Goal: Information Seeking & Learning: Find specific page/section

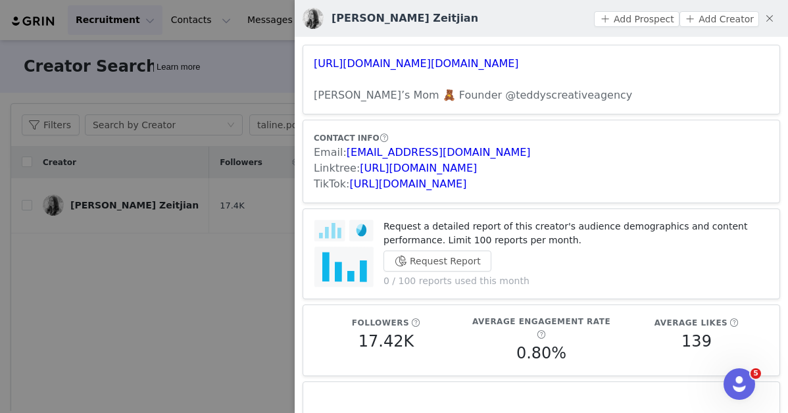
click at [193, 256] on div at bounding box center [394, 206] width 788 height 413
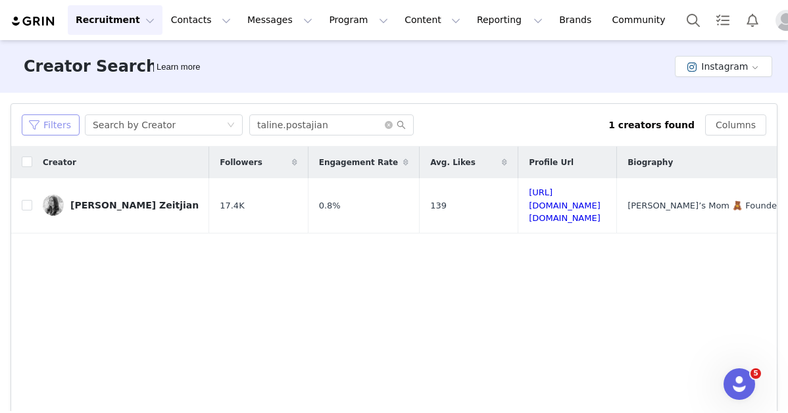
click at [57, 131] on button "Filters" at bounding box center [51, 124] width 58 height 21
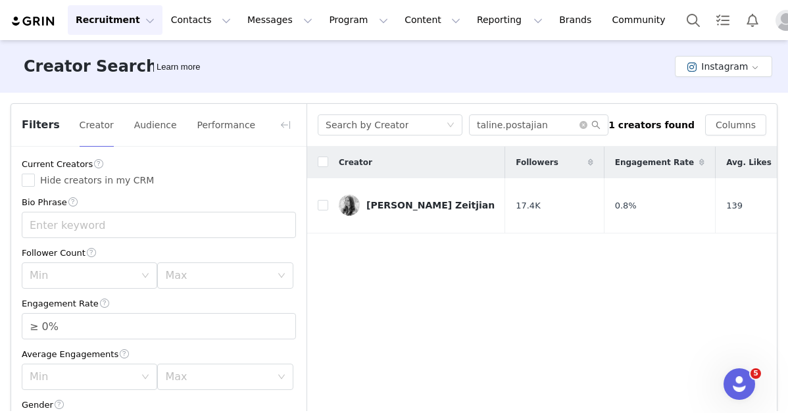
click at [101, 29] on button "Recruitment Recruitment" at bounding box center [115, 20] width 95 height 30
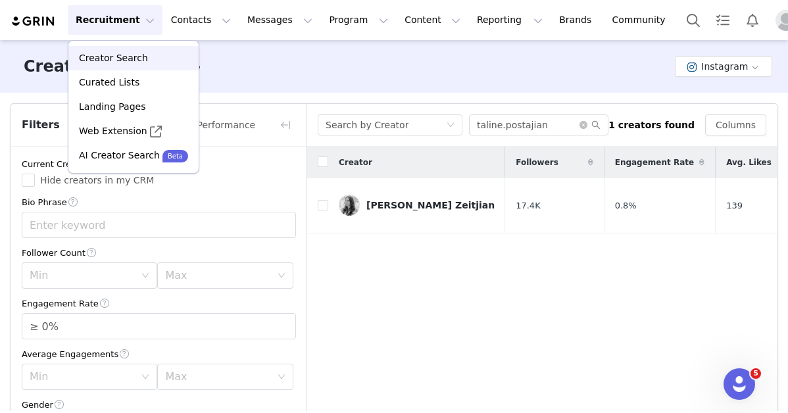
click at [145, 60] on div "Creator Search" at bounding box center [133, 58] width 114 height 14
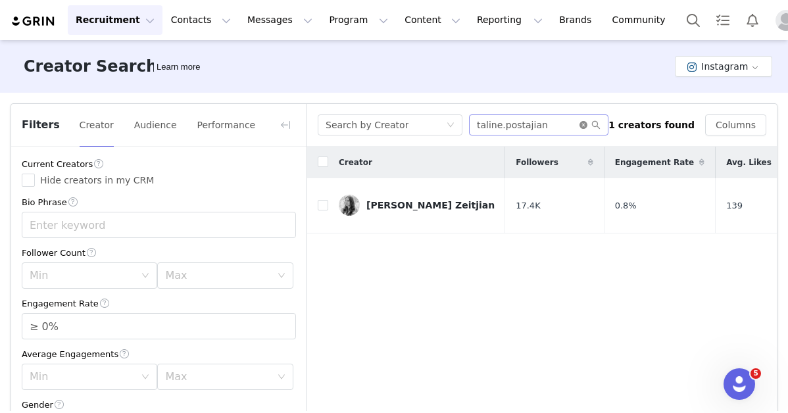
click at [587, 125] on icon "icon: close-circle" at bounding box center [583, 125] width 8 height 8
click at [455, 125] on div "Search by Creator" at bounding box center [390, 124] width 145 height 21
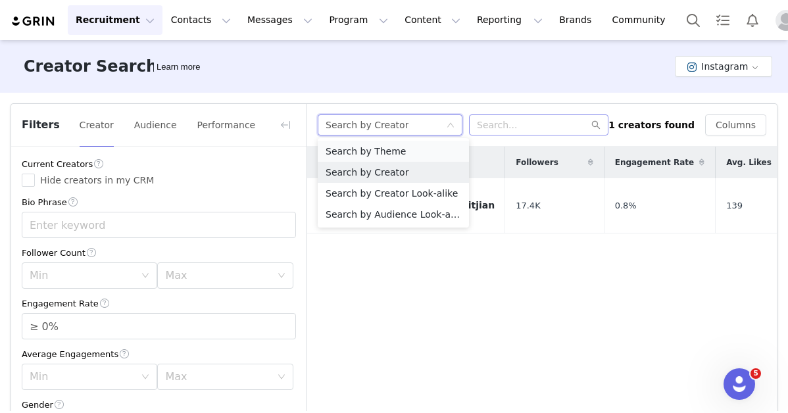
click at [424, 155] on li "Search by Theme" at bounding box center [393, 151] width 151 height 21
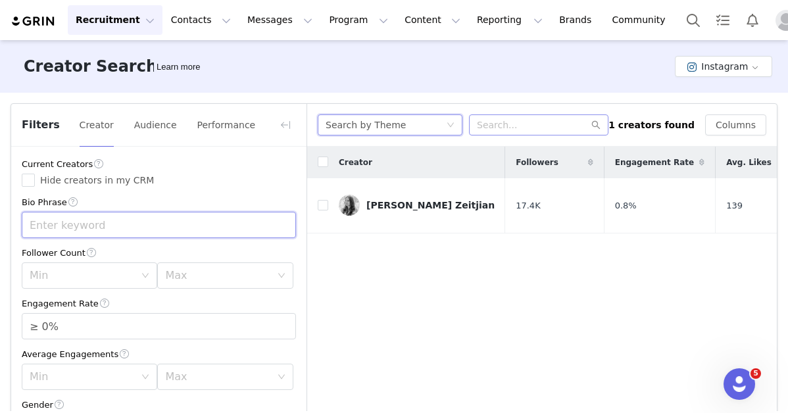
click at [130, 237] on input "text" at bounding box center [159, 225] width 274 height 26
type input "vete"
click at [209, 272] on div "Max" at bounding box center [217, 275] width 105 height 13
type input "DVM"
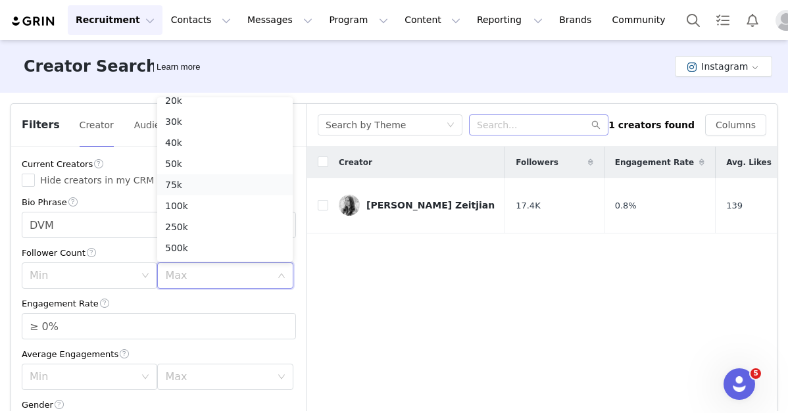
scroll to position [75, 0]
click at [187, 210] on li "100k" at bounding box center [224, 203] width 135 height 21
click at [276, 276] on div "Max 100k" at bounding box center [220, 275] width 111 height 25
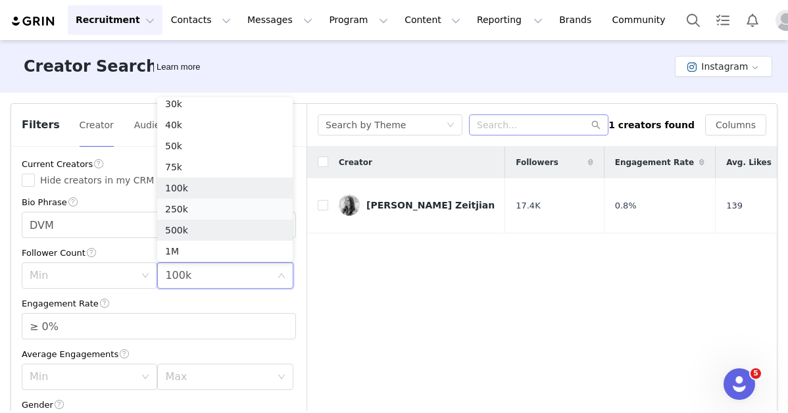
click at [189, 213] on li "250k" at bounding box center [224, 209] width 135 height 21
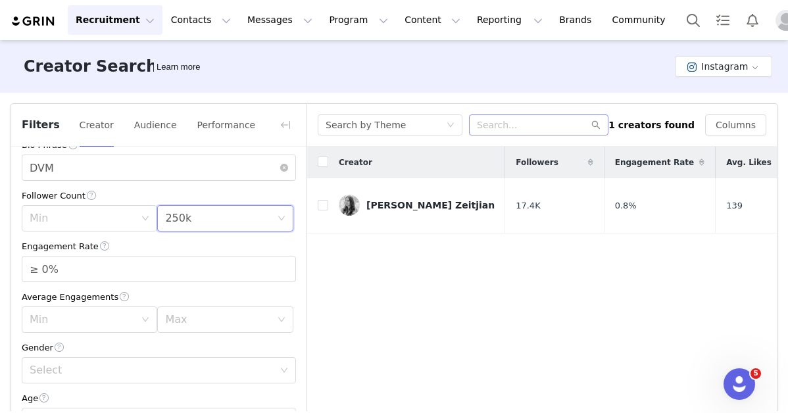
scroll to position [74, 0]
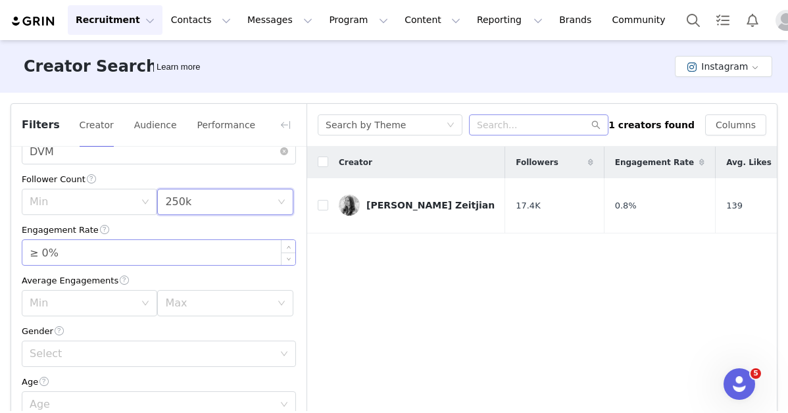
click at [45, 253] on input "≥ 0%" at bounding box center [158, 252] width 273 height 25
click at [224, 302] on div "Max" at bounding box center [217, 303] width 105 height 13
type input "≥ 1%"
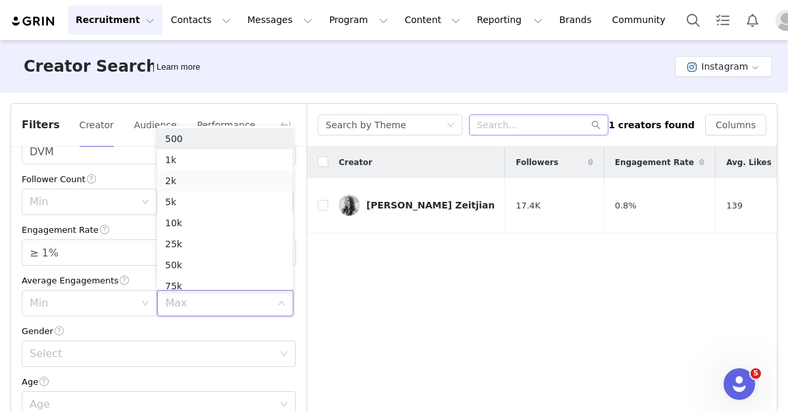
scroll to position [7, 0]
click at [124, 342] on div "Gender Select" at bounding box center [159, 345] width 274 height 43
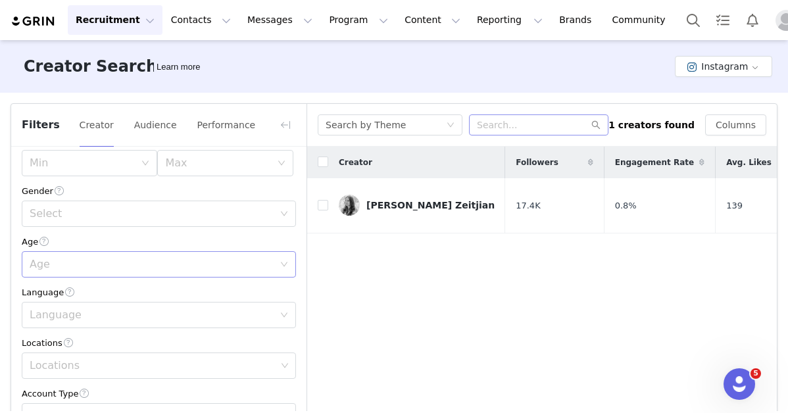
scroll to position [238, 0]
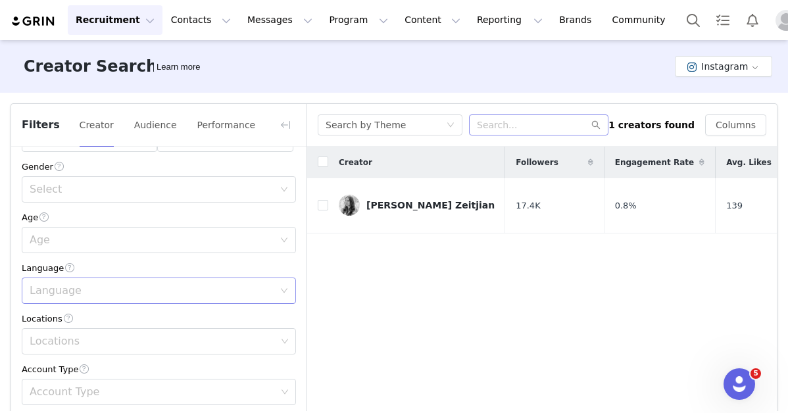
click at [80, 303] on div "Language" at bounding box center [155, 290] width 250 height 25
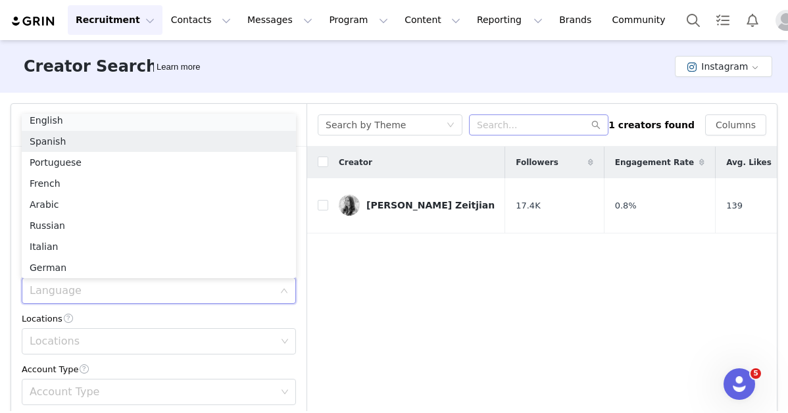
scroll to position [3, 0]
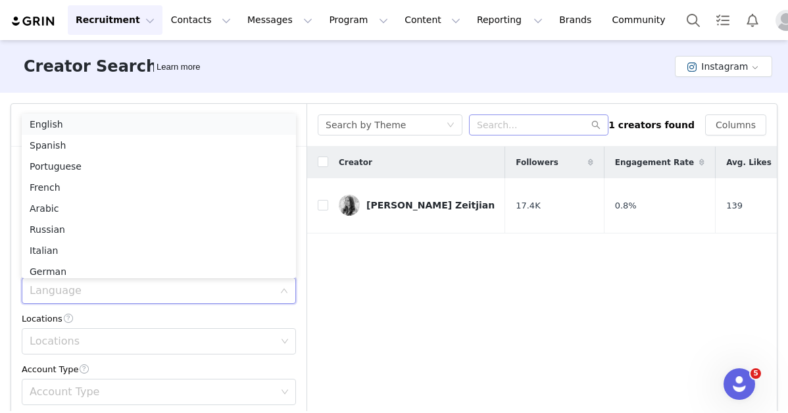
click at [56, 119] on li "English" at bounding box center [159, 124] width 274 height 21
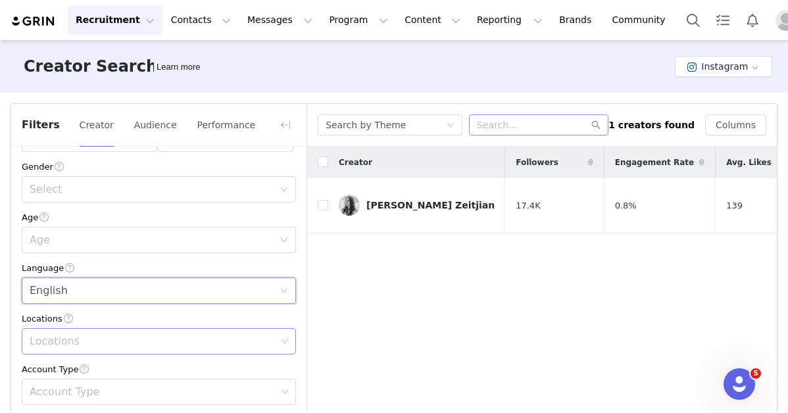
click at [68, 337] on div "Locations" at bounding box center [154, 341] width 256 height 25
type input "unite"
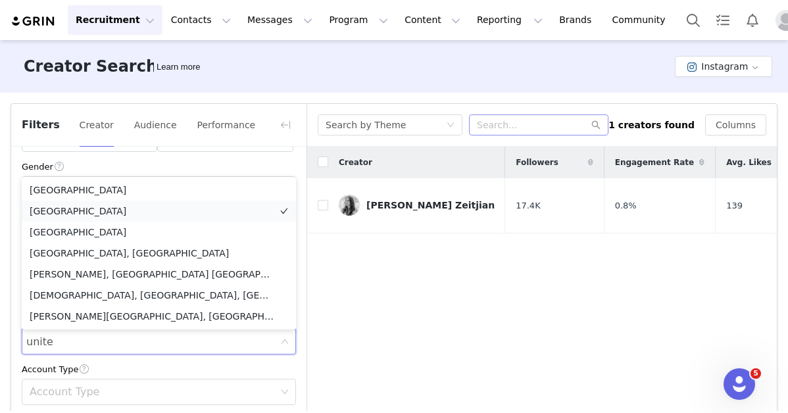
click at [87, 201] on li "[GEOGRAPHIC_DATA]" at bounding box center [159, 211] width 274 height 21
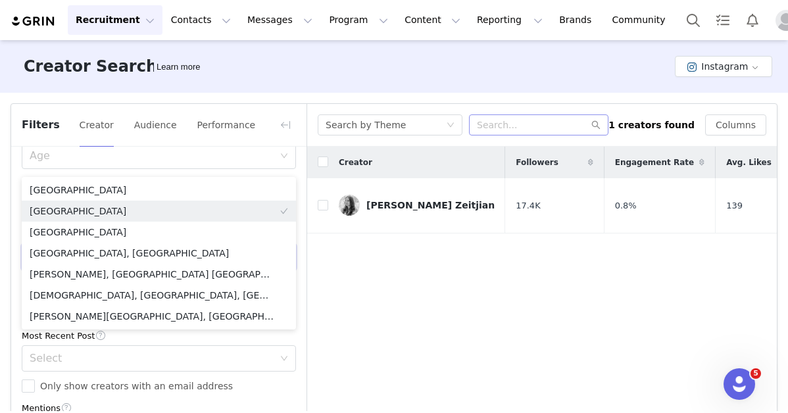
scroll to position [366, 0]
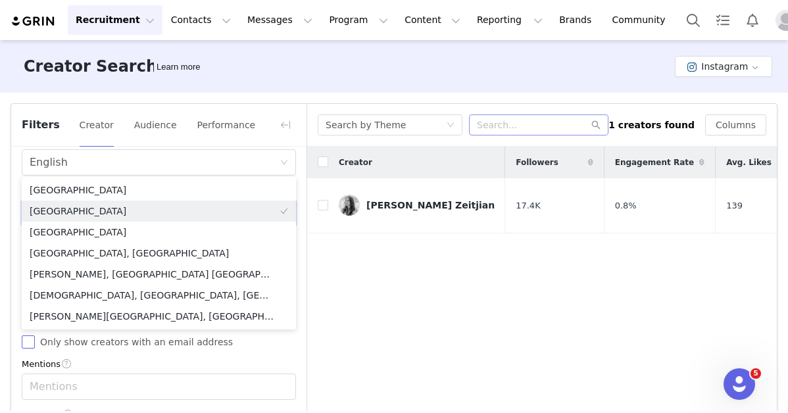
click at [30, 345] on input "Only show creators with an email address" at bounding box center [28, 341] width 13 height 13
checkbox input "true"
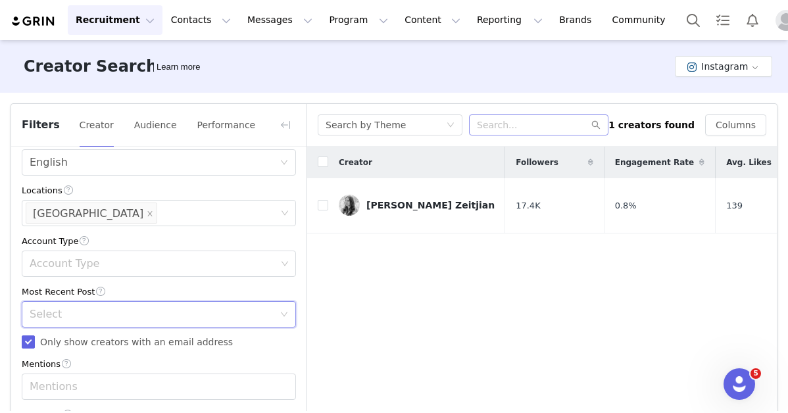
click at [60, 326] on div "Select" at bounding box center [155, 314] width 250 height 25
click at [60, 344] on li "<1 Month" at bounding box center [159, 347] width 274 height 21
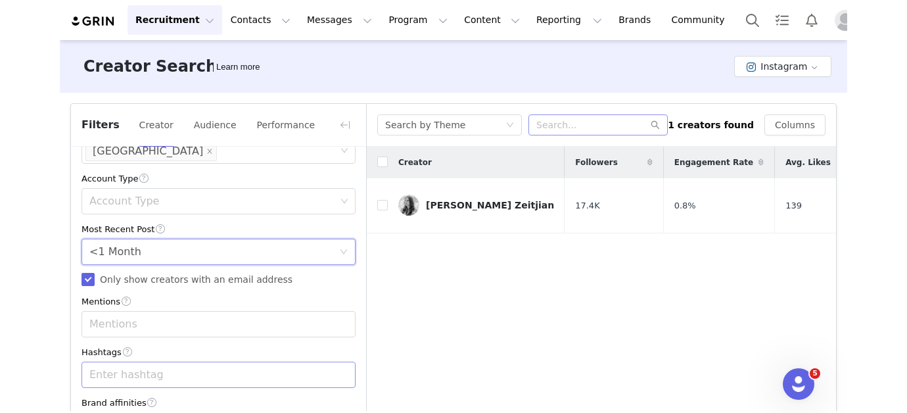
scroll to position [97, 0]
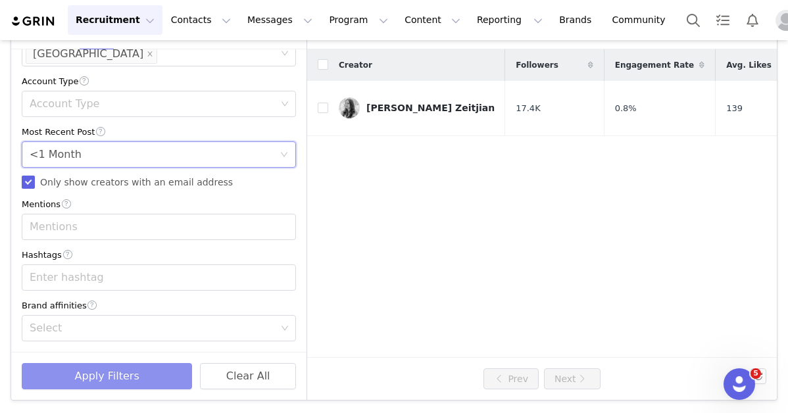
click at [70, 379] on button "Apply Filters" at bounding box center [107, 376] width 170 height 26
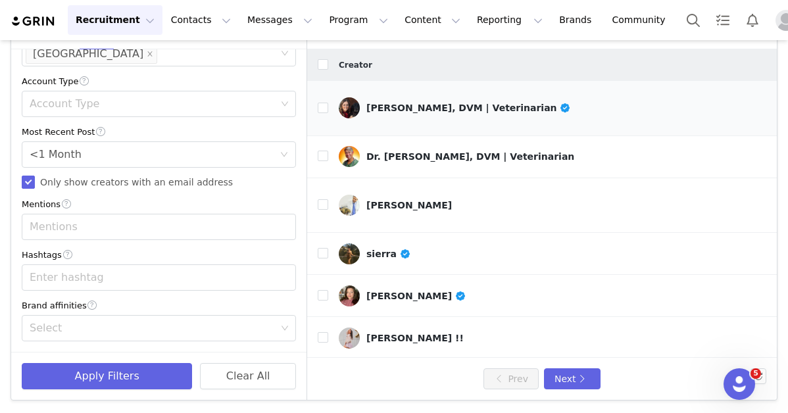
click at [445, 114] on td "[PERSON_NAME], DVM | Veterinarian" at bounding box center [575, 108] width 494 height 55
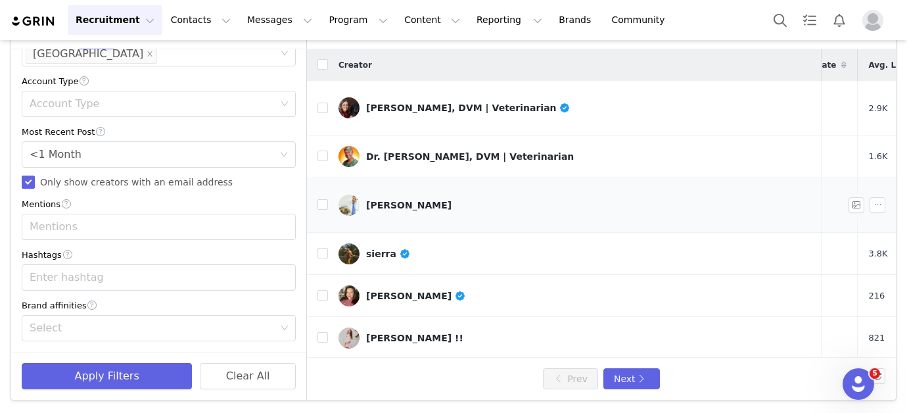
scroll to position [0, 228]
click at [442, 151] on div "Dr. [PERSON_NAME], DVM | Veterinarian" at bounding box center [470, 156] width 208 height 11
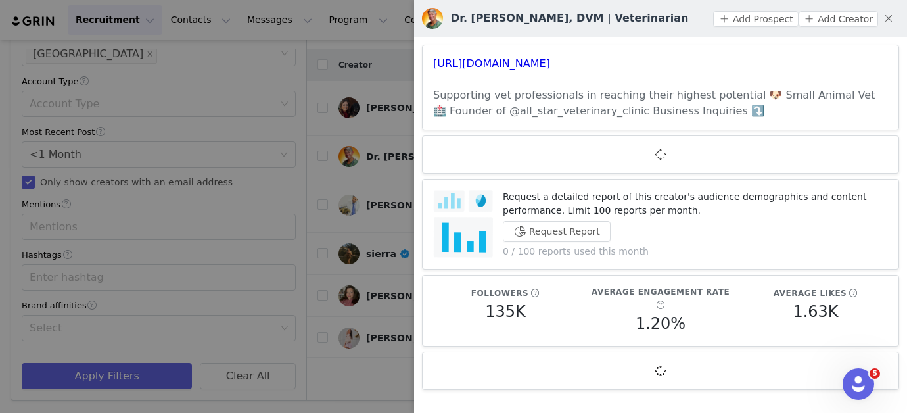
click at [483, 70] on h3 "[URL][DOMAIN_NAME]" at bounding box center [660, 64] width 455 height 16
click at [479, 62] on link "[URL][DOMAIN_NAME]" at bounding box center [491, 63] width 117 height 12
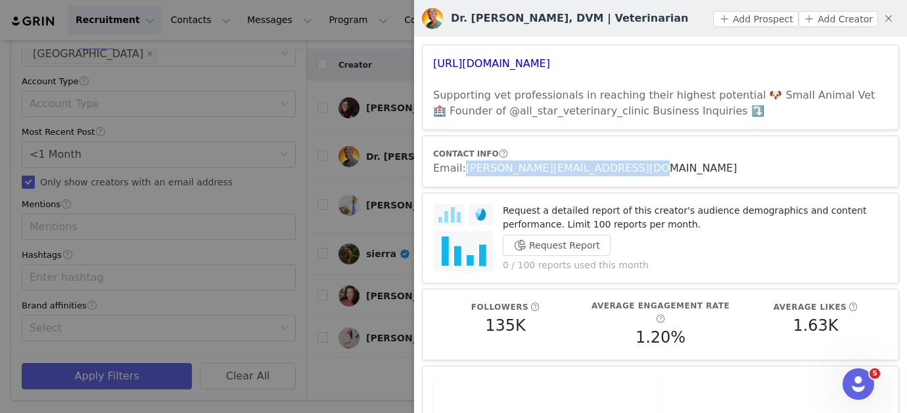
drag, startPoint x: 636, startPoint y: 171, endPoint x: 464, endPoint y: 169, distance: 171.6
click at [464, 169] on div "Email: [PERSON_NAME][EMAIL_ADDRESS][DOMAIN_NAME]" at bounding box center [660, 168] width 455 height 16
copy link "[PERSON_NAME][EMAIL_ADDRESS][DOMAIN_NAME]"
drag, startPoint x: 646, startPoint y: 64, endPoint x: 407, endPoint y: 62, distance: 238.7
click at [407, 62] on div "Dr. [PERSON_NAME], DVM | Veterinarian Add Prospect Add Creator [URL][DOMAIN_NAM…" at bounding box center [453, 206] width 907 height 413
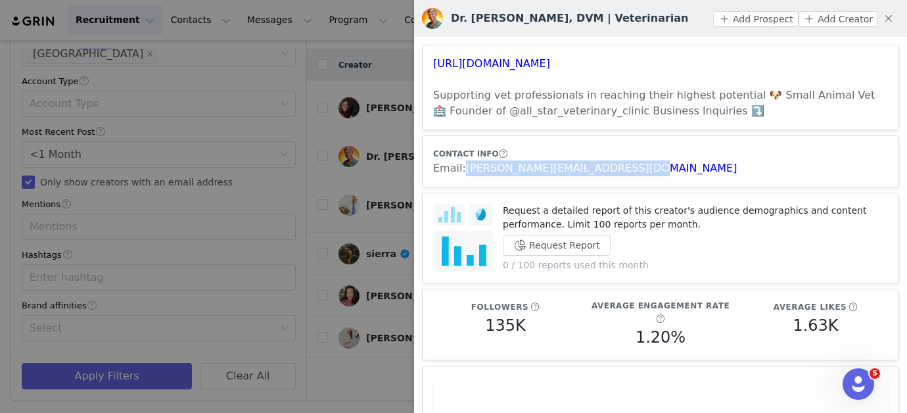
copy div "Dr. [PERSON_NAME], DVM | Veterinarian Add Prospect Add Creator [URL][DOMAIN_NAM…"
click at [601, 34] on div "Dr. [PERSON_NAME], DVM | Veterinarian Add Prospect Add Creator" at bounding box center [660, 18] width 493 height 37
drag, startPoint x: 638, startPoint y: 57, endPoint x: 440, endPoint y: 55, distance: 197.9
click at [440, 56] on h3 "[URL][DOMAIN_NAME]" at bounding box center [660, 64] width 455 height 16
copy link "[URL][DOMAIN_NAME]"
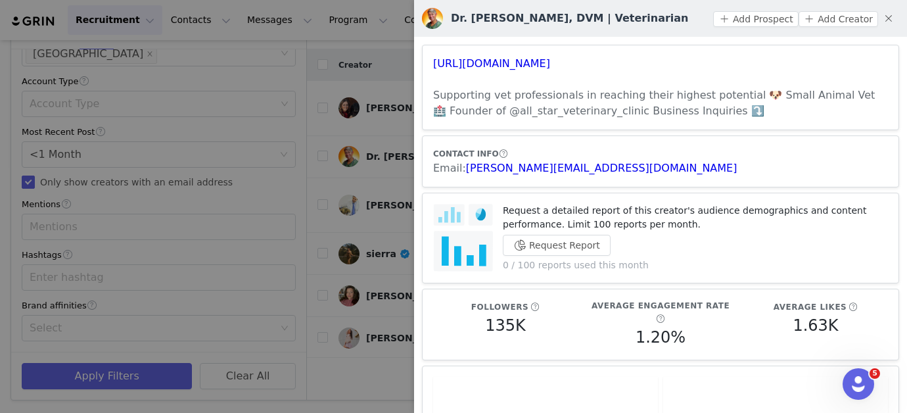
click at [354, 174] on div at bounding box center [453, 206] width 907 height 413
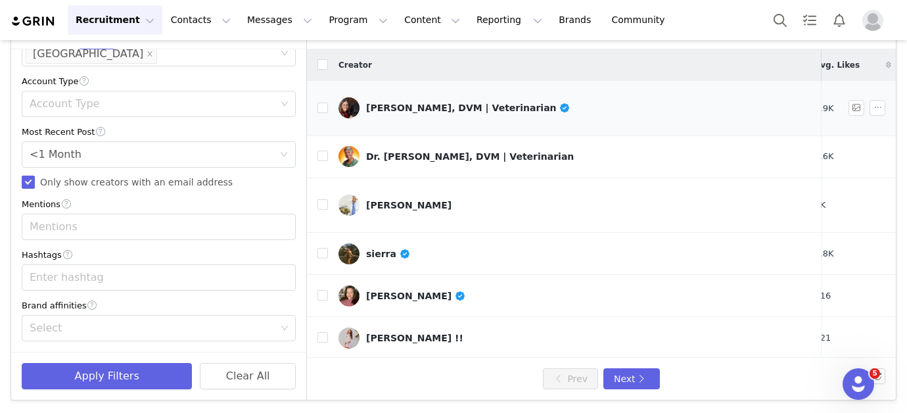
click at [409, 103] on div "[PERSON_NAME], DVM | Veterinarian" at bounding box center [468, 108] width 204 height 11
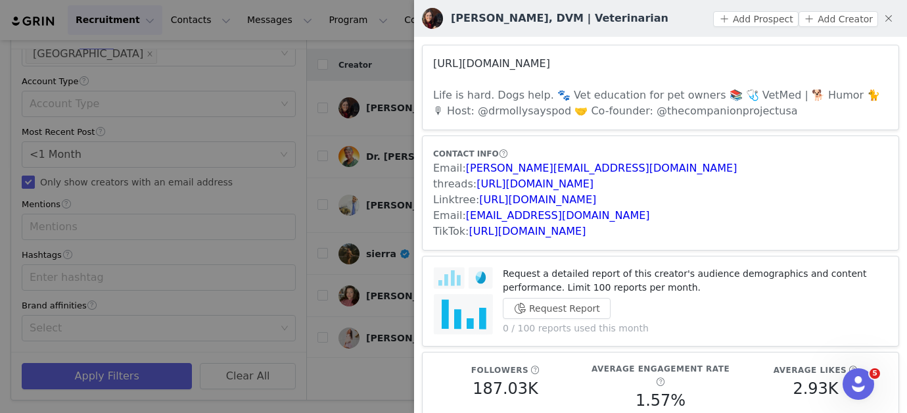
click at [514, 62] on link "[URL][DOMAIN_NAME]" at bounding box center [491, 63] width 117 height 12
drag, startPoint x: 584, startPoint y: 213, endPoint x: 467, endPoint y: 212, distance: 117.0
click at [467, 212] on div "Email: [EMAIL_ADDRESS][DOMAIN_NAME]" at bounding box center [660, 216] width 455 height 16
copy link "[EMAIL_ADDRESS][DOMAIN_NAME]"
drag, startPoint x: 643, startPoint y: 61, endPoint x: 434, endPoint y: 62, distance: 209.1
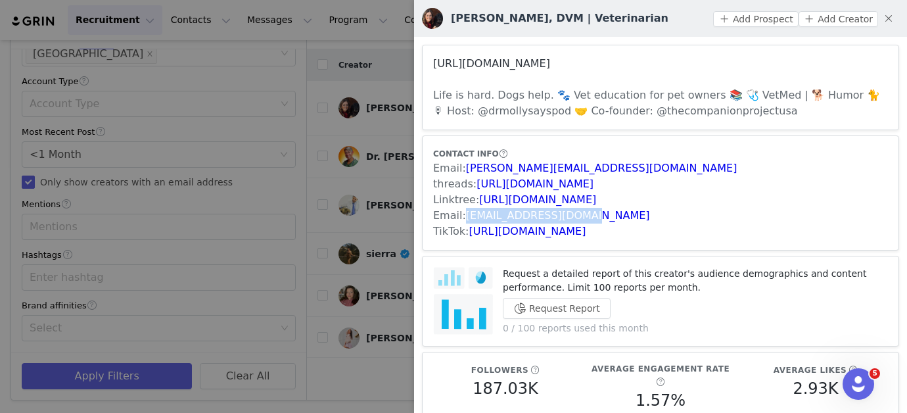
click at [434, 62] on h3 "[URL][DOMAIN_NAME]" at bounding box center [660, 64] width 455 height 16
copy link "[URL][DOMAIN_NAME]"
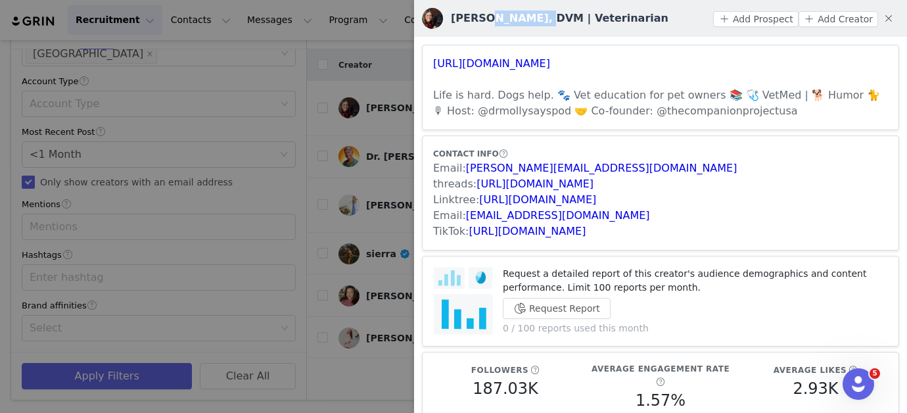
drag, startPoint x: 533, startPoint y: 16, endPoint x: 482, endPoint y: 18, distance: 50.6
click at [482, 18] on h3 "[PERSON_NAME], DVM | Veterinarian" at bounding box center [560, 19] width 218 height 16
copy h3 "Brinkmann"
click at [495, 229] on link "[URL][DOMAIN_NAME]" at bounding box center [527, 231] width 117 height 12
click at [305, 108] on div at bounding box center [453, 206] width 907 height 413
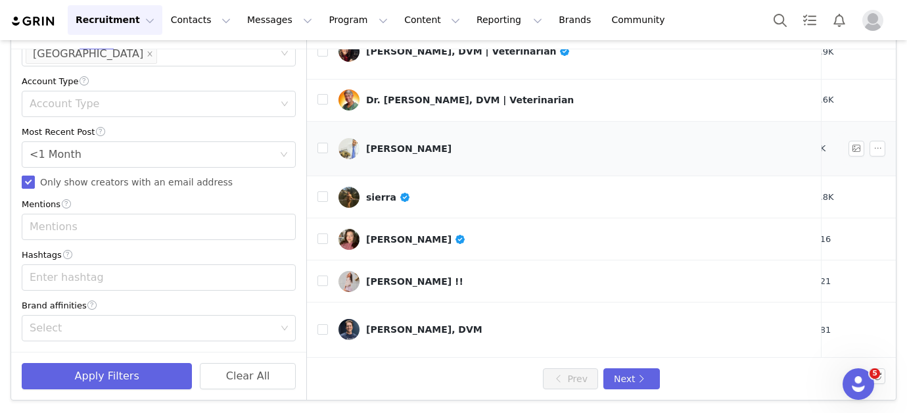
scroll to position [67, 228]
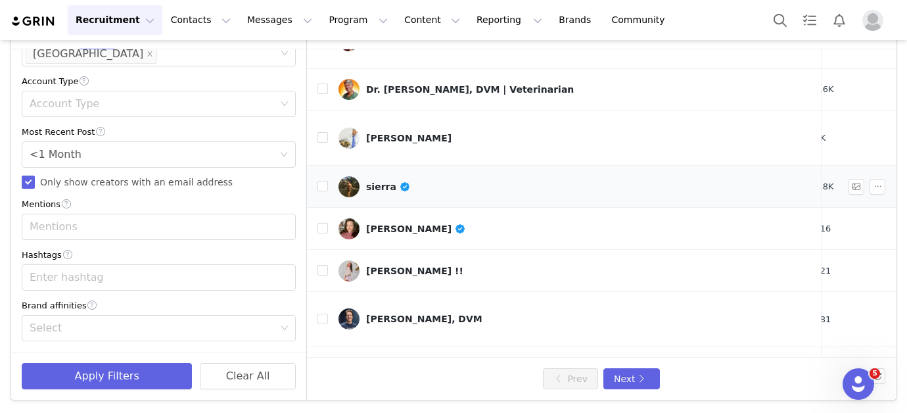
click at [379, 181] on div "sierra" at bounding box center [388, 186] width 44 height 11
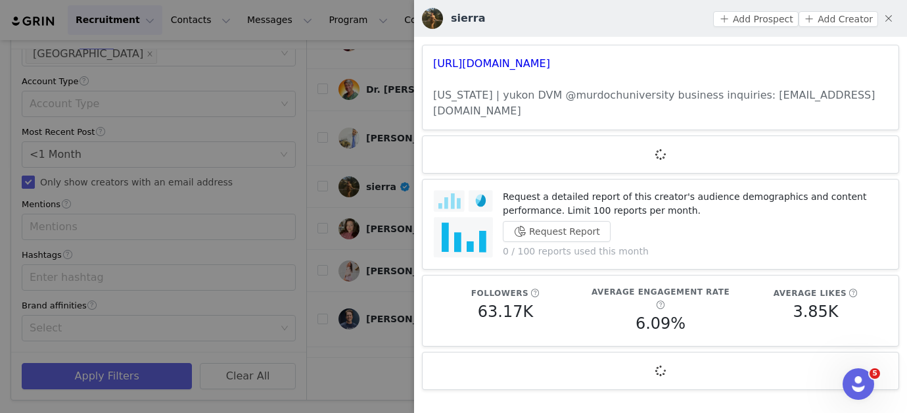
click at [327, 91] on div at bounding box center [453, 206] width 907 height 413
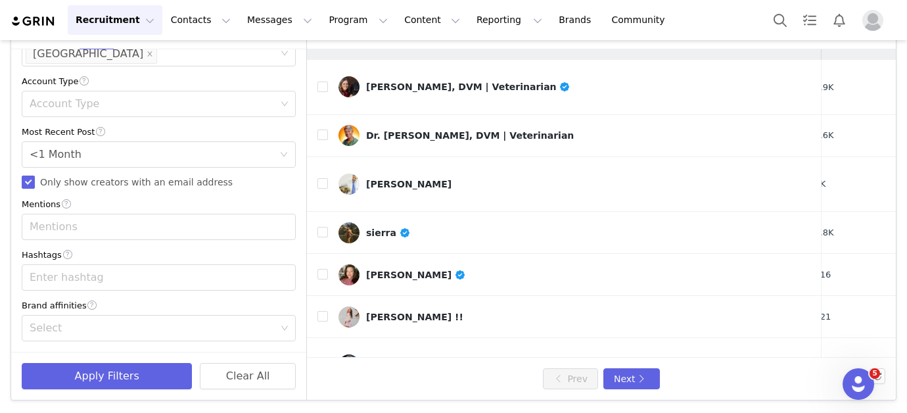
scroll to position [21, 228]
click at [421, 156] on td "[PERSON_NAME]" at bounding box center [575, 183] width 494 height 55
click at [424, 174] on link "[PERSON_NAME]" at bounding box center [575, 184] width 473 height 21
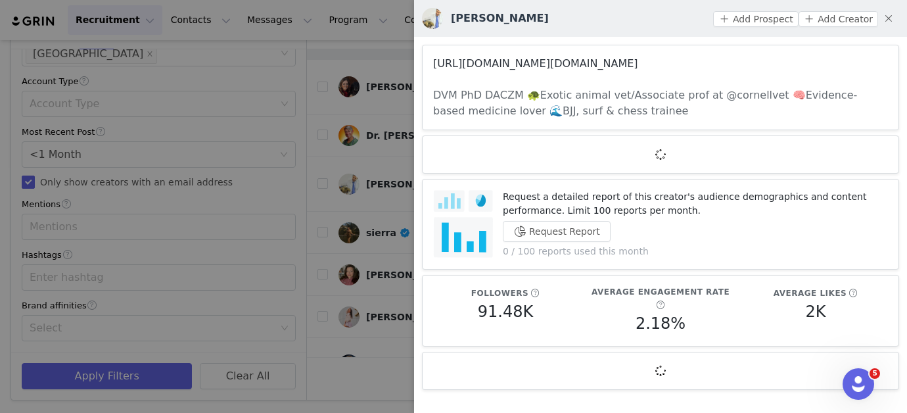
click at [446, 64] on link "[URL][DOMAIN_NAME][DOMAIN_NAME]" at bounding box center [535, 63] width 205 height 12
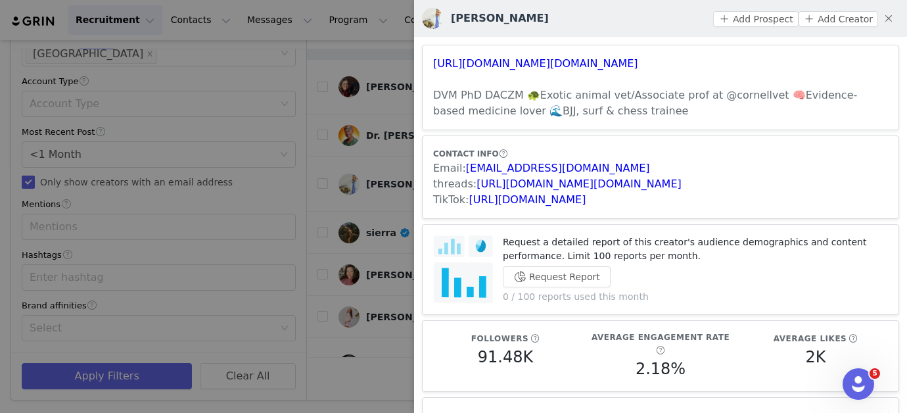
click at [256, 198] on div at bounding box center [453, 206] width 907 height 413
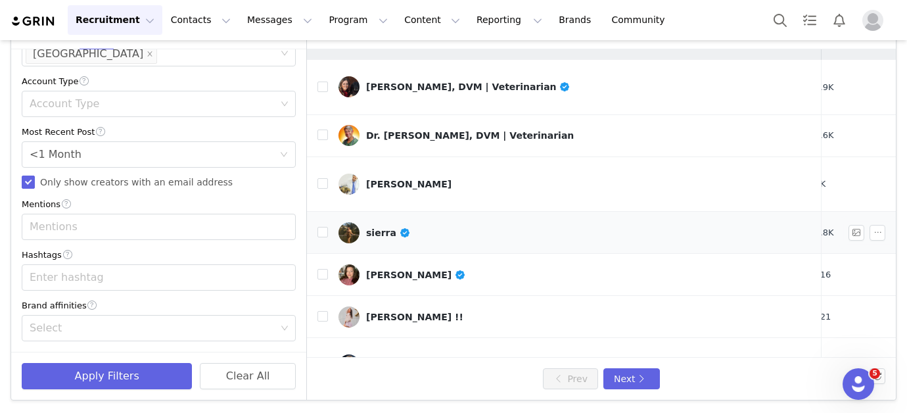
click at [379, 227] on div "sierra" at bounding box center [388, 232] width 44 height 11
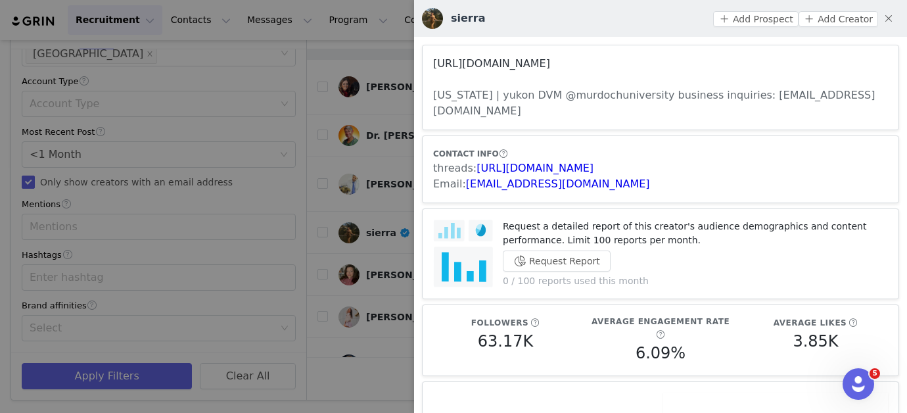
click at [453, 64] on link "[URL][DOMAIN_NAME]" at bounding box center [491, 63] width 117 height 12
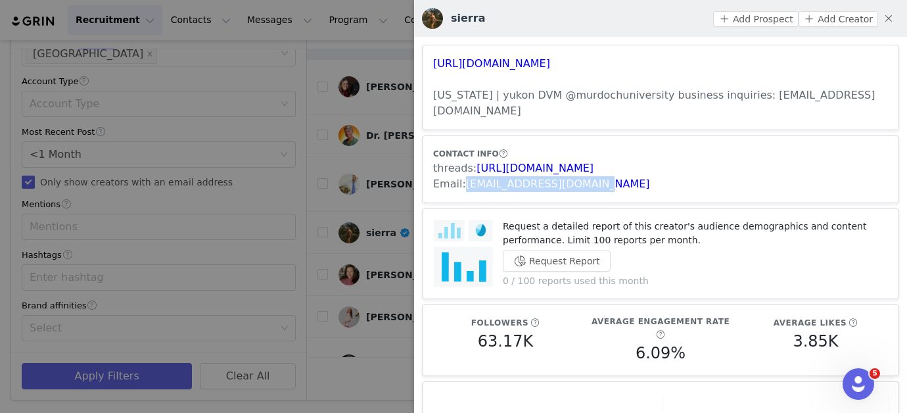
drag, startPoint x: 596, startPoint y: 167, endPoint x: 462, endPoint y: 166, distance: 133.5
click at [462, 176] on div "Email: [EMAIL_ADDRESS][DOMAIN_NAME]" at bounding box center [660, 184] width 455 height 16
copy span "[EMAIL_ADDRESS][DOMAIN_NAME]"
click at [646, 176] on div "Email: [EMAIL_ADDRESS][DOMAIN_NAME]" at bounding box center [660, 184] width 455 height 16
drag, startPoint x: 599, startPoint y: 170, endPoint x: 465, endPoint y: 167, distance: 133.5
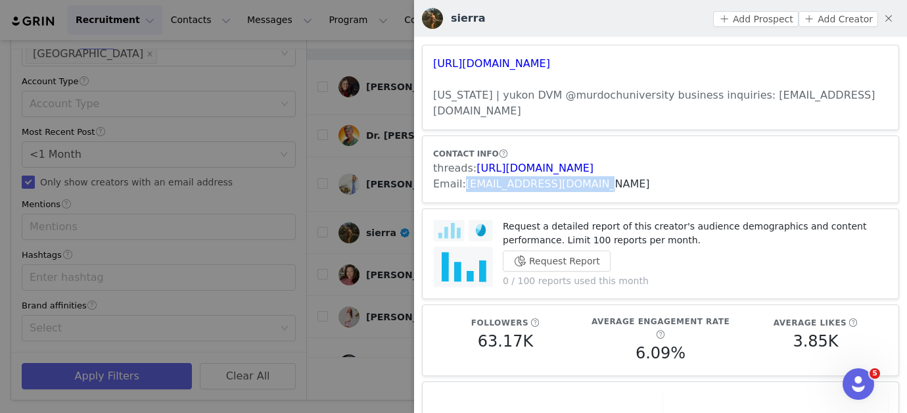
click at [465, 176] on div "Email: [EMAIL_ADDRESS][DOMAIN_NAME]" at bounding box center [660, 184] width 455 height 16
copy link "[EMAIL_ADDRESS][DOMAIN_NAME]"
drag, startPoint x: 648, startPoint y: 64, endPoint x: 432, endPoint y: 66, distance: 215.6
click at [432, 66] on article "[URL][DOMAIN_NAME] [US_STATE] | [GEOGRAPHIC_DATA] DVM @murdochuniversity busine…" at bounding box center [660, 87] width 477 height 85
copy link "[URL][DOMAIN_NAME]"
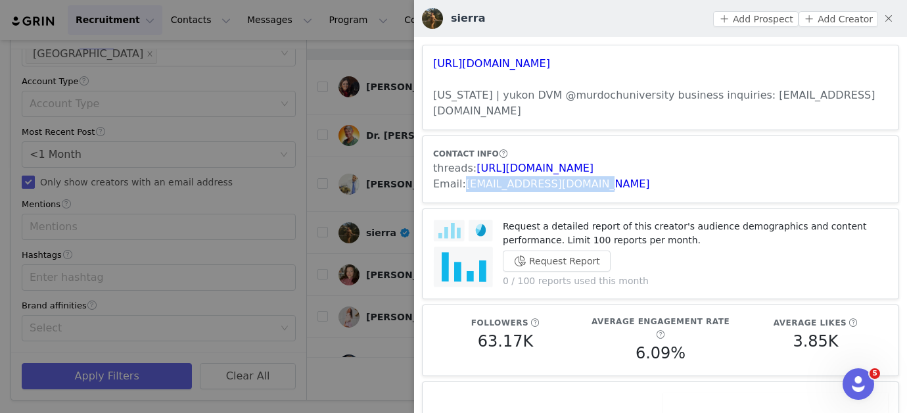
copy link "[URL][DOMAIN_NAME]"
click at [379, 200] on div at bounding box center [453, 206] width 907 height 413
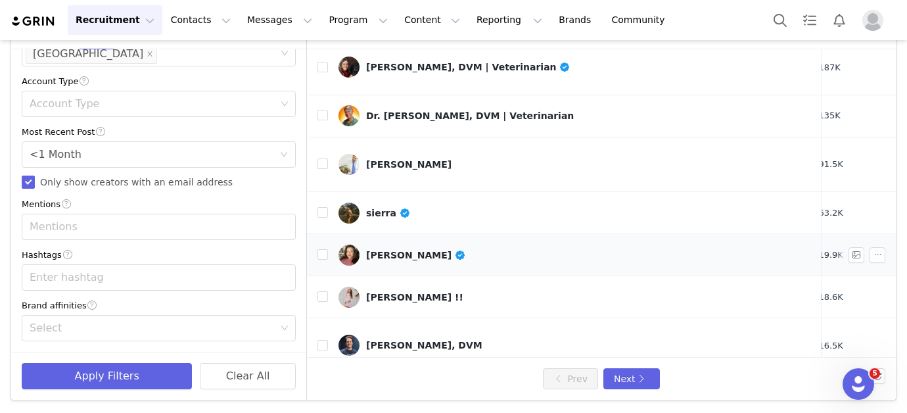
scroll to position [41, 0]
click at [428, 242] on td "[PERSON_NAME]" at bounding box center [575, 255] width 494 height 42
click at [423, 250] on div "[PERSON_NAME]" at bounding box center [416, 255] width 100 height 11
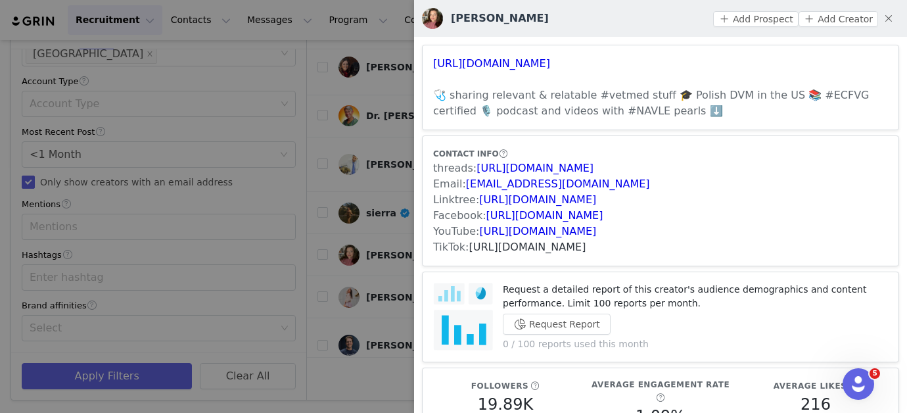
click at [513, 247] on link "[URL][DOMAIN_NAME]" at bounding box center [527, 247] width 117 height 12
click at [256, 191] on div at bounding box center [453, 206] width 907 height 413
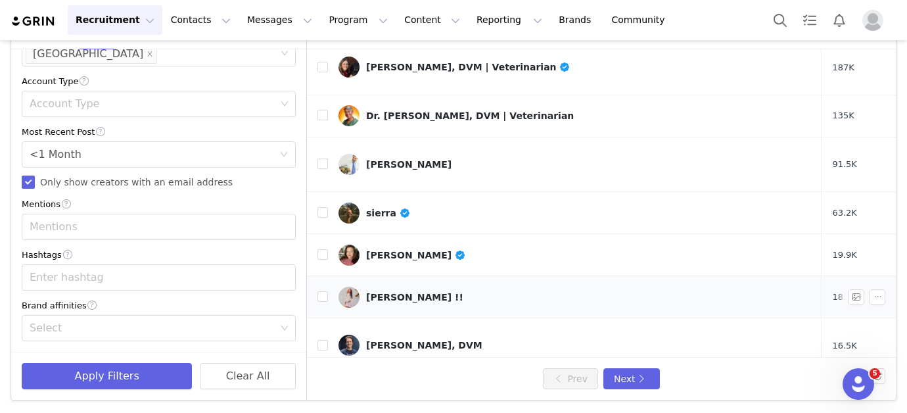
click at [385, 292] on div "[PERSON_NAME] !!" at bounding box center [414, 297] width 97 height 11
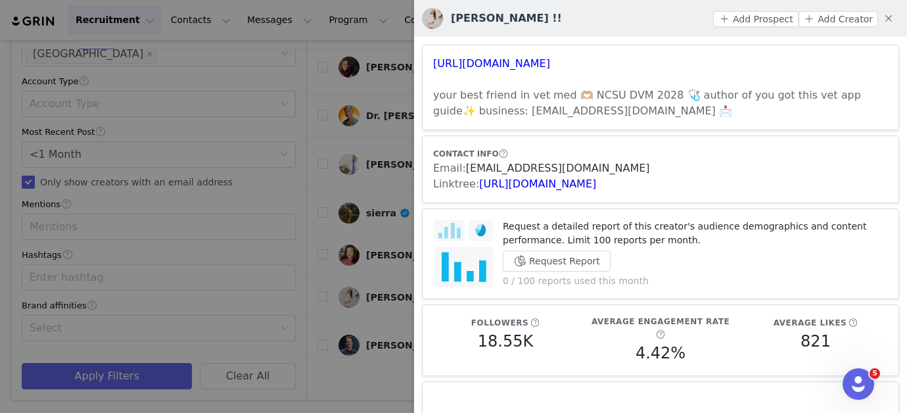
click at [527, 168] on link "[EMAIL_ADDRESS][DOMAIN_NAME]" at bounding box center [558, 168] width 184 height 12
click at [317, 208] on div at bounding box center [453, 206] width 907 height 413
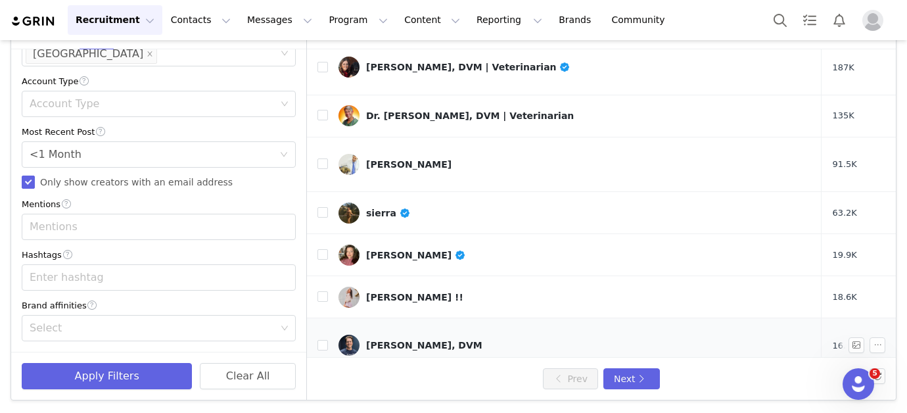
click at [391, 340] on div "[PERSON_NAME], DVM" at bounding box center [424, 345] width 116 height 11
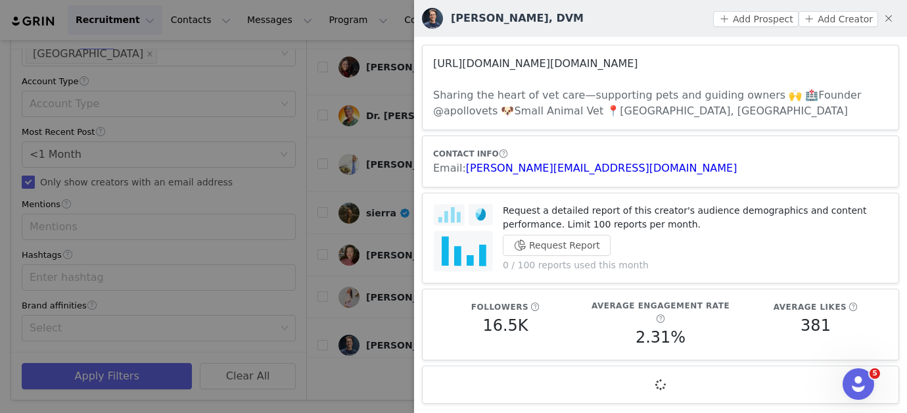
click at [535, 68] on link "[URL][DOMAIN_NAME][DOMAIN_NAME]" at bounding box center [535, 63] width 205 height 12
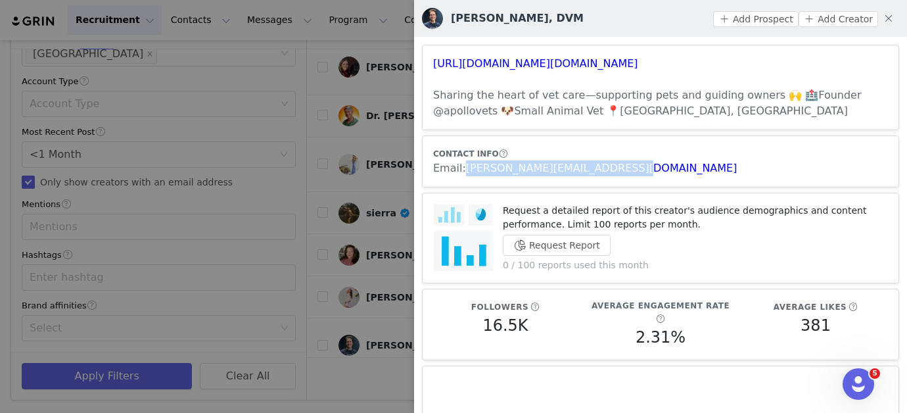
drag, startPoint x: 625, startPoint y: 163, endPoint x: 464, endPoint y: 161, distance: 161.1
click at [464, 161] on div "Email: [PERSON_NAME][EMAIL_ADDRESS][DOMAIN_NAME]" at bounding box center [660, 168] width 455 height 16
click at [358, 173] on div at bounding box center [453, 206] width 907 height 413
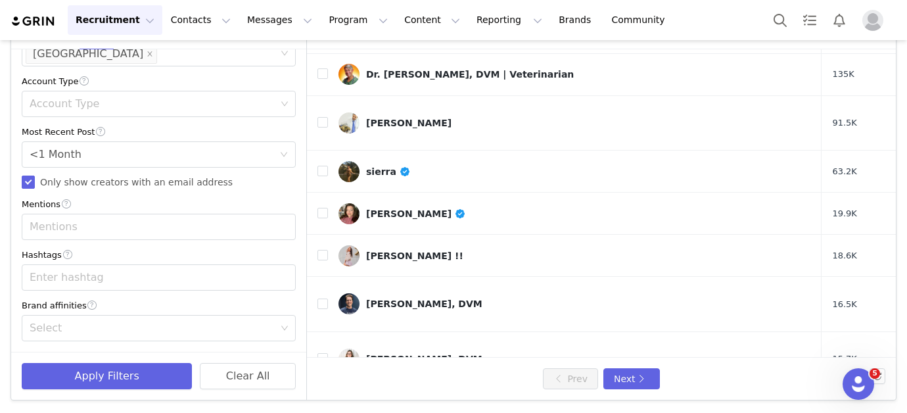
scroll to position [83, 0]
click at [415, 348] on link "[PERSON_NAME], DVM" at bounding box center [575, 358] width 473 height 21
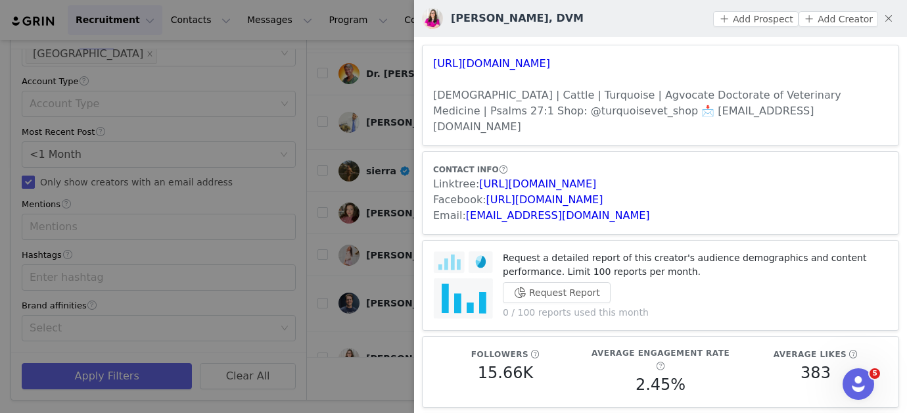
click at [377, 286] on div at bounding box center [453, 206] width 907 height 413
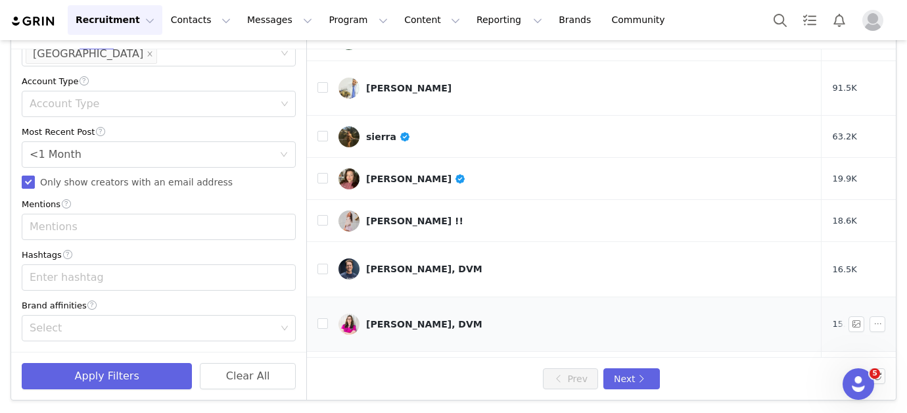
scroll to position [131, 0]
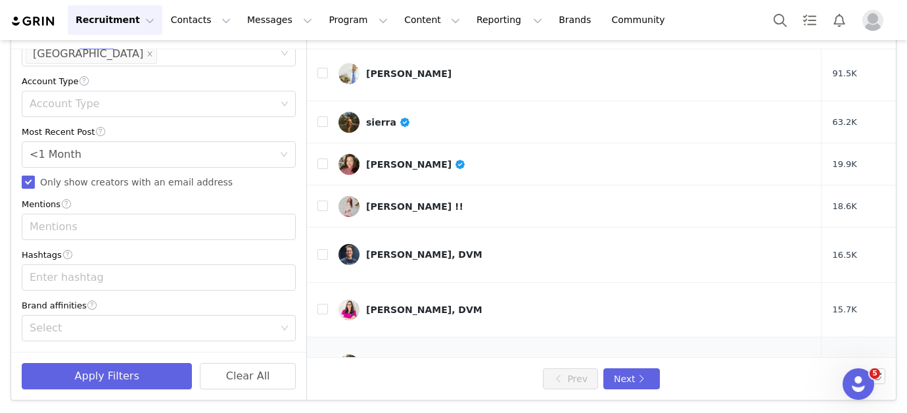
click at [397, 354] on link "Iris" at bounding box center [575, 364] width 473 height 21
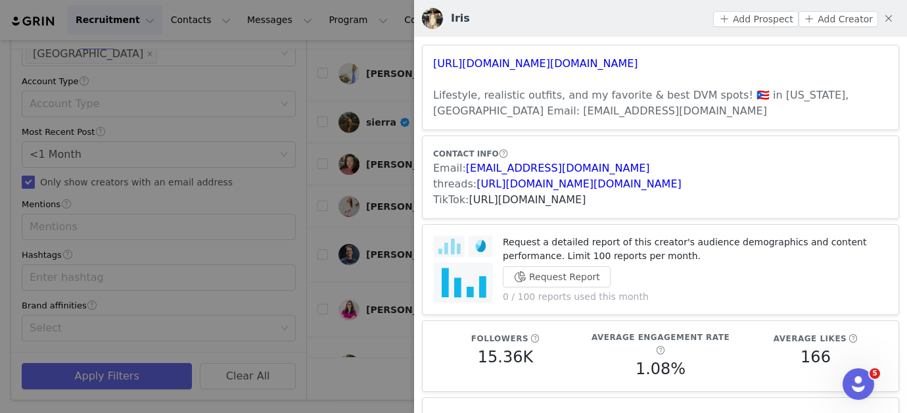
click at [571, 199] on link "[URL][DOMAIN_NAME]" at bounding box center [527, 199] width 117 height 12
click at [384, 258] on div at bounding box center [453, 206] width 907 height 413
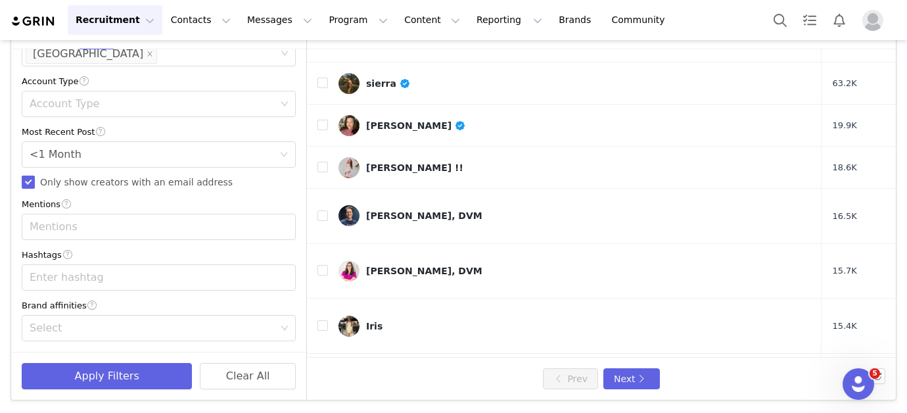
scroll to position [172, 0]
click at [416, 352] on td "[PERSON_NAME]" at bounding box center [575, 373] width 494 height 42
click at [430, 368] on div "[PERSON_NAME]" at bounding box center [408, 373] width 85 height 11
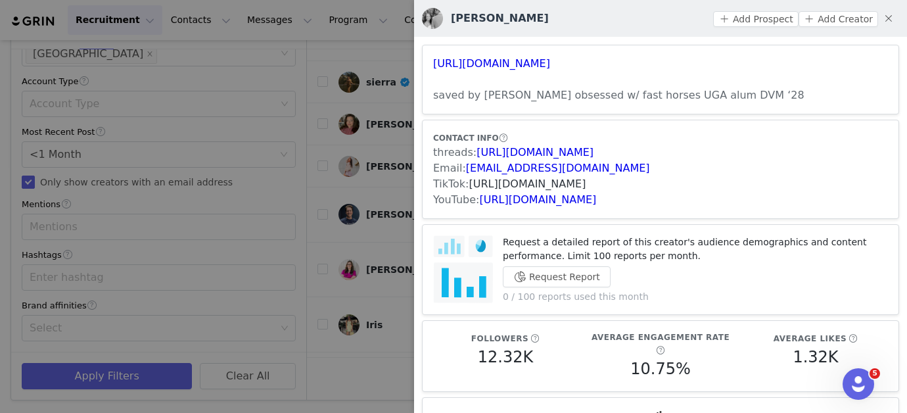
click at [498, 185] on link "[URL][DOMAIN_NAME]" at bounding box center [527, 184] width 117 height 12
click at [170, 251] on div at bounding box center [453, 206] width 907 height 413
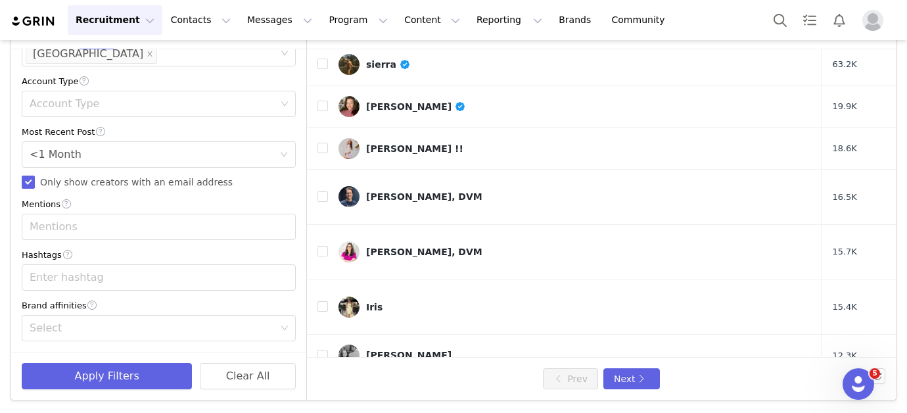
scroll to position [191, 0]
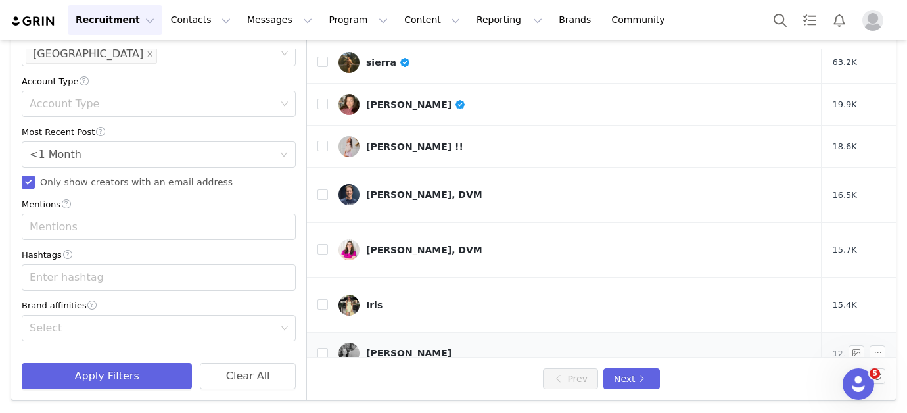
click at [410, 348] on div "[PERSON_NAME]" at bounding box center [408, 353] width 85 height 11
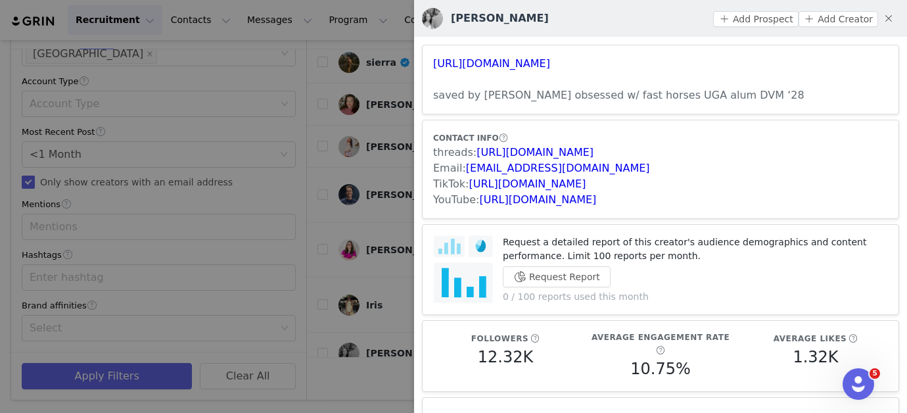
click at [345, 282] on div at bounding box center [453, 206] width 907 height 413
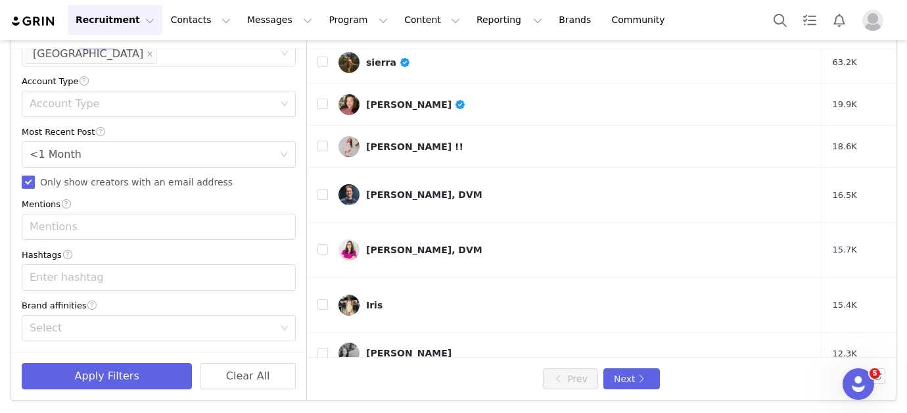
click at [394, 396] on div "[PERSON_NAME] Monster" at bounding box center [431, 401] width 131 height 11
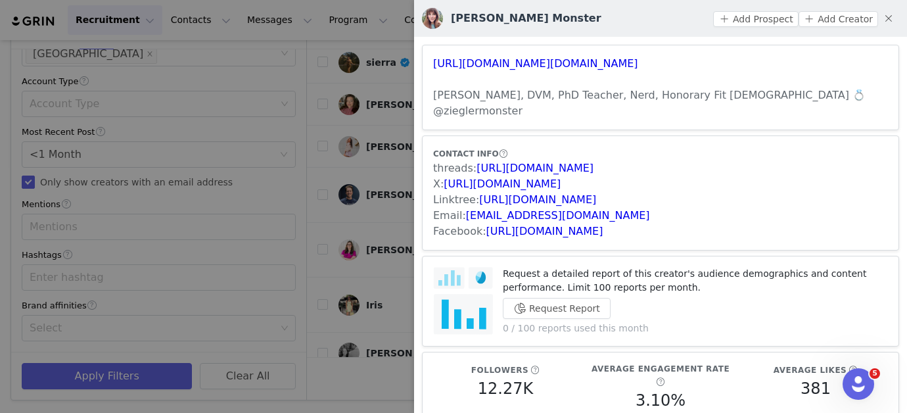
click at [274, 266] on div at bounding box center [453, 206] width 907 height 413
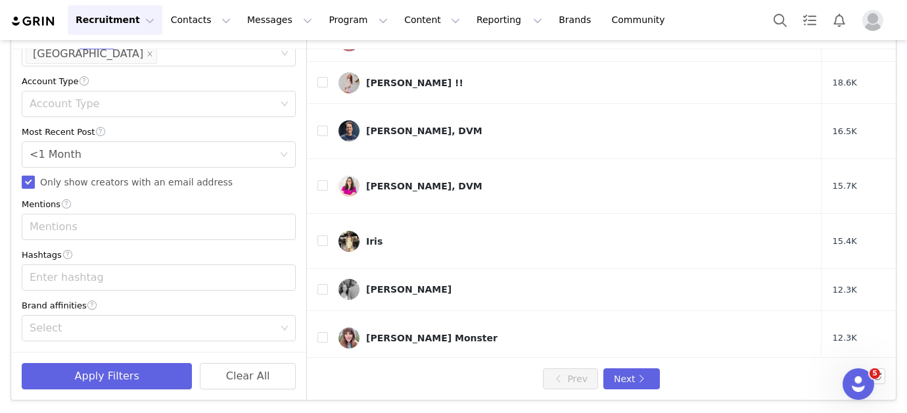
scroll to position [260, 0]
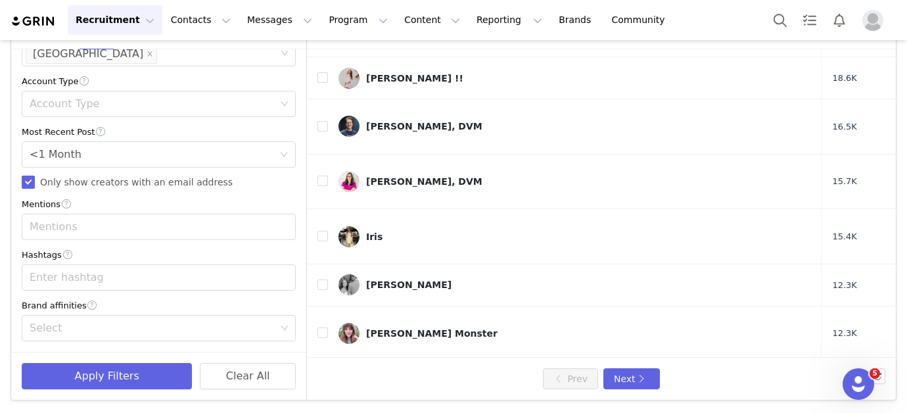
click at [395, 383] on div "[PERSON_NAME] May [PERSON_NAME], DVM, Humane Society [GEOGRAPHIC_DATA]" at bounding box center [588, 388] width 445 height 11
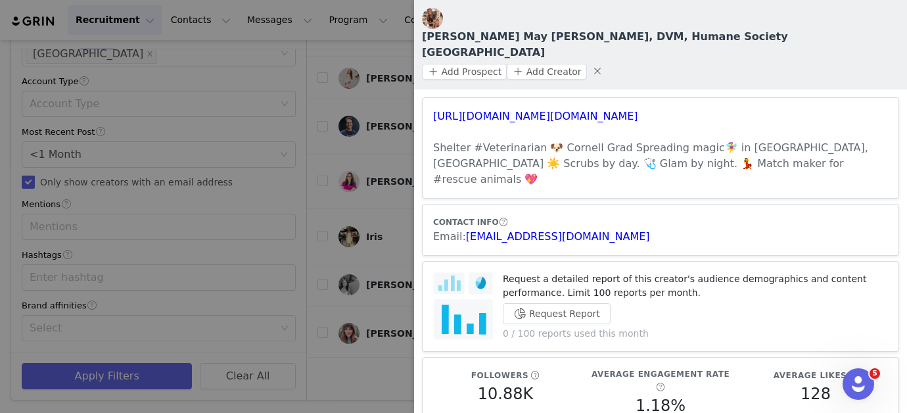
click at [361, 283] on div at bounding box center [453, 206] width 907 height 413
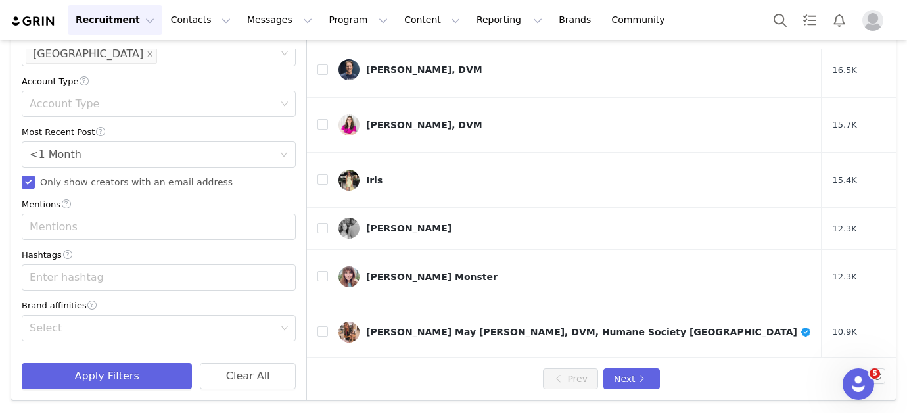
scroll to position [315, 0]
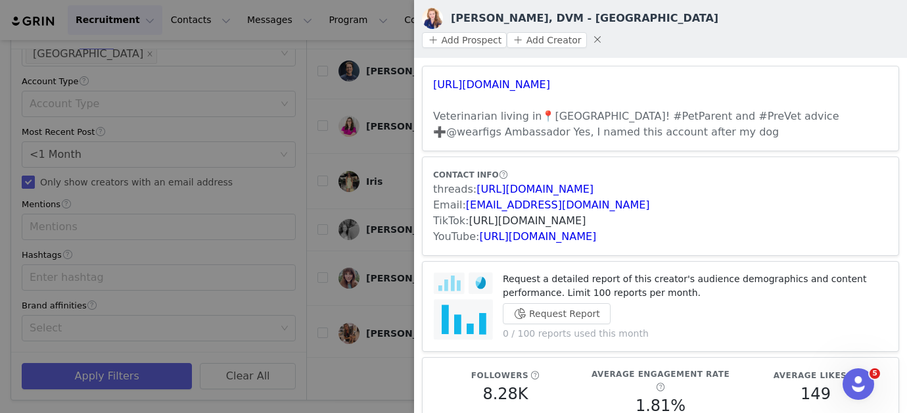
click at [485, 214] on link "[URL][DOMAIN_NAME]" at bounding box center [527, 220] width 117 height 12
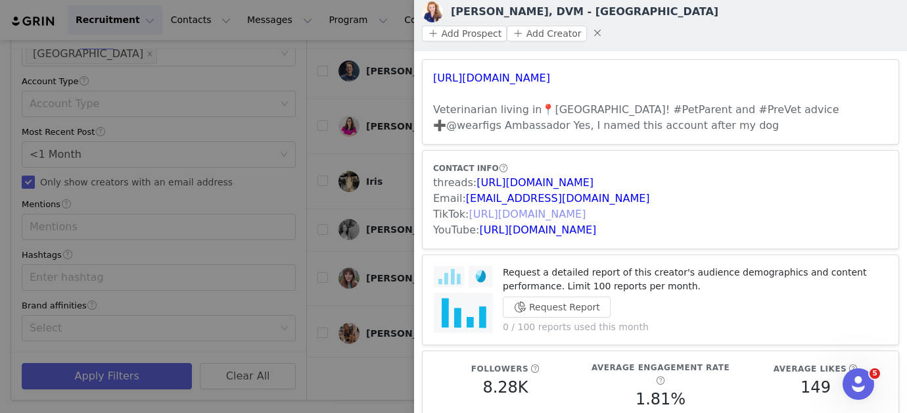
scroll to position [0, 0]
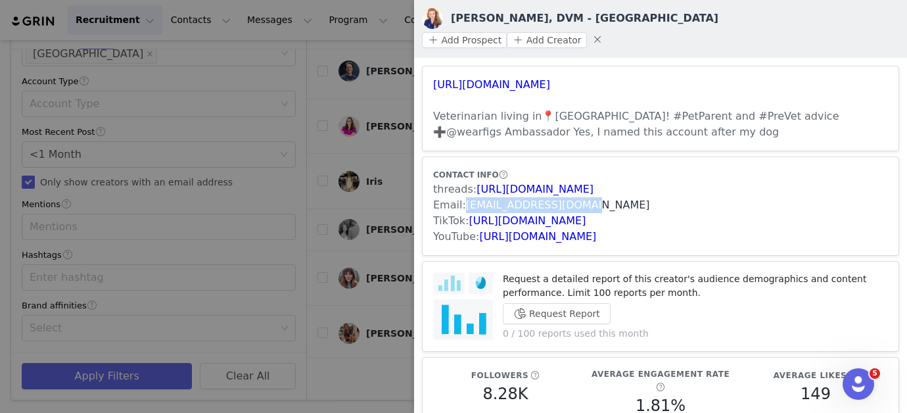
drag, startPoint x: 588, startPoint y: 189, endPoint x: 465, endPoint y: 185, distance: 123.7
click at [465, 197] on div "Email: [EMAIL_ADDRESS][DOMAIN_NAME]" at bounding box center [660, 205] width 455 height 16
drag, startPoint x: 530, startPoint y: 18, endPoint x: 489, endPoint y: 13, distance: 41.0
click at [489, 13] on h3 "[PERSON_NAME], DVM - [GEOGRAPHIC_DATA]" at bounding box center [585, 19] width 268 height 16
drag, startPoint x: 665, startPoint y: 62, endPoint x: 428, endPoint y: 60, distance: 236.7
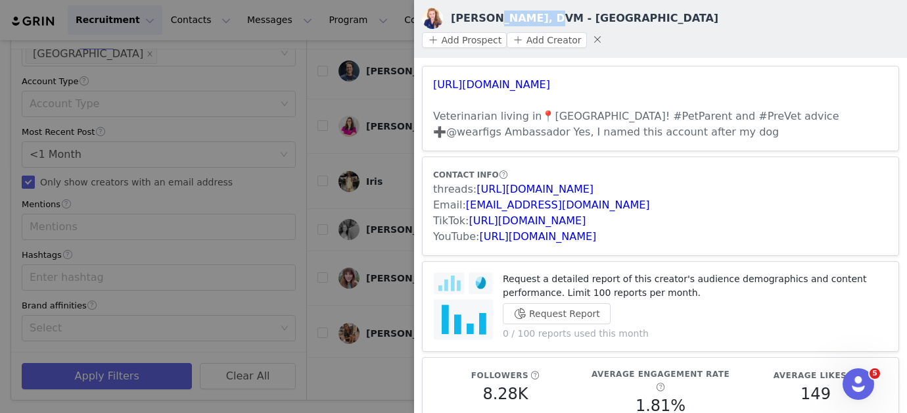
click at [428, 66] on article "[URL][DOMAIN_NAME] Veterinarian living in📍[GEOGRAPHIC_DATA]! #PetParent and #Pr…" at bounding box center [660, 108] width 477 height 85
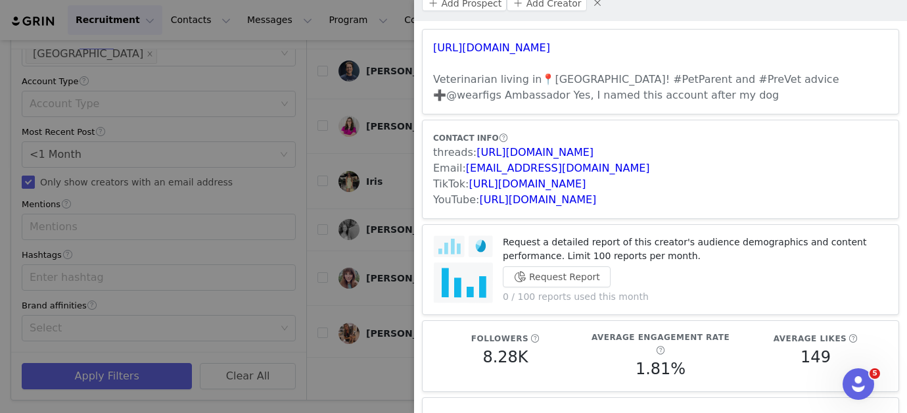
click at [370, 273] on div at bounding box center [453, 206] width 907 height 413
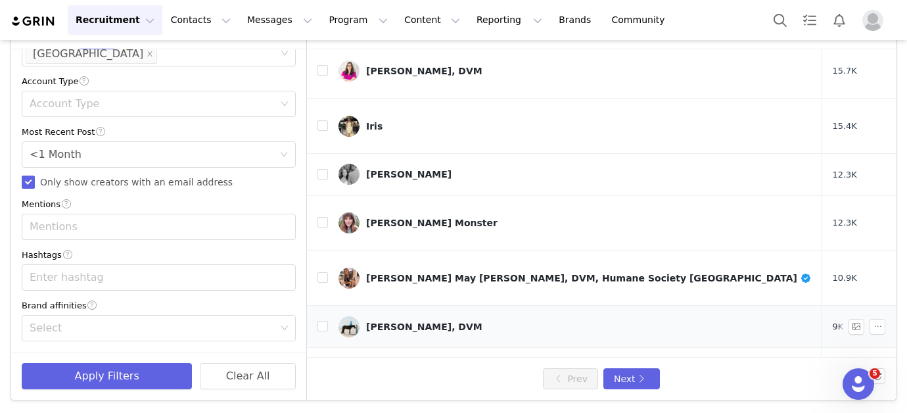
scroll to position [373, 0]
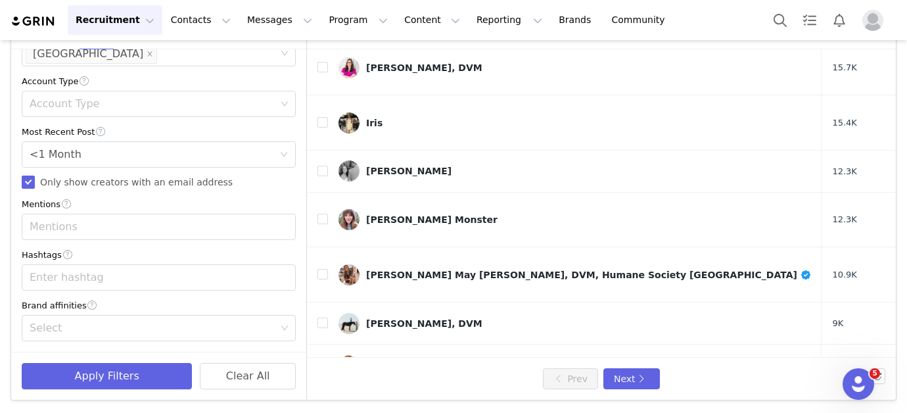
click at [400, 408] on div "[PERSON_NAME], DVM" at bounding box center [424, 413] width 116 height 11
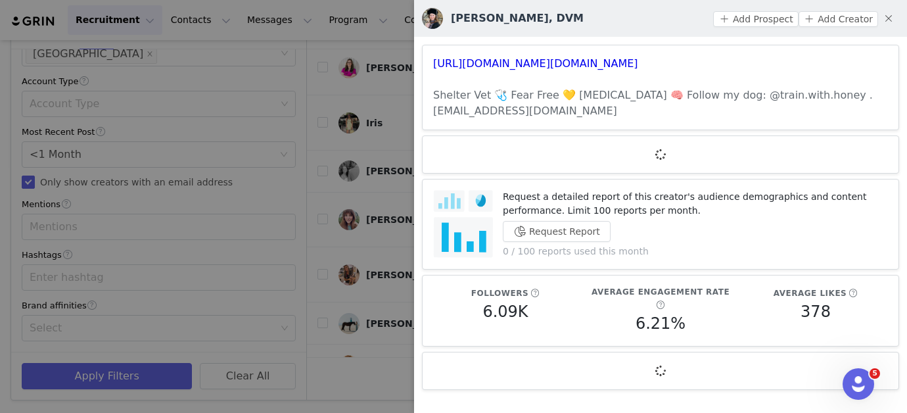
scroll to position [0, 0]
click at [463, 57] on link "[URL][DOMAIN_NAME][DOMAIN_NAME]" at bounding box center [535, 63] width 205 height 12
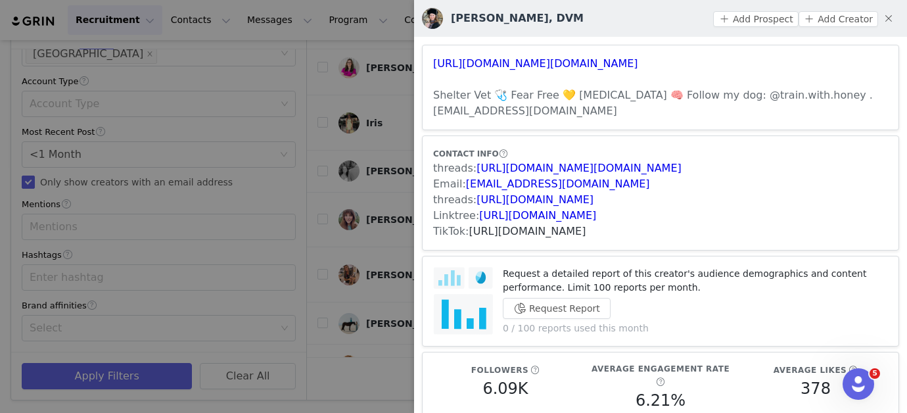
click at [559, 233] on link "[URL][DOMAIN_NAME]" at bounding box center [527, 231] width 117 height 12
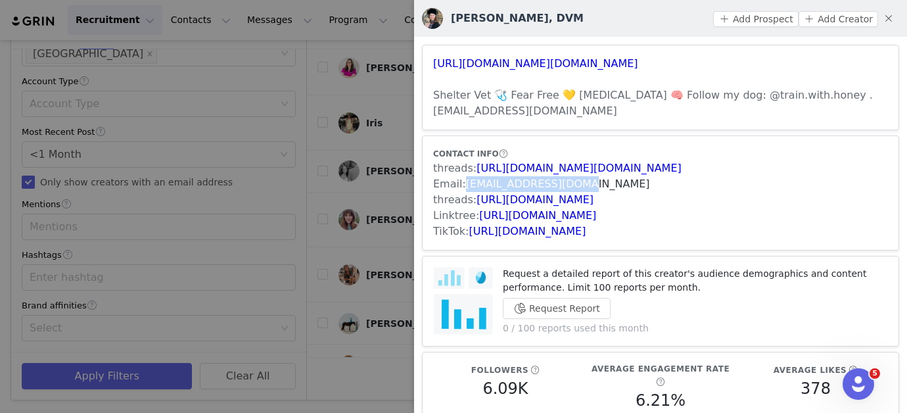
drag, startPoint x: 594, startPoint y: 182, endPoint x: 465, endPoint y: 182, distance: 128.9
click at [465, 182] on div "Email: [EMAIL_ADDRESS][DOMAIN_NAME]" at bounding box center [660, 184] width 455 height 16
drag, startPoint x: 542, startPoint y: 20, endPoint x: 503, endPoint y: 16, distance: 39.6
click at [503, 16] on h3 "[PERSON_NAME], DVM" at bounding box center [517, 19] width 133 height 16
click at [303, 287] on div at bounding box center [453, 206] width 907 height 413
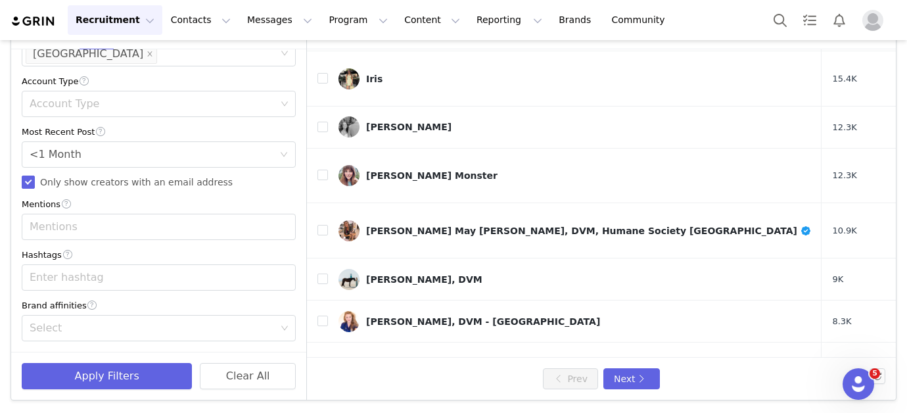
scroll to position [419, 0]
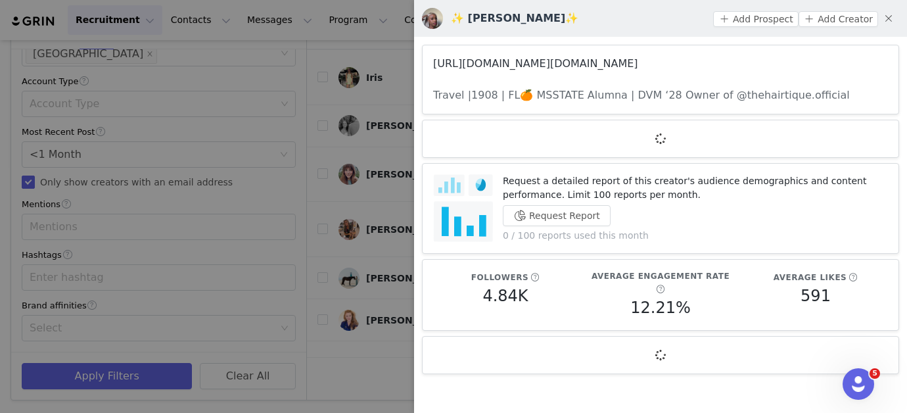
click at [471, 62] on link "[URL][DOMAIN_NAME][DOMAIN_NAME]" at bounding box center [535, 63] width 205 height 12
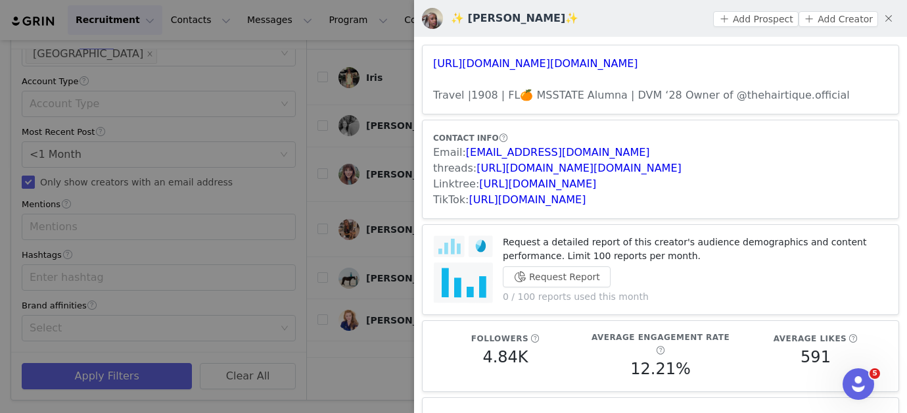
click at [381, 220] on div at bounding box center [453, 206] width 907 height 413
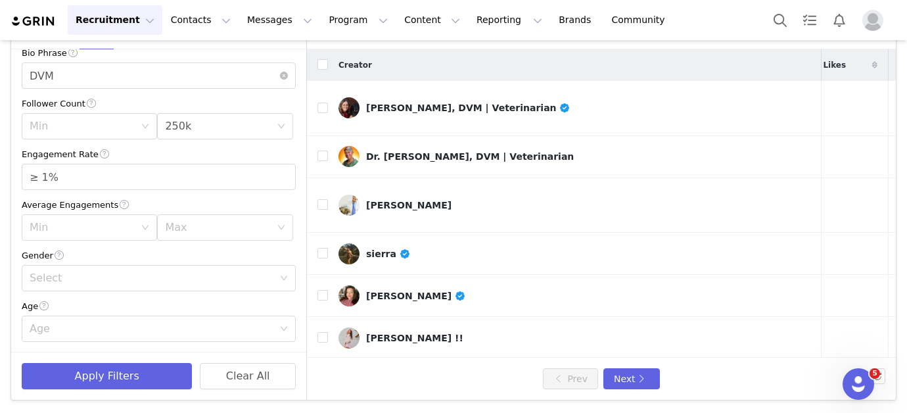
scroll to position [0, 0]
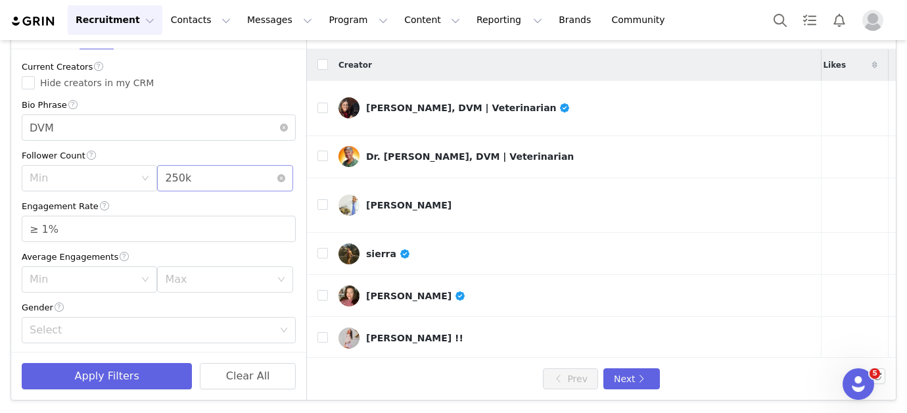
click at [266, 178] on div "Max 250k" at bounding box center [220, 178] width 111 height 25
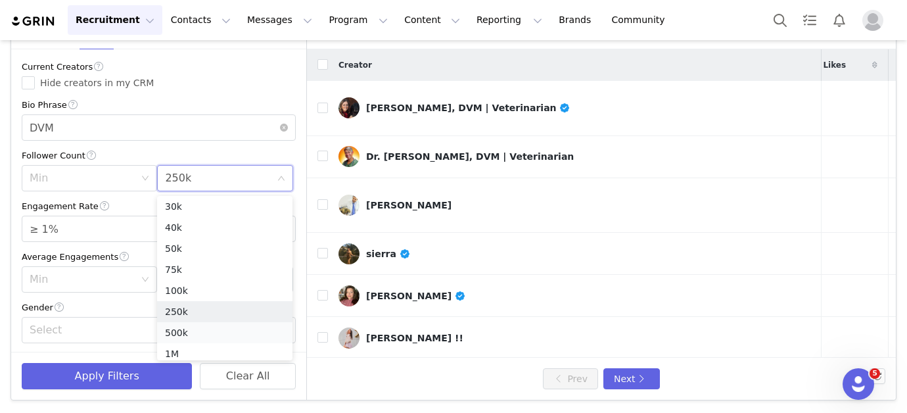
click at [204, 333] on li "500k" at bounding box center [224, 332] width 135 height 21
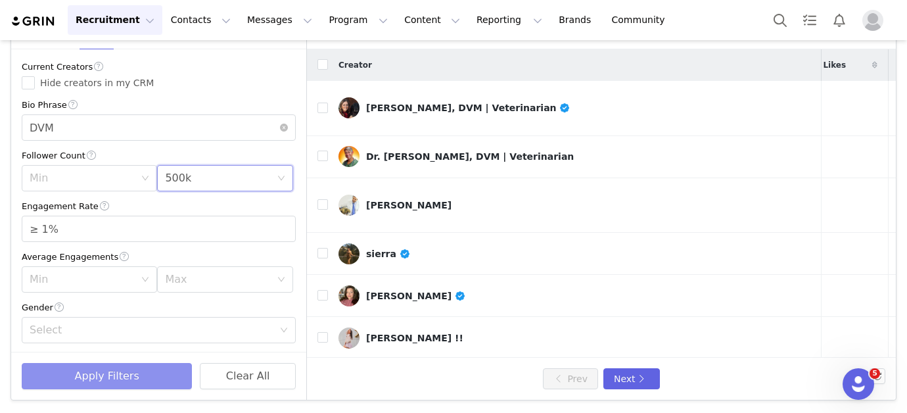
click at [142, 364] on button "Apply Filters" at bounding box center [107, 376] width 170 height 26
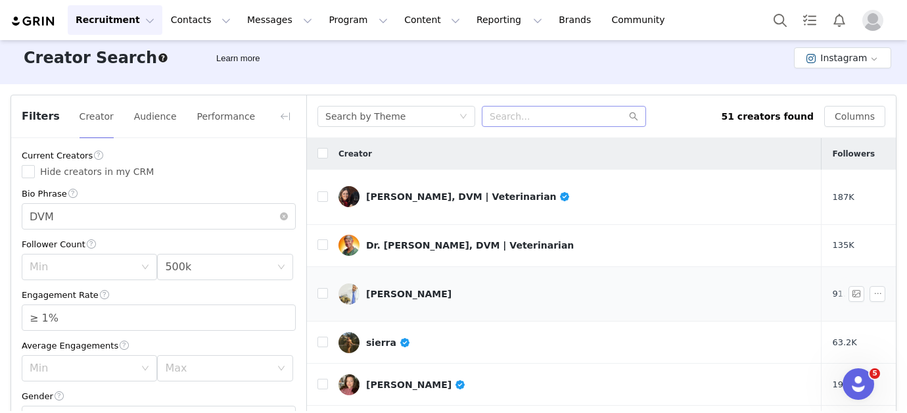
scroll to position [21, 0]
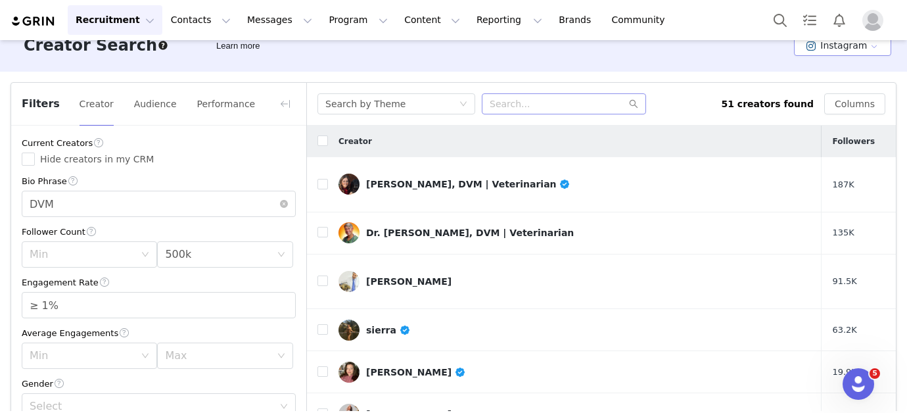
click at [787, 49] on button "Instagram" at bounding box center [842, 45] width 97 height 21
click at [787, 95] on li "TikTok" at bounding box center [845, 94] width 93 height 22
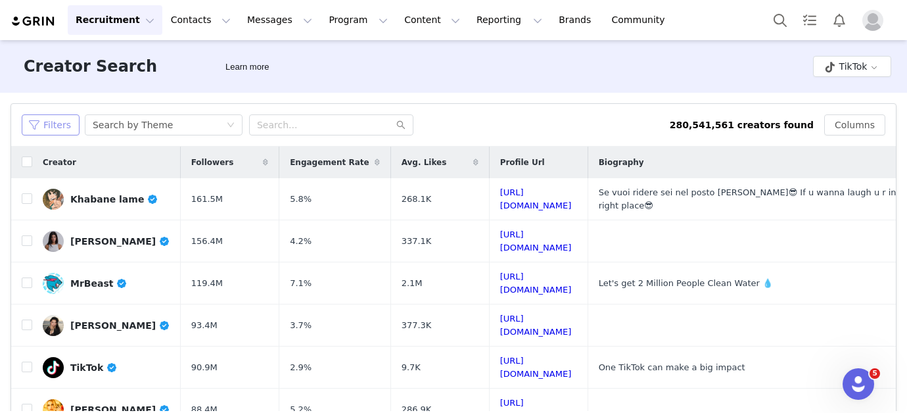
click at [59, 126] on button "Filters" at bounding box center [51, 124] width 58 height 21
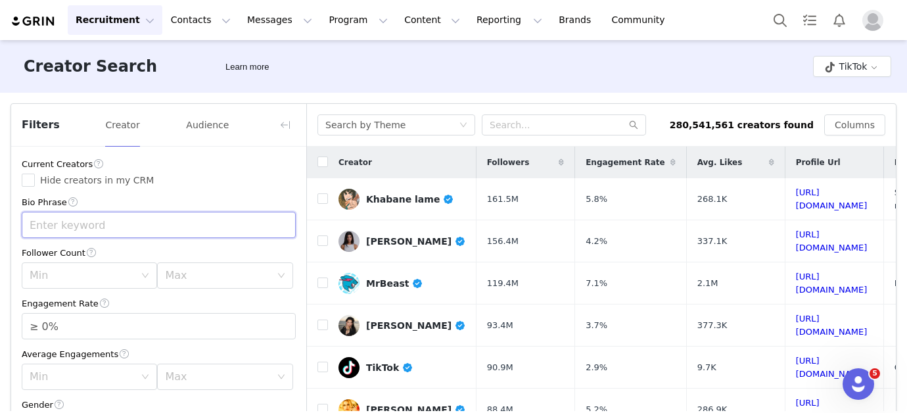
click at [119, 223] on input "text" at bounding box center [159, 225] width 274 height 26
type input "dvm"
click at [189, 267] on div "Max" at bounding box center [220, 275] width 111 height 25
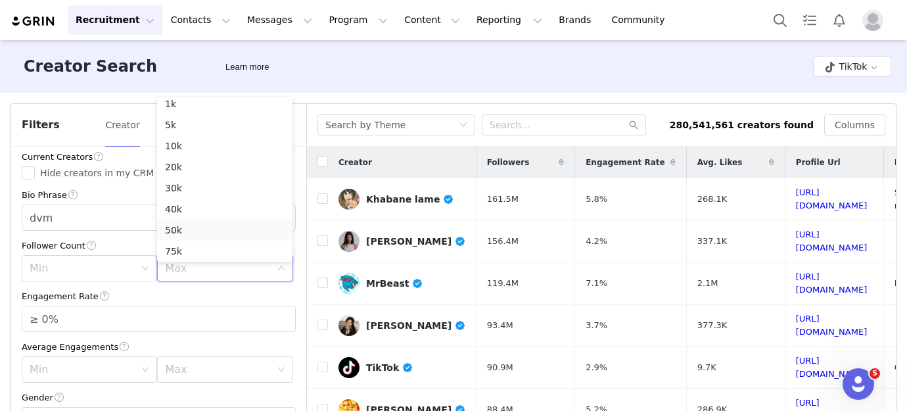
scroll to position [65, 0]
click at [186, 231] on li "250k" at bounding box center [224, 234] width 135 height 21
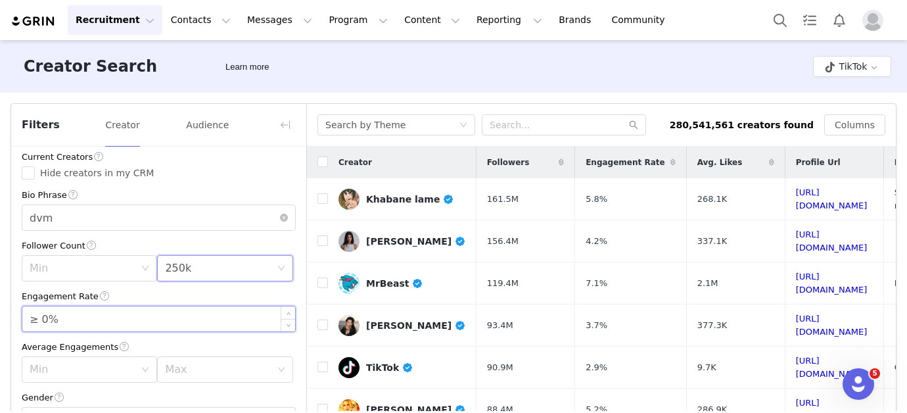
click at [47, 318] on input "≥ 0%" at bounding box center [158, 318] width 273 height 25
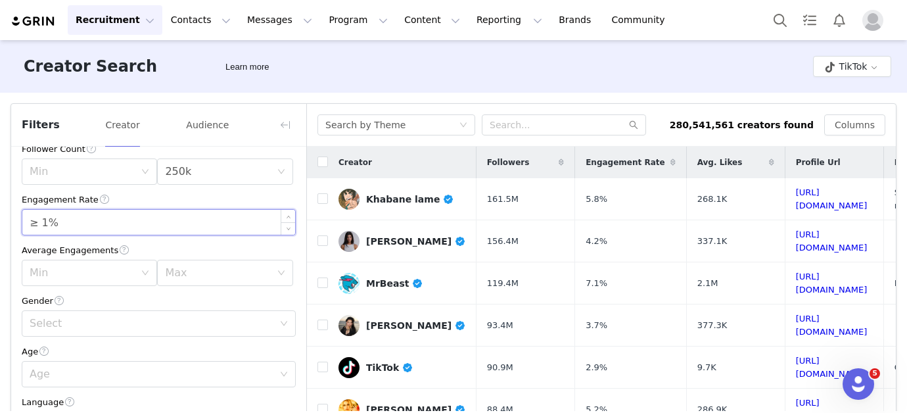
scroll to position [126, 0]
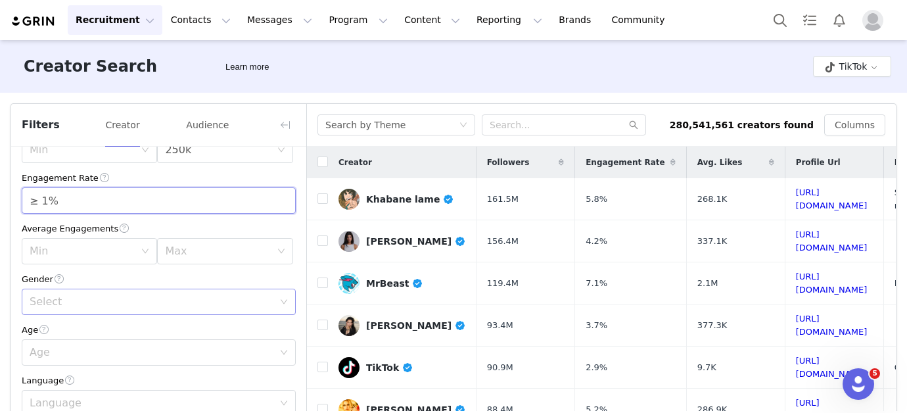
type input "≥ 1%"
click at [59, 296] on div "Select" at bounding box center [155, 301] width 250 height 25
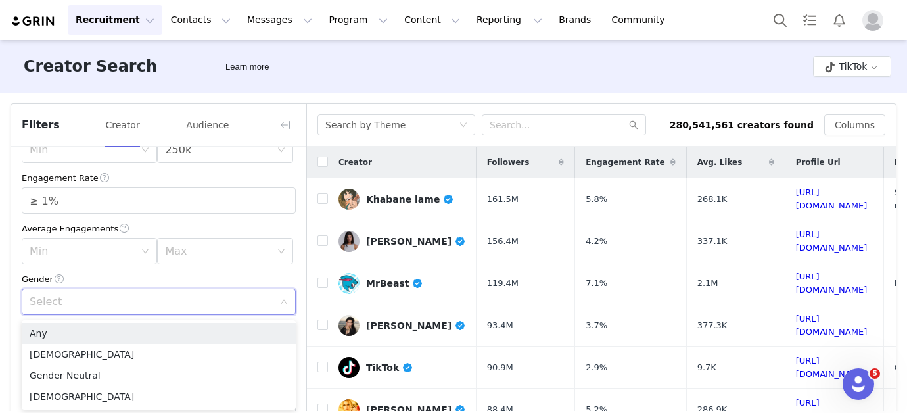
click at [70, 271] on div "Current Creators Hide creators in my CRM Bio Phrase dvm Follower Count Min Max …" at bounding box center [158, 336] width 295 height 630
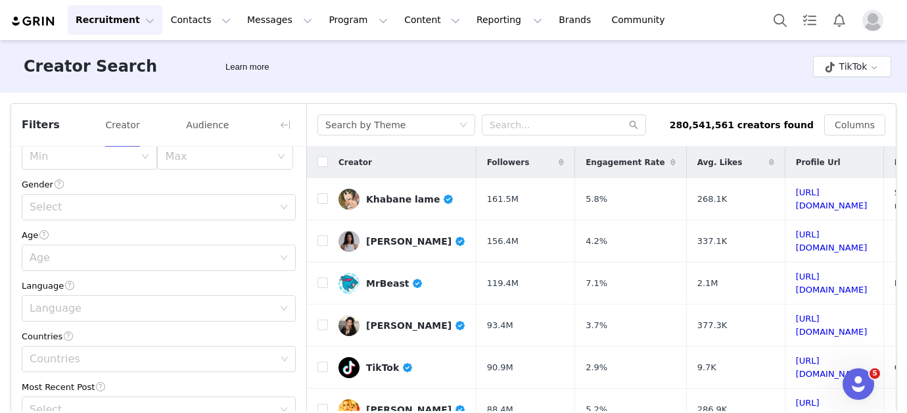
scroll to position [247, 0]
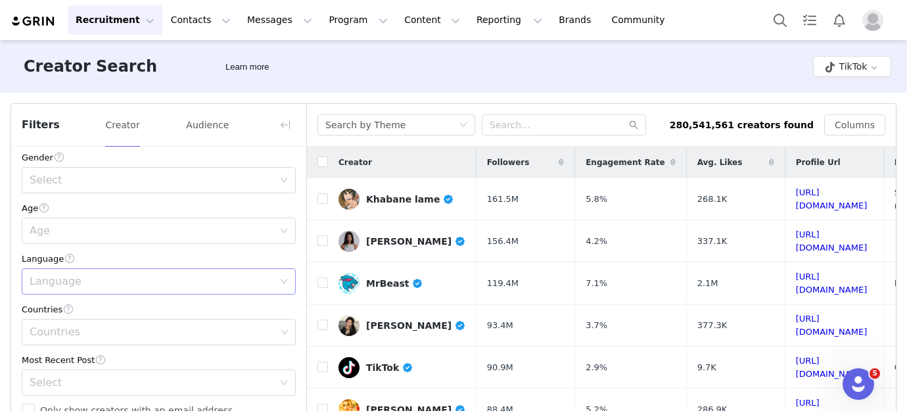
click at [62, 288] on div "Language" at bounding box center [152, 281] width 244 height 13
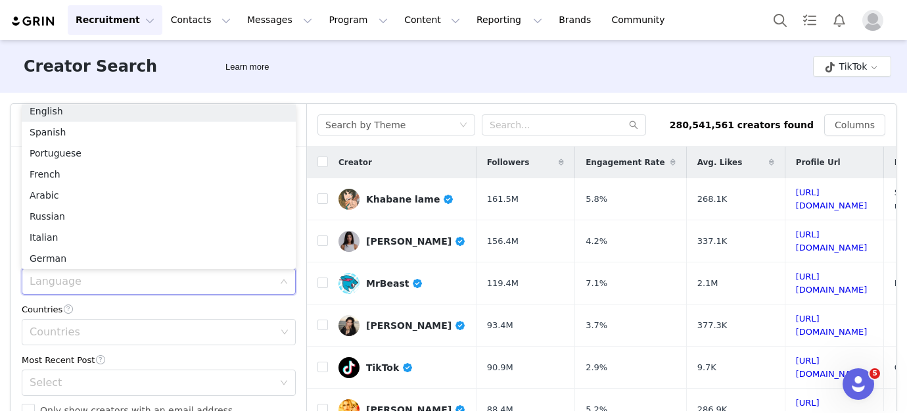
scroll to position [3, 0]
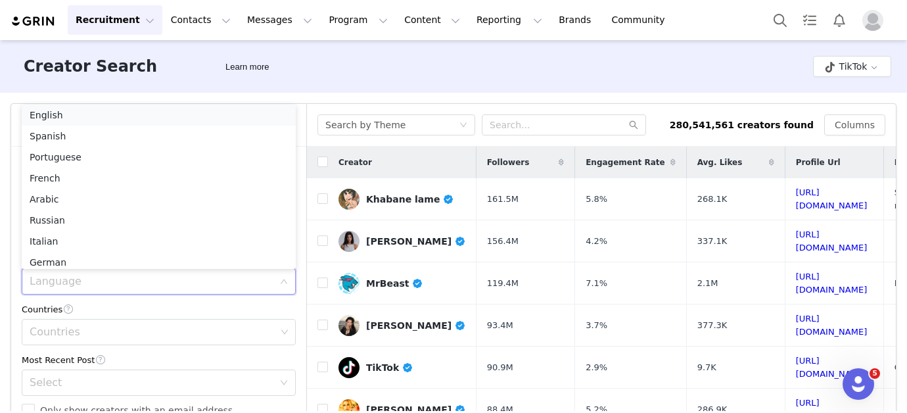
click at [62, 118] on li "English" at bounding box center [159, 115] width 274 height 21
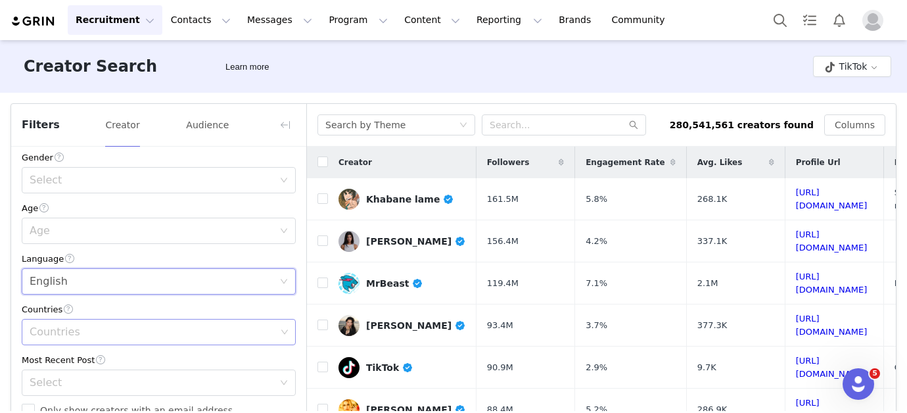
click at [70, 339] on div "Countries" at bounding box center [153, 331] width 247 height 13
type input "unit"
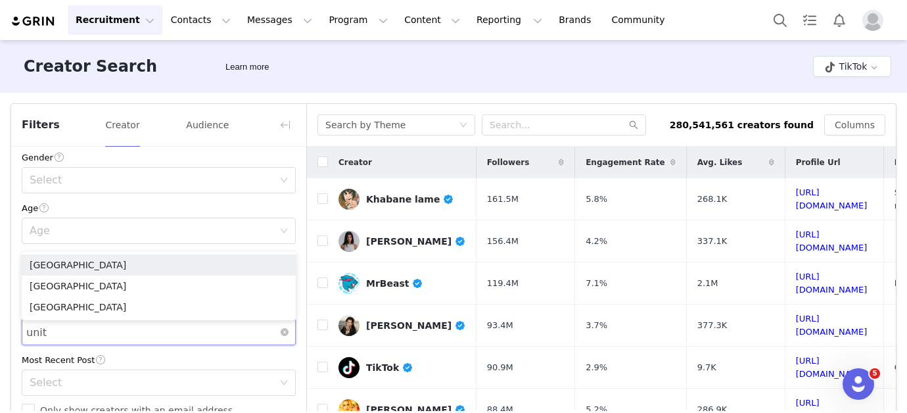
scroll to position [283, 0]
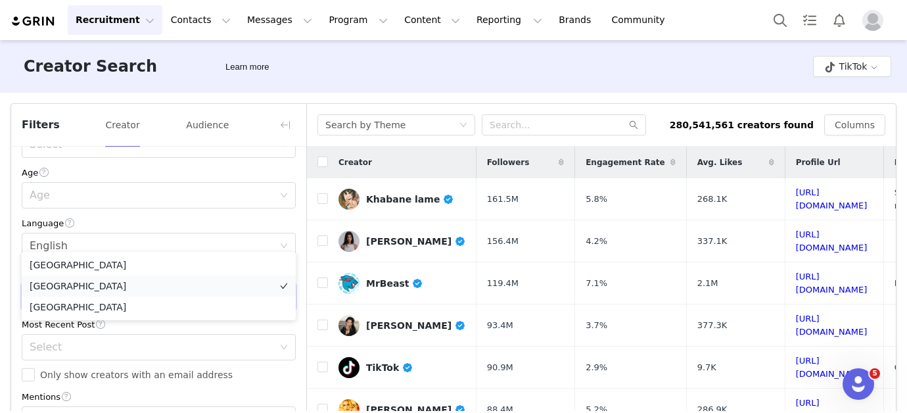
drag, startPoint x: 75, startPoint y: 298, endPoint x: 74, endPoint y: 287, distance: 10.6
click at [74, 287] on ul "[GEOGRAPHIC_DATA] [GEOGRAPHIC_DATA] [GEOGRAPHIC_DATA]" at bounding box center [159, 286] width 274 height 68
click at [74, 287] on li "[GEOGRAPHIC_DATA]" at bounding box center [159, 285] width 274 height 21
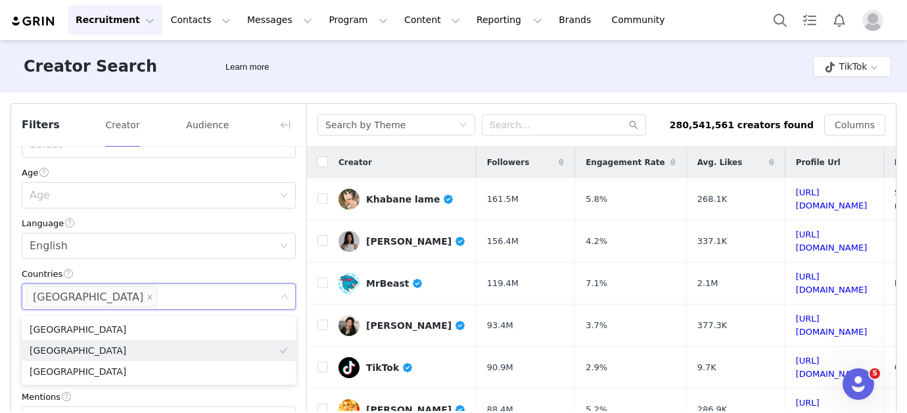
click at [91, 409] on div "Mentions Mentions" at bounding box center [159, 411] width 274 height 43
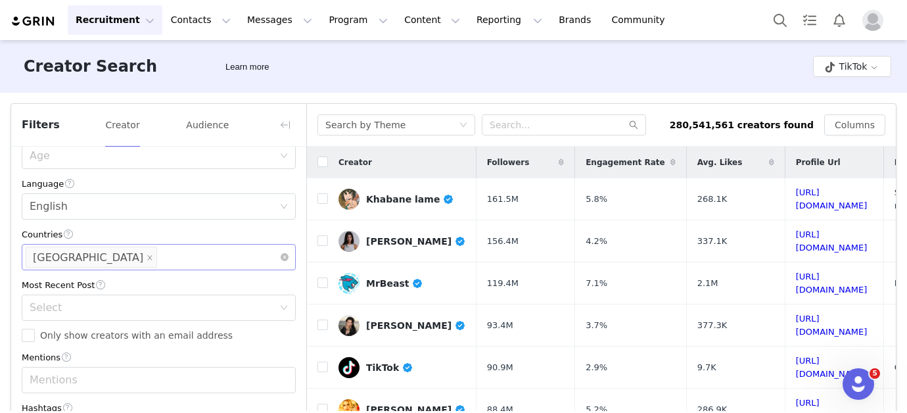
scroll to position [333, 0]
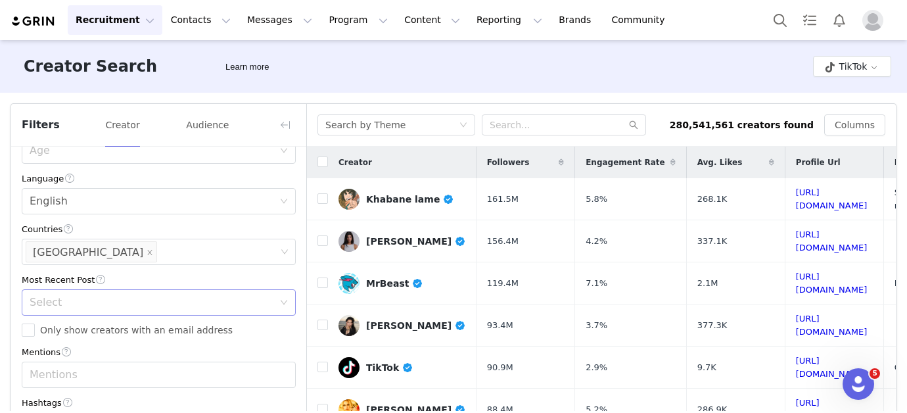
click at [87, 297] on div "Select" at bounding box center [152, 302] width 244 height 13
click at [80, 323] on li "<1 Month" at bounding box center [159, 330] width 274 height 21
click at [28, 335] on input "Only show creators with an email address" at bounding box center [28, 329] width 13 height 13
checkbox input "true"
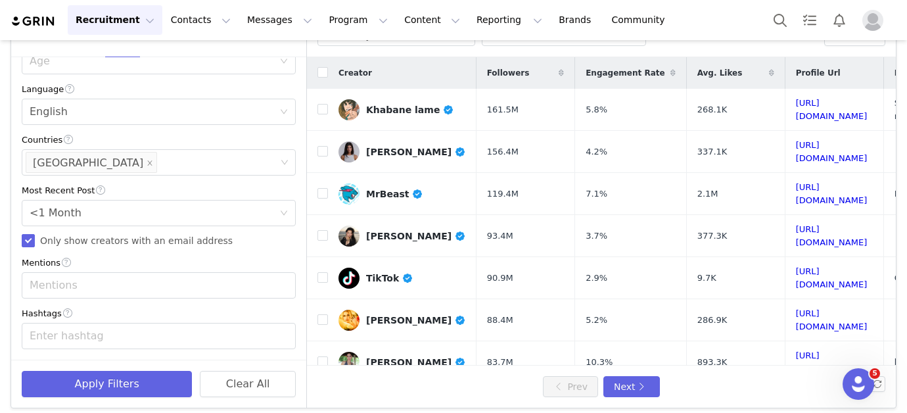
scroll to position [97, 0]
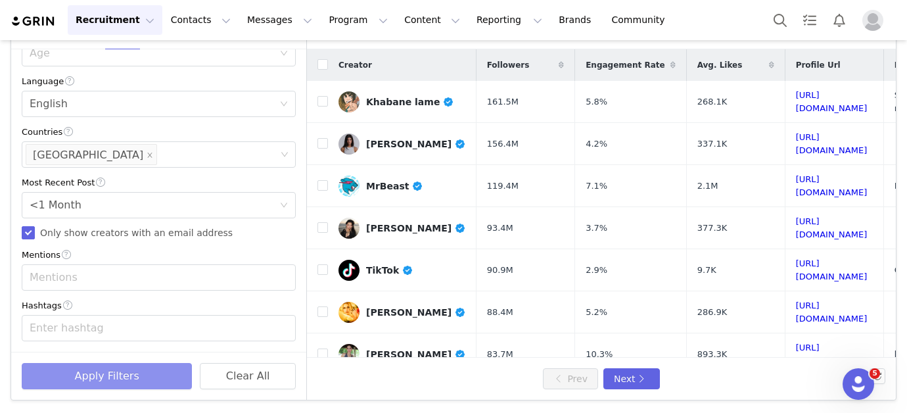
click at [119, 375] on button "Apply Filters" at bounding box center [107, 376] width 170 height 26
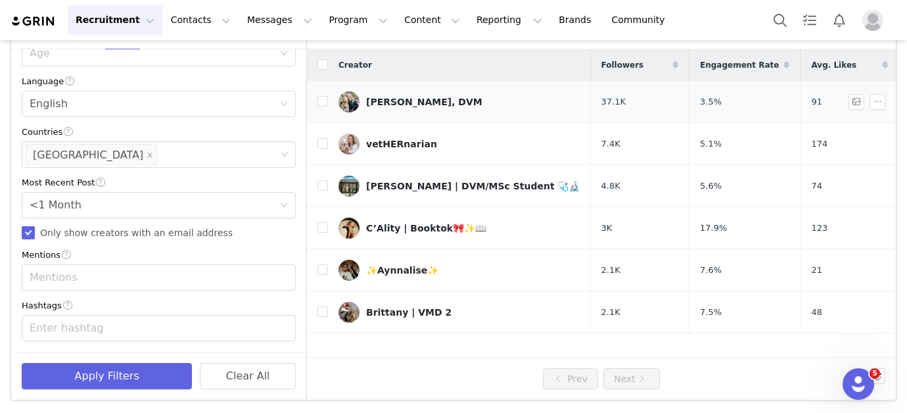
click at [411, 97] on div "[PERSON_NAME], DVM" at bounding box center [424, 102] width 116 height 11
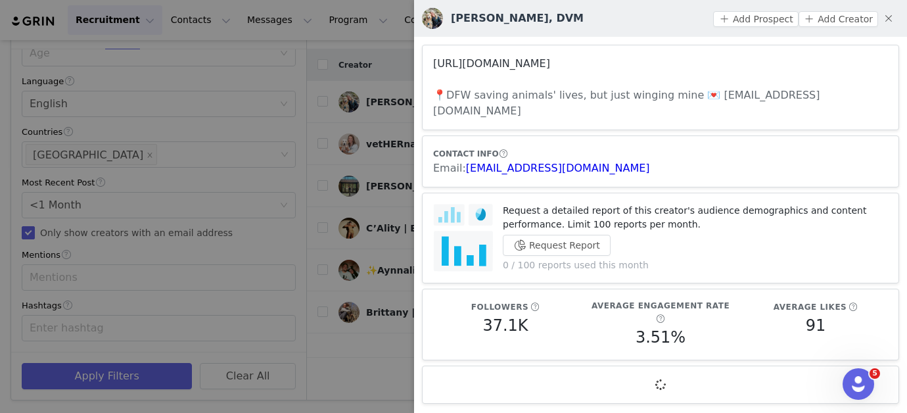
click at [508, 64] on link "[URL][DOMAIN_NAME]" at bounding box center [491, 63] width 117 height 12
click at [385, 108] on div at bounding box center [453, 206] width 907 height 413
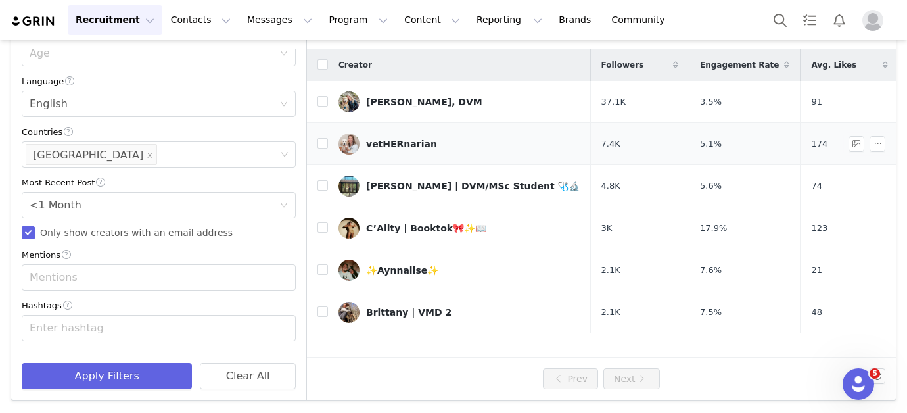
click at [465, 140] on link "vetHERnarian" at bounding box center [460, 143] width 242 height 21
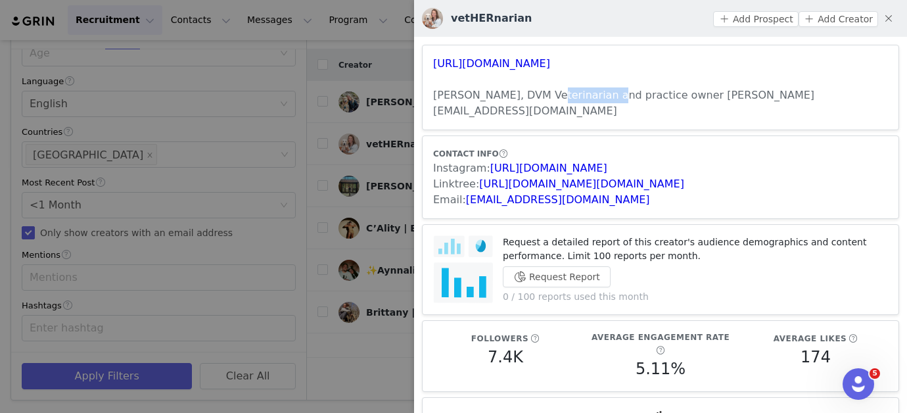
drag, startPoint x: 594, startPoint y: 96, endPoint x: 540, endPoint y: 93, distance: 54.7
click at [540, 93] on h3 "[PERSON_NAME], DVM Veterinarian and practice owner [PERSON_NAME][EMAIL_ADDRESS]…" at bounding box center [660, 103] width 455 height 32
click at [254, 135] on div at bounding box center [453, 206] width 907 height 413
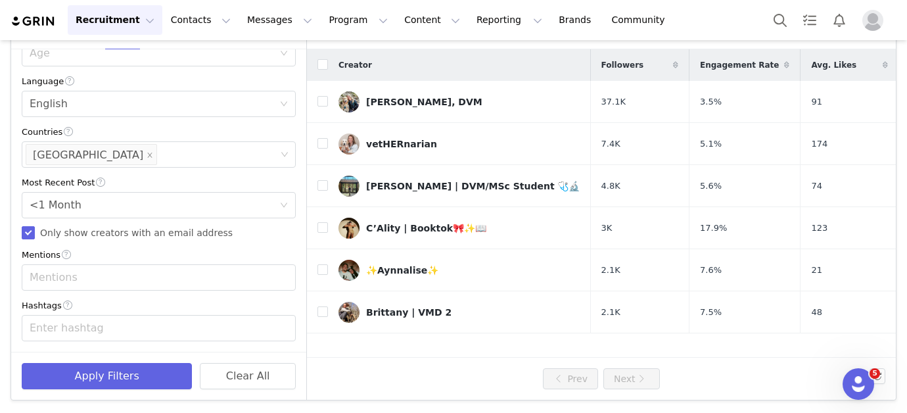
scroll to position [0, 0]
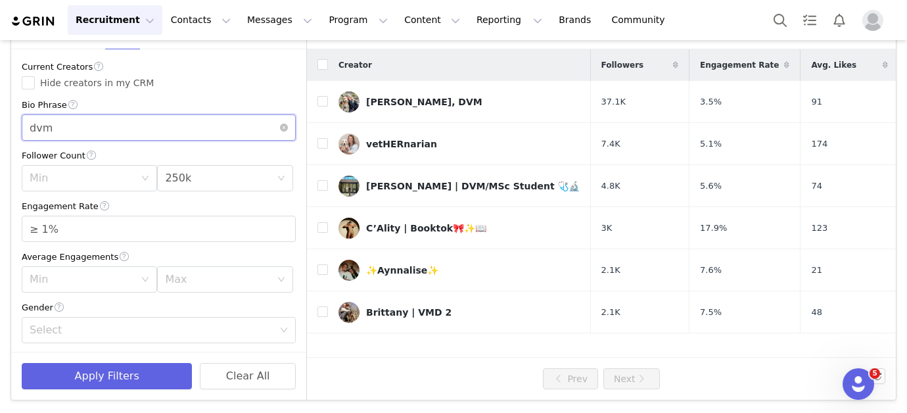
click at [196, 134] on input "dvm" at bounding box center [159, 127] width 274 height 26
paste input "Veterinarian"
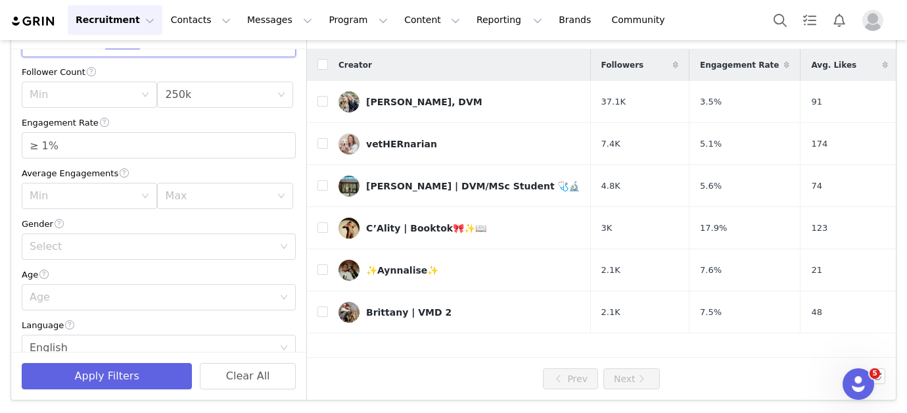
scroll to position [103, 0]
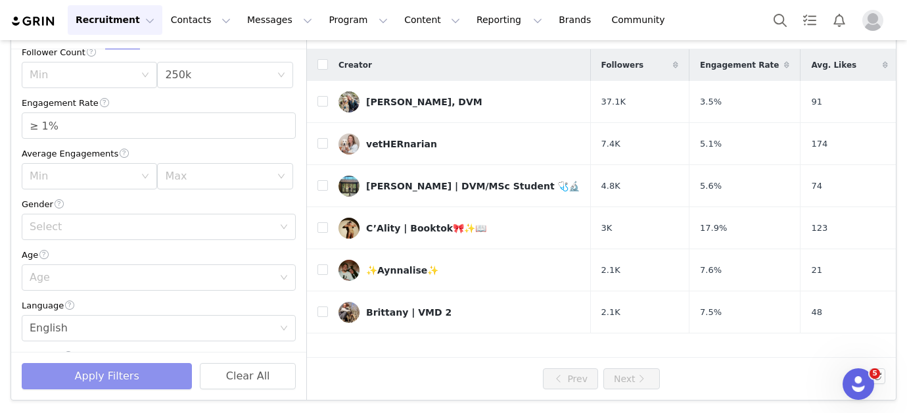
click at [118, 379] on button "Apply Filters" at bounding box center [107, 376] width 170 height 26
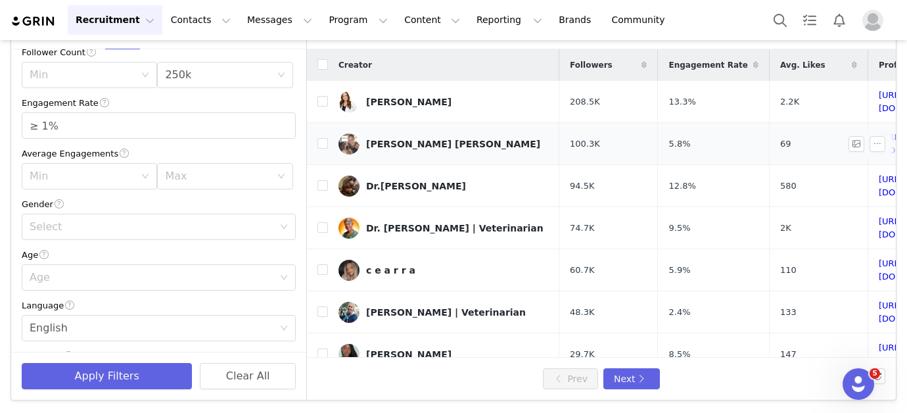
click at [430, 139] on div "[PERSON_NAME] [PERSON_NAME]" at bounding box center [453, 144] width 174 height 11
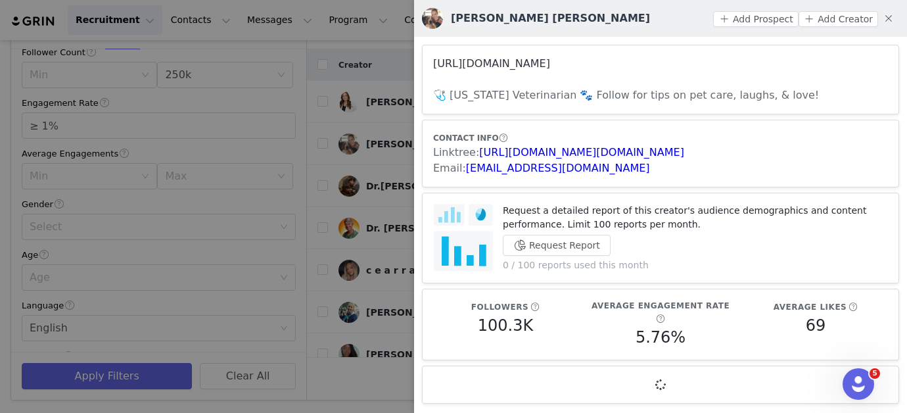
click at [477, 66] on link "[URL][DOMAIN_NAME]" at bounding box center [491, 63] width 117 height 12
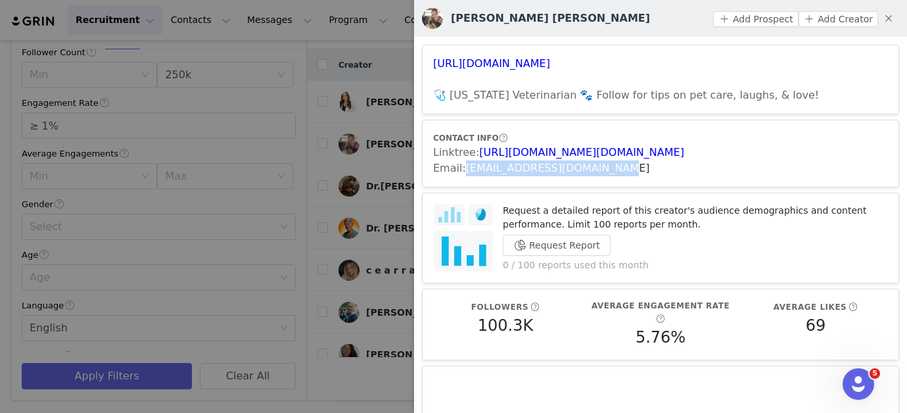
drag, startPoint x: 603, startPoint y: 171, endPoint x: 464, endPoint y: 167, distance: 138.8
click at [464, 167] on div "Email: [EMAIL_ADDRESS][DOMAIN_NAME]" at bounding box center [660, 168] width 455 height 16
click at [507, 152] on link "[URL][DOMAIN_NAME][DOMAIN_NAME]" at bounding box center [581, 152] width 205 height 12
click at [240, 155] on div at bounding box center [453, 206] width 907 height 413
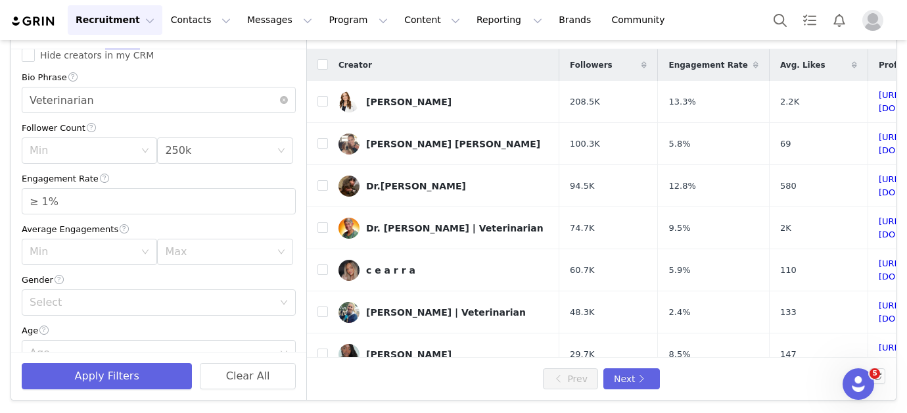
scroll to position [0, 0]
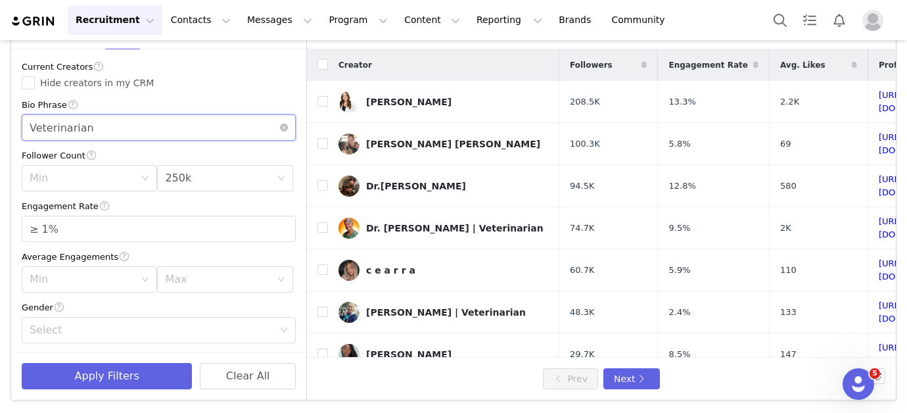
drag, startPoint x: 98, startPoint y: 125, endPoint x: -6, endPoint y: 120, distance: 104.0
click at [0, 120] on html "Recruitment Recruitment Creator Search Curated Lists Landing Pages Web Extensio…" at bounding box center [453, 206] width 907 height 413
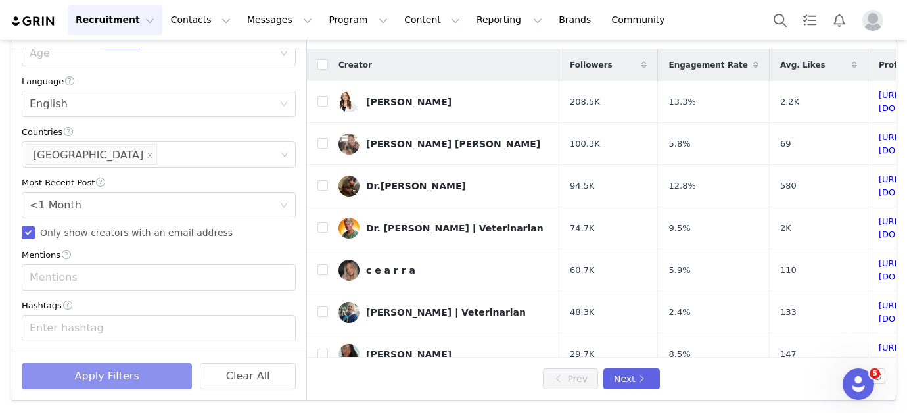
type input "cat"
click at [113, 371] on button "Apply Filters" at bounding box center [107, 376] width 170 height 26
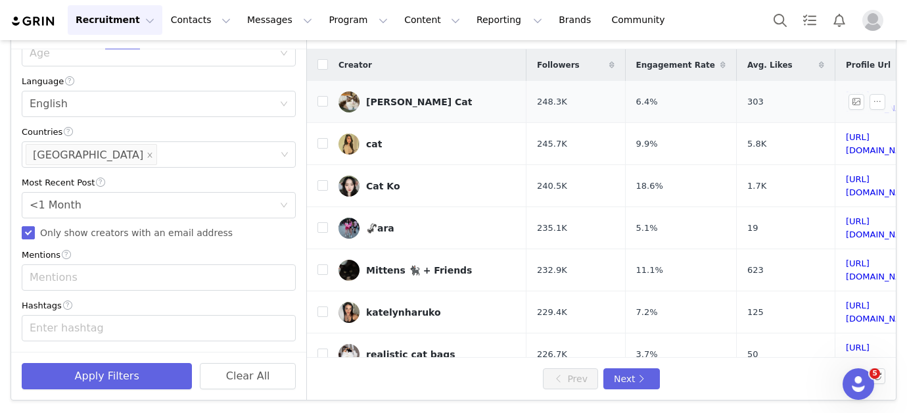
click at [430, 104] on div "[PERSON_NAME] Cat" at bounding box center [419, 102] width 106 height 11
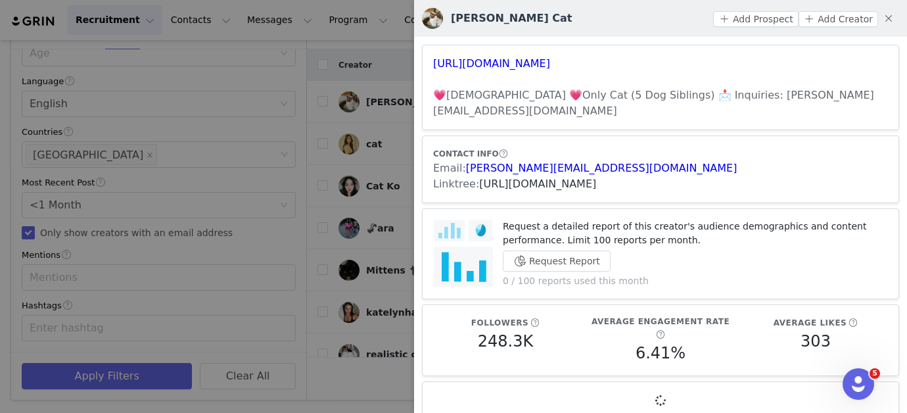
click at [533, 178] on link "[URL][DOMAIN_NAME]" at bounding box center [537, 184] width 117 height 12
click at [533, 66] on link "[URL][DOMAIN_NAME]" at bounding box center [491, 63] width 117 height 12
click at [362, 173] on div at bounding box center [453, 206] width 907 height 413
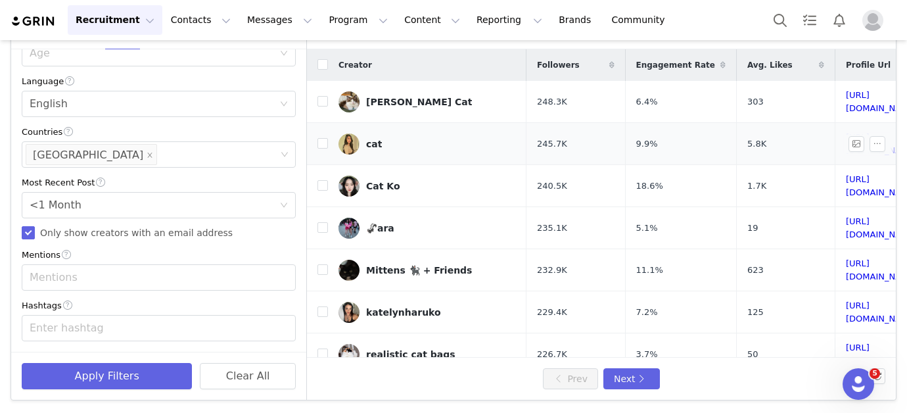
click at [410, 137] on link "cat" at bounding box center [428, 143] width 178 height 21
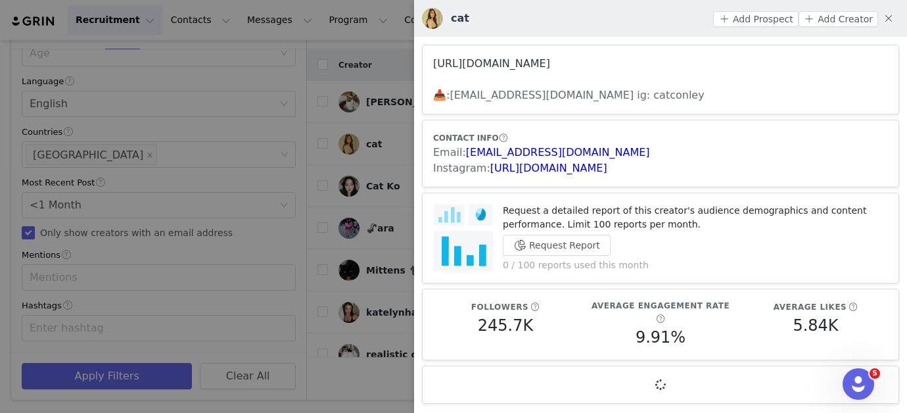
click at [473, 68] on link "[URL][DOMAIN_NAME]" at bounding box center [491, 63] width 117 height 12
click at [358, 163] on div at bounding box center [453, 206] width 907 height 413
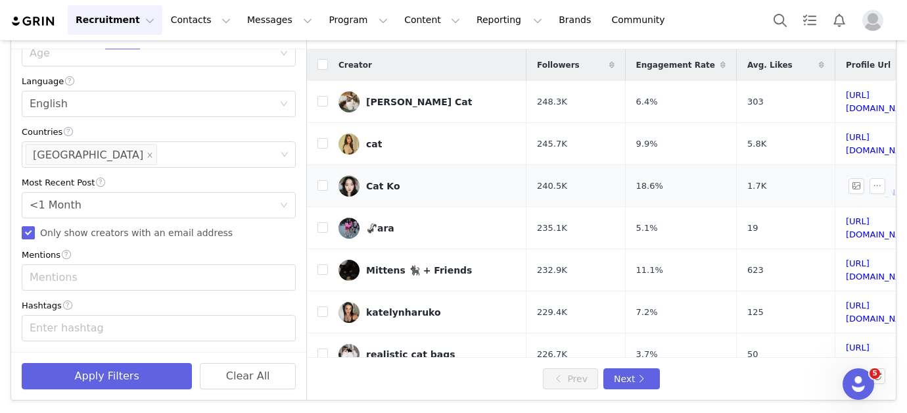
click at [379, 181] on div "Cat Ko" at bounding box center [383, 186] width 34 height 11
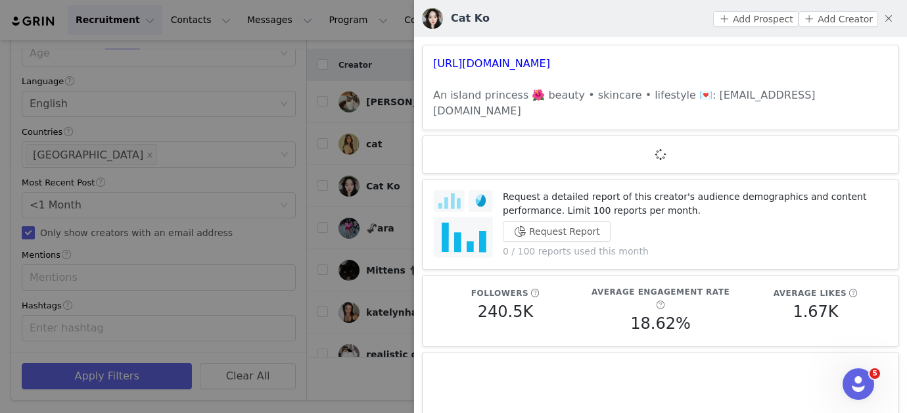
click at [390, 215] on div at bounding box center [453, 206] width 907 height 413
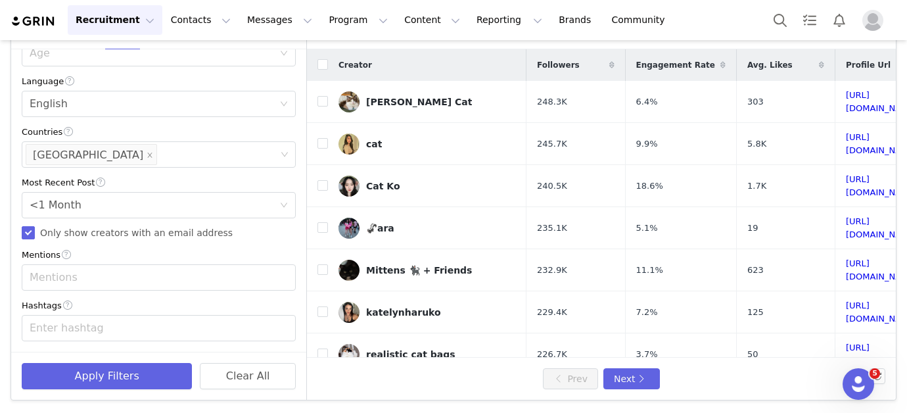
click at [389, 223] on div "🦨ara" at bounding box center [380, 228] width 28 height 11
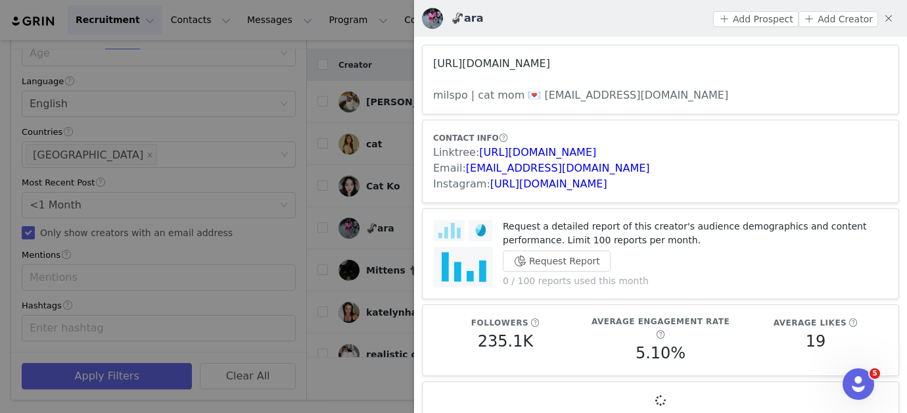
click at [541, 60] on link "[URL][DOMAIN_NAME]" at bounding box center [491, 63] width 117 height 12
click at [351, 156] on div at bounding box center [453, 206] width 907 height 413
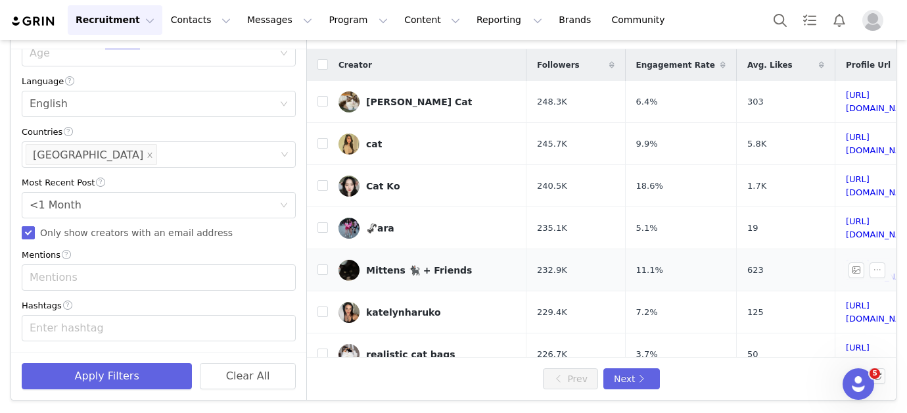
click at [391, 265] on div "Mittens 🐈‍⬛ + Friends" at bounding box center [419, 270] width 106 height 11
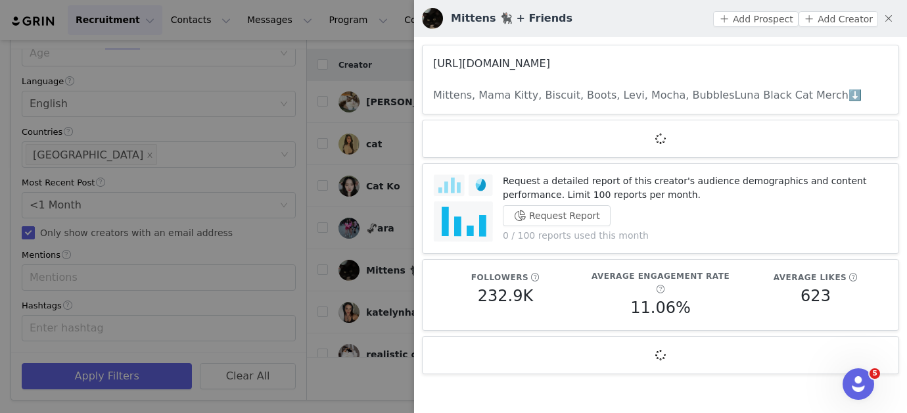
click at [467, 64] on link "[URL][DOMAIN_NAME]" at bounding box center [491, 63] width 117 height 12
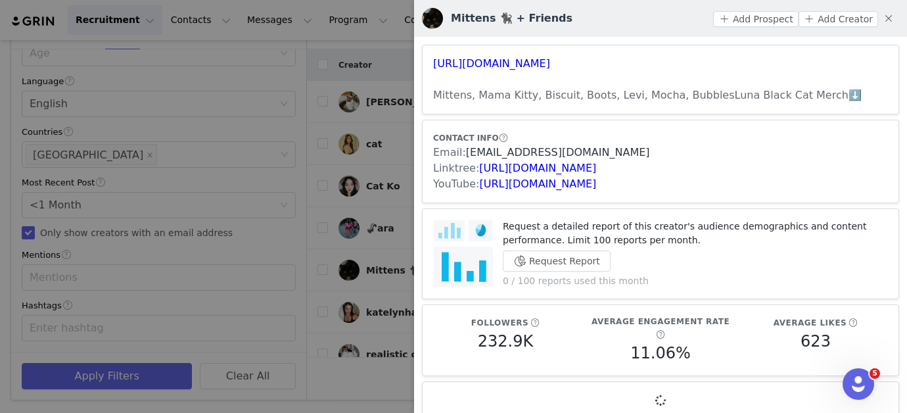
drag, startPoint x: 627, startPoint y: 154, endPoint x: 466, endPoint y: 154, distance: 160.4
click at [466, 154] on div "Email: [EMAIL_ADDRESS][DOMAIN_NAME]" at bounding box center [660, 153] width 455 height 16
click at [381, 236] on div at bounding box center [453, 206] width 907 height 413
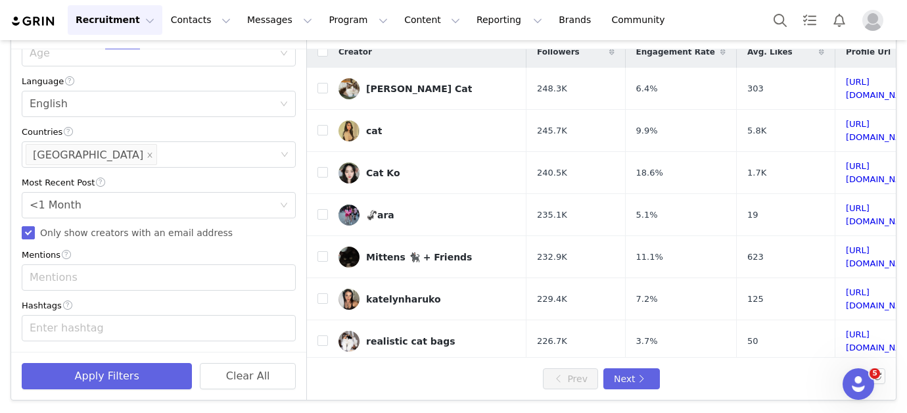
scroll to position [16, 0]
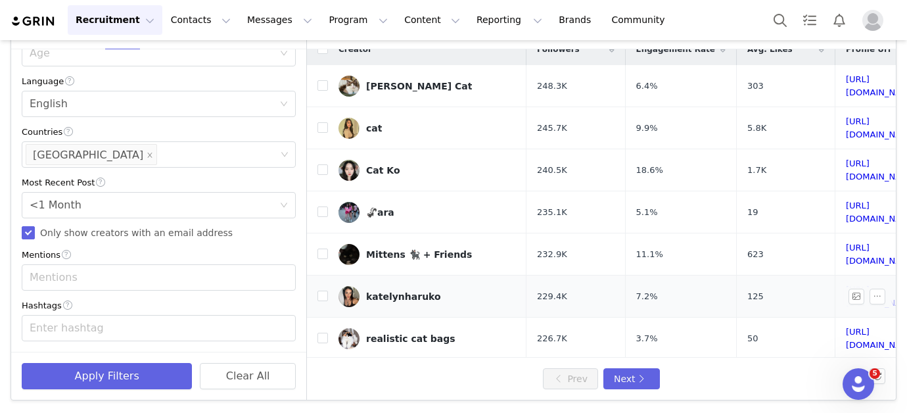
click at [423, 291] on div "katelynharuko" at bounding box center [403, 296] width 75 height 11
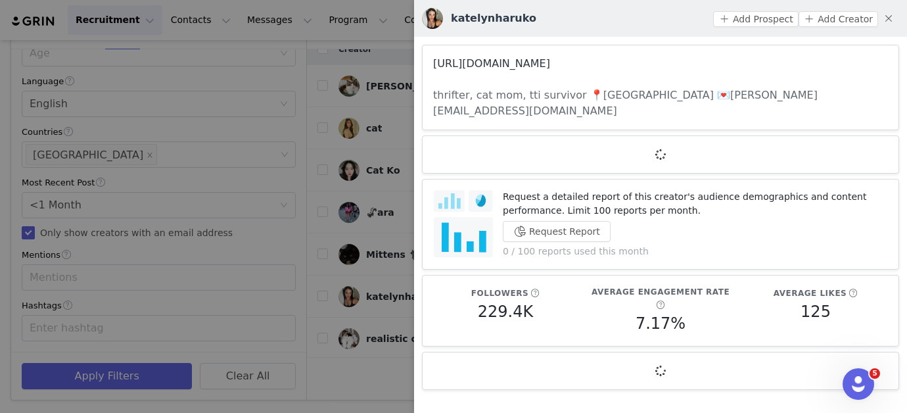
click at [500, 69] on link "[URL][DOMAIN_NAME]" at bounding box center [491, 63] width 117 height 12
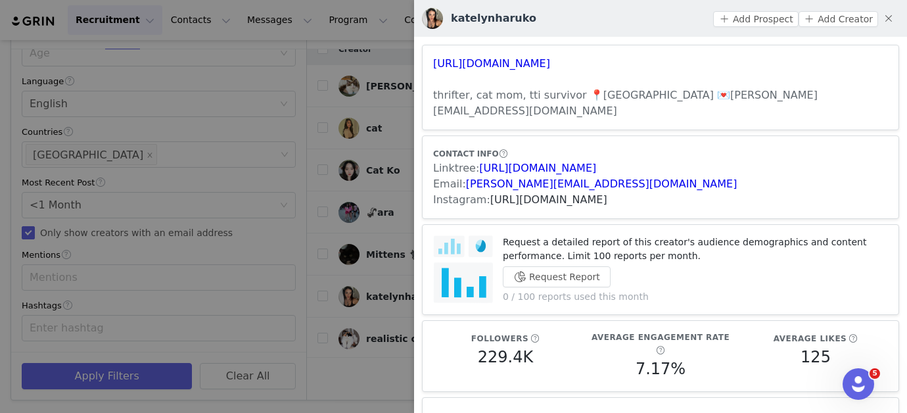
click at [528, 193] on link "[URL][DOMAIN_NAME]" at bounding box center [548, 199] width 117 height 12
click at [375, 241] on div at bounding box center [453, 206] width 907 height 413
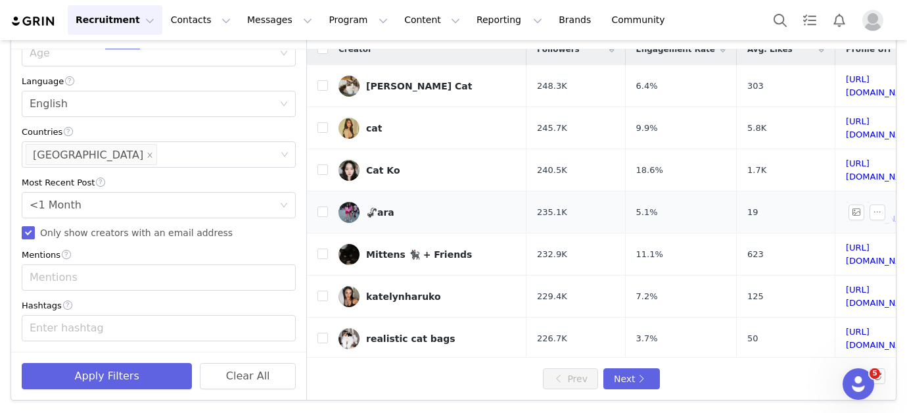
click at [382, 202] on link "🦨ara" at bounding box center [428, 212] width 178 height 21
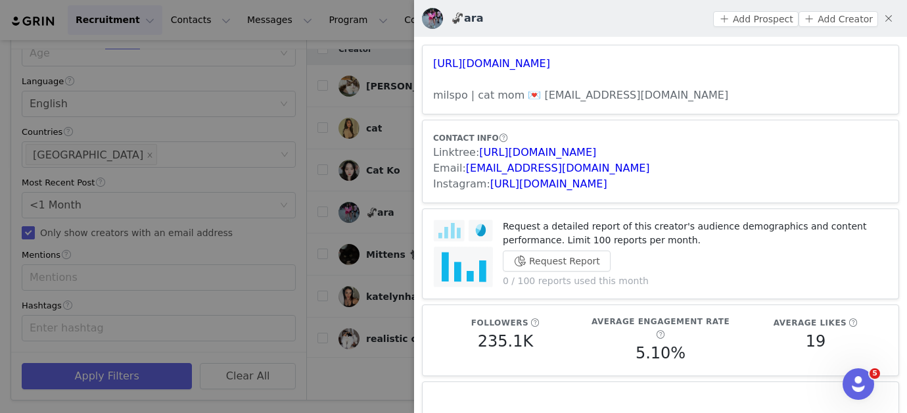
click at [384, 246] on div at bounding box center [453, 206] width 907 height 413
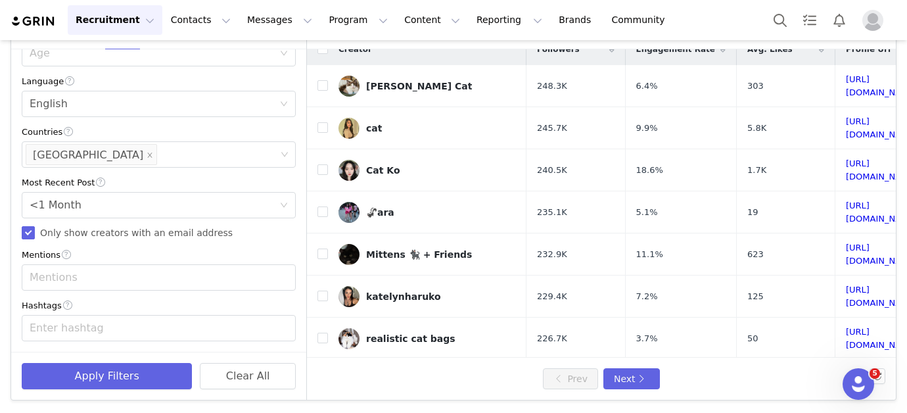
click at [373, 230] on body "Recruitment Recruitment Creator Search Curated Lists Landing Pages Web Extensio…" at bounding box center [453, 206] width 907 height 413
click at [375, 249] on div "Mittens 🐈‍⬛ + Friends" at bounding box center [419, 254] width 106 height 11
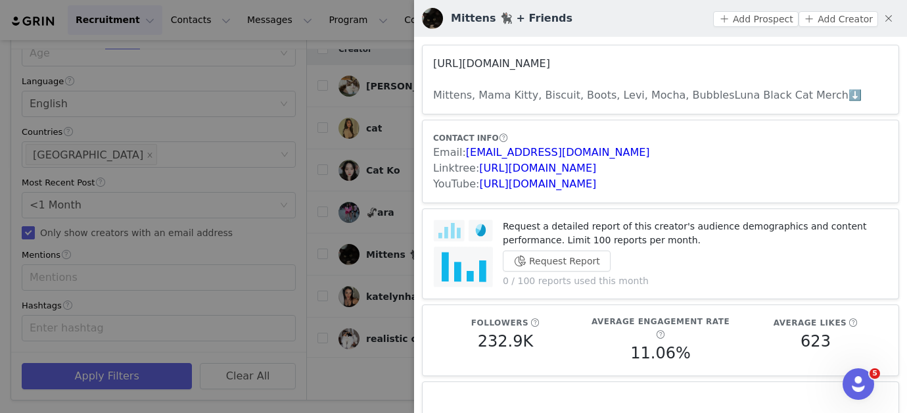
click at [550, 62] on link "[URL][DOMAIN_NAME]" at bounding box center [491, 63] width 117 height 12
click at [391, 222] on div at bounding box center [453, 206] width 907 height 413
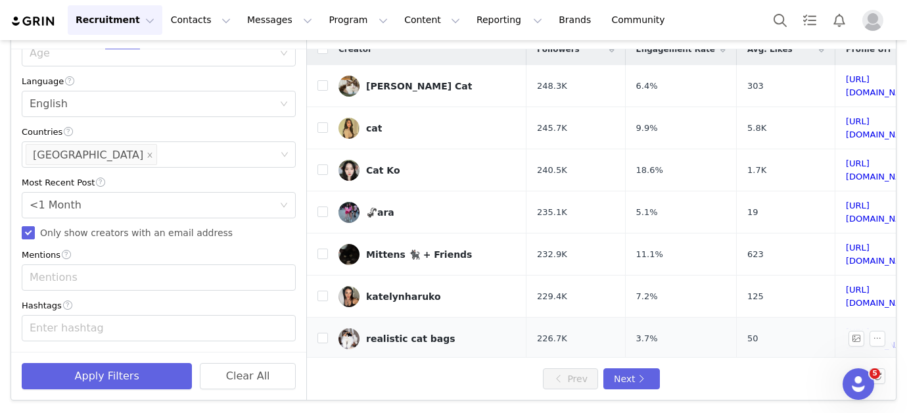
click at [404, 333] on div "realistic cat bags" at bounding box center [410, 338] width 89 height 11
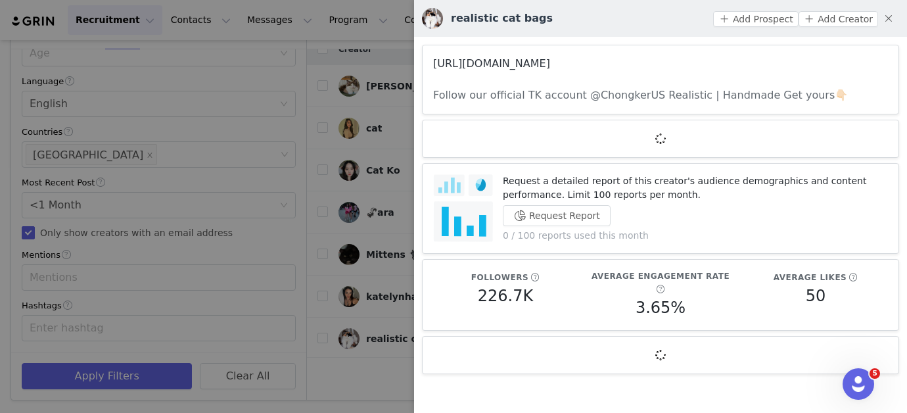
click at [481, 68] on link "[URL][DOMAIN_NAME]" at bounding box center [491, 63] width 117 height 12
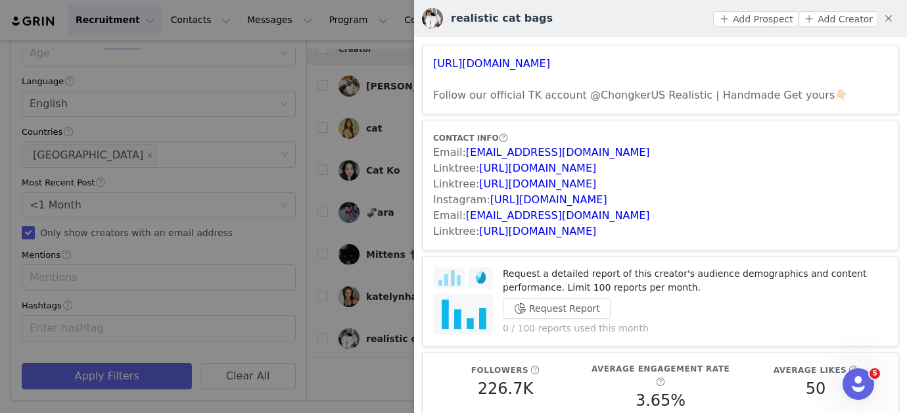
click at [355, 231] on div at bounding box center [453, 206] width 907 height 413
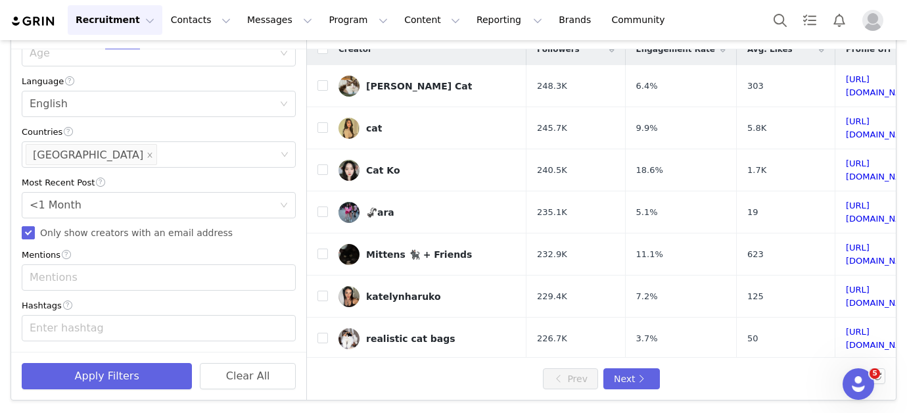
scroll to position [70, 0]
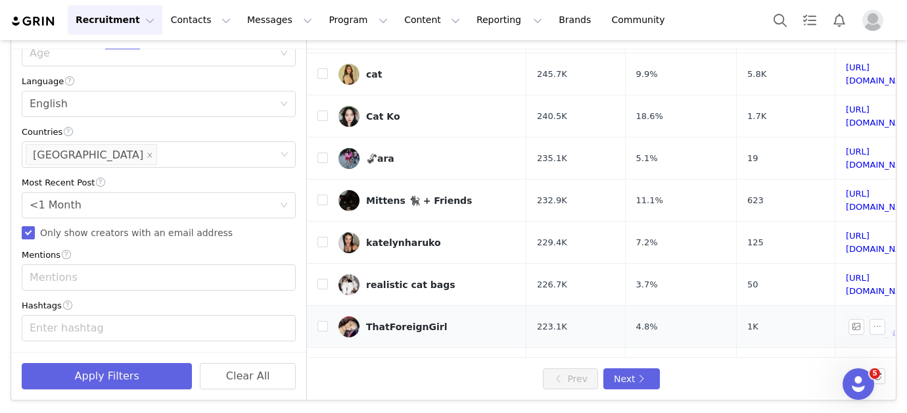
click at [405, 321] on div "ThatForeignGirl" at bounding box center [406, 326] width 81 height 11
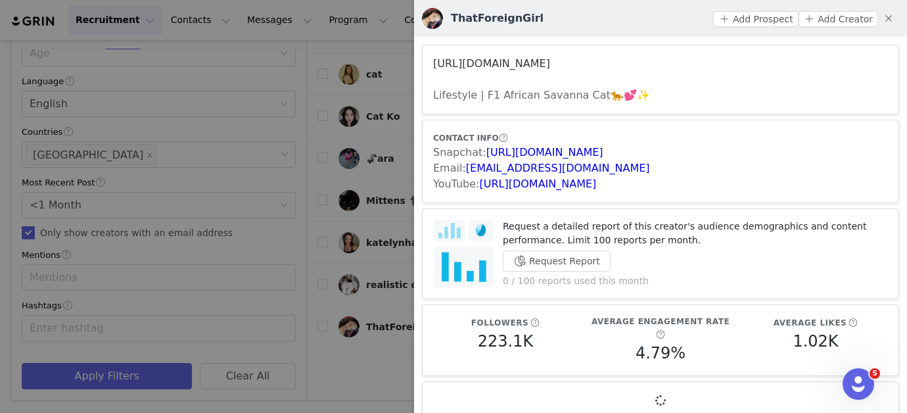
click at [498, 58] on link "[URL][DOMAIN_NAME]" at bounding box center [491, 63] width 117 height 12
click at [316, 268] on div at bounding box center [453, 206] width 907 height 413
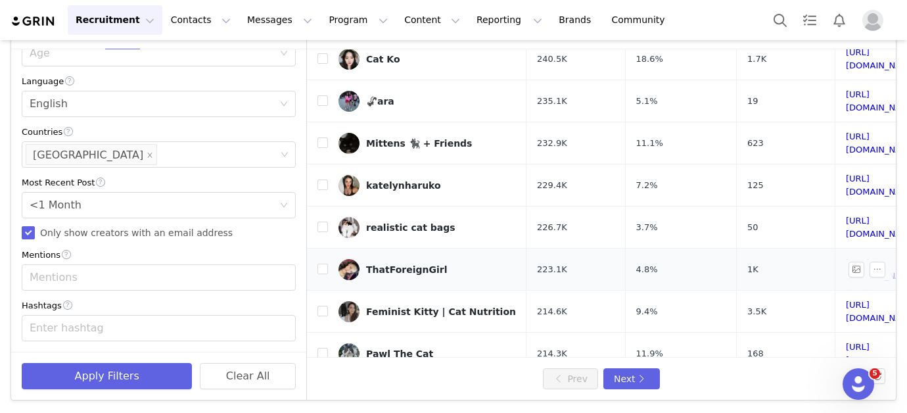
scroll to position [151, 0]
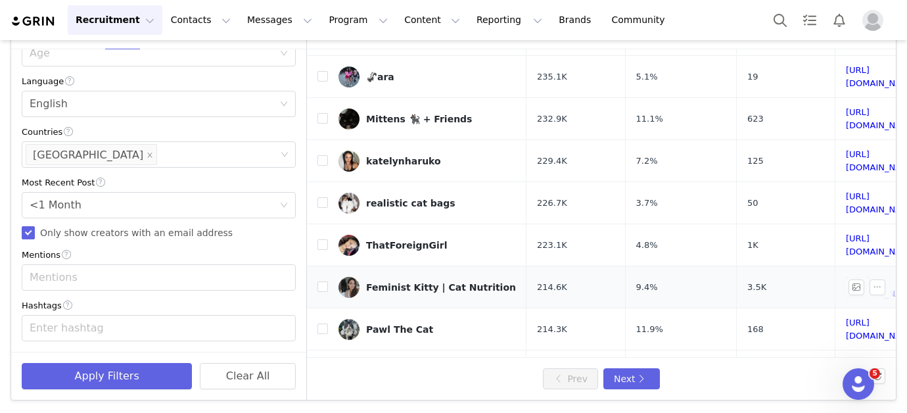
click at [396, 277] on link "Feminist Kitty | Cat Nutrition" at bounding box center [428, 287] width 178 height 21
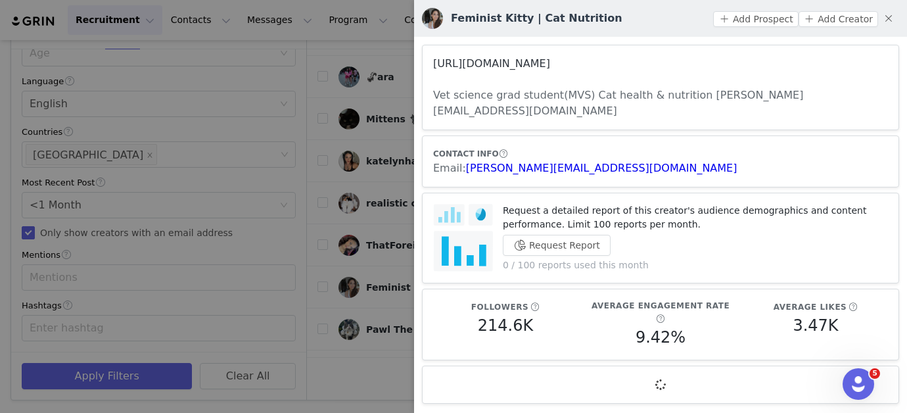
click at [439, 69] on link "[URL][DOMAIN_NAME]" at bounding box center [491, 63] width 117 height 12
click at [550, 59] on link "[URL][DOMAIN_NAME]" at bounding box center [491, 63] width 117 height 12
click at [338, 279] on div at bounding box center [453, 206] width 907 height 413
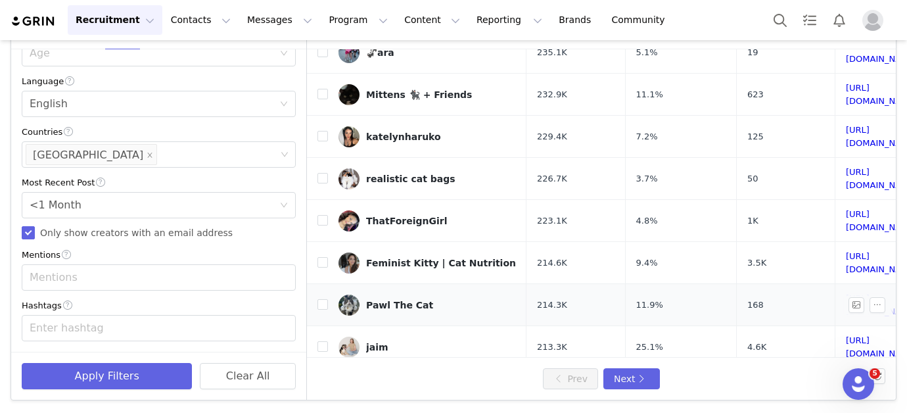
scroll to position [176, 0]
click at [381, 294] on link "Pawl The Cat" at bounding box center [428, 304] width 178 height 21
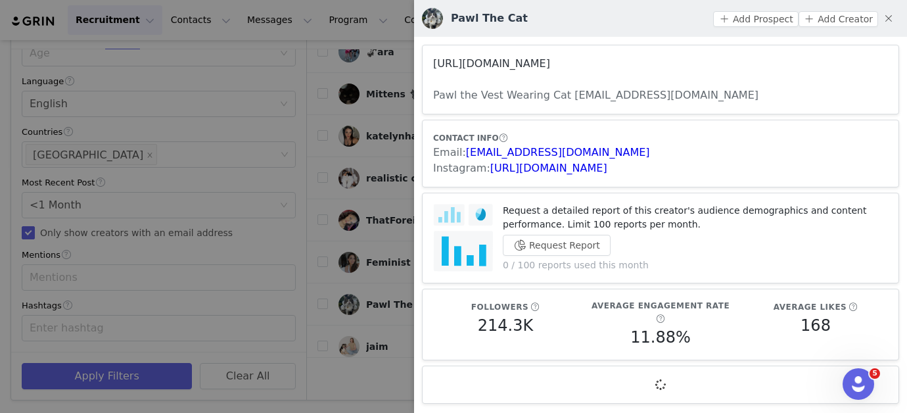
click at [516, 60] on link "[URL][DOMAIN_NAME]" at bounding box center [491, 63] width 117 height 12
click at [335, 204] on div at bounding box center [453, 206] width 907 height 413
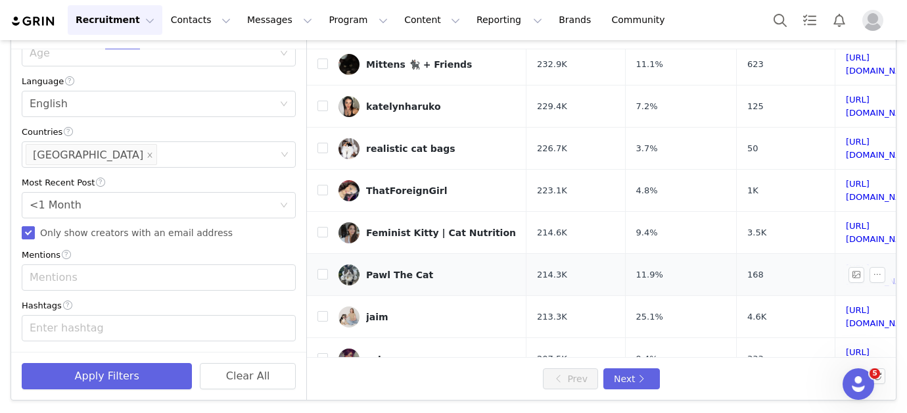
scroll to position [207, 0]
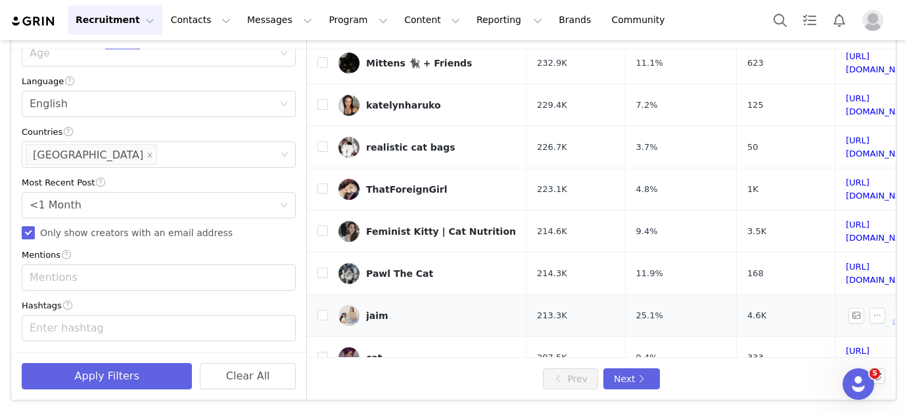
click at [399, 305] on link "jaim" at bounding box center [428, 315] width 178 height 21
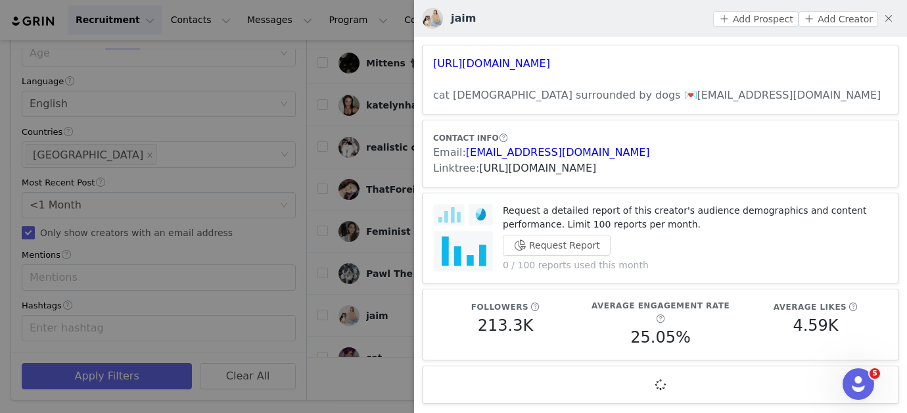
click at [531, 168] on link "[URL][DOMAIN_NAME]" at bounding box center [537, 168] width 117 height 12
click at [219, 172] on div at bounding box center [453, 206] width 907 height 413
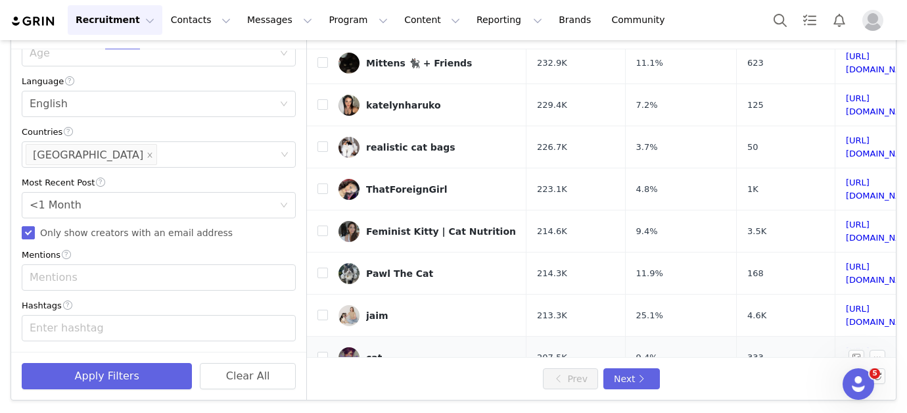
click at [368, 352] on div "cat" at bounding box center [374, 357] width 16 height 11
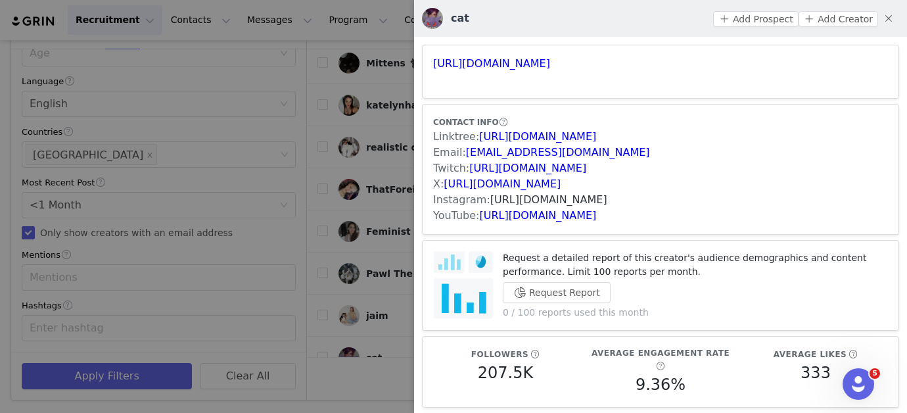
click at [510, 198] on link "[URL][DOMAIN_NAME]" at bounding box center [548, 199] width 117 height 12
click at [374, 300] on div at bounding box center [453, 206] width 907 height 413
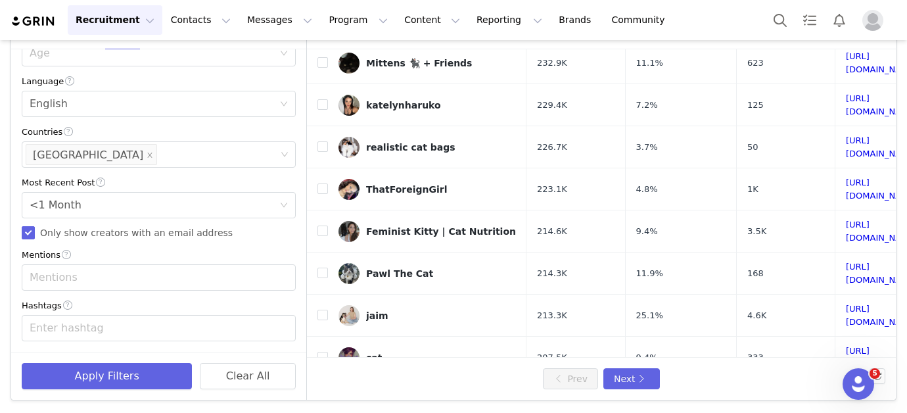
click at [396, 394] on div "⟡ cat ⟡" at bounding box center [383, 399] width 34 height 11
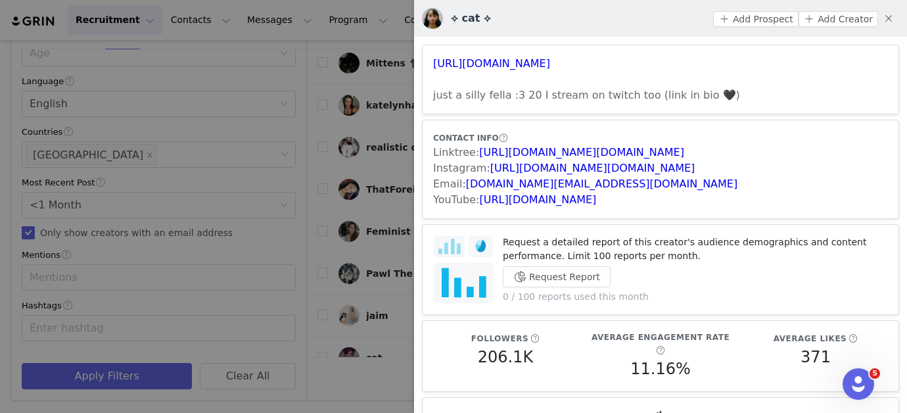
click at [346, 243] on div at bounding box center [453, 206] width 907 height 413
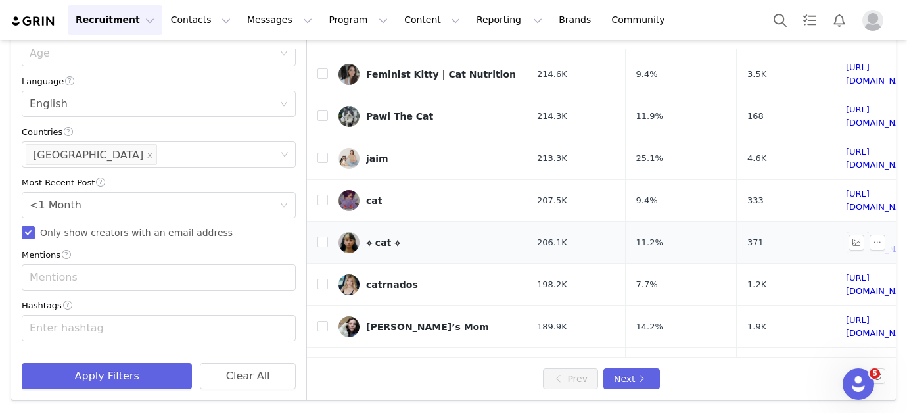
scroll to position [380, 0]
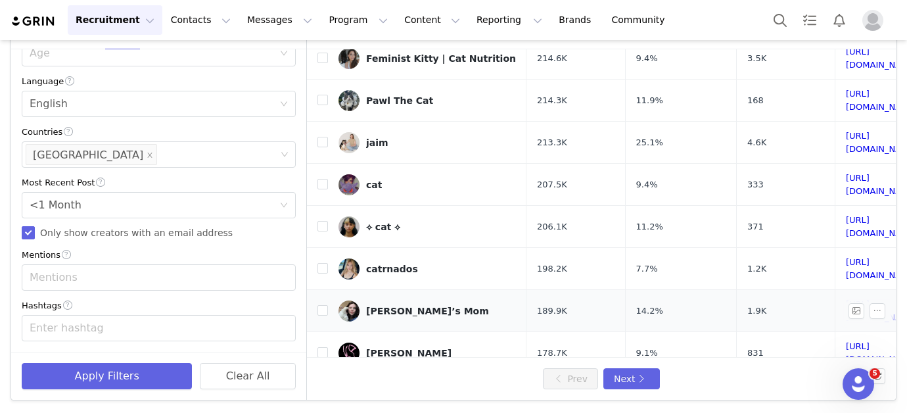
click at [406, 300] on link "[PERSON_NAME]’s Mom" at bounding box center [428, 310] width 178 height 21
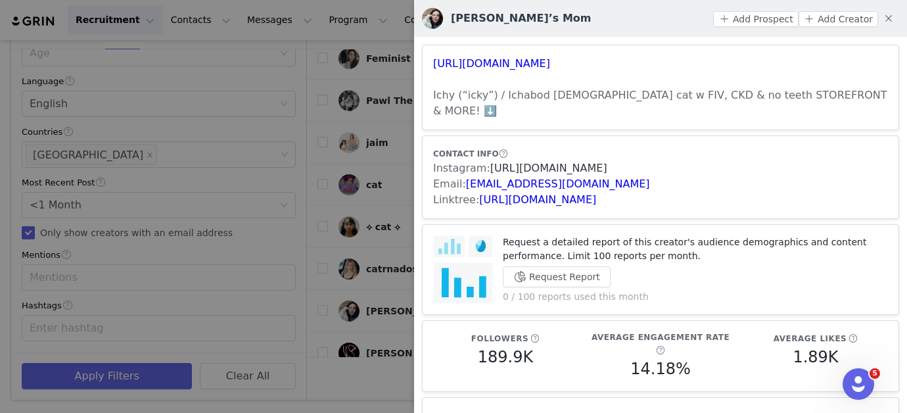
click at [497, 162] on link "[URL][DOMAIN_NAME]" at bounding box center [548, 168] width 117 height 12
drag, startPoint x: 584, startPoint y: 168, endPoint x: 464, endPoint y: 164, distance: 120.4
click at [464, 176] on div "Email: [EMAIL_ADDRESS][DOMAIN_NAME]" at bounding box center [660, 184] width 455 height 16
click at [384, 284] on div at bounding box center [453, 206] width 907 height 413
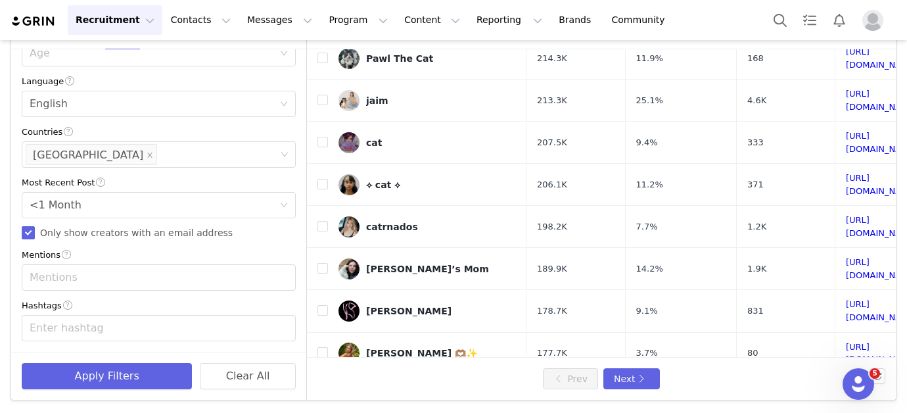
scroll to position [430, 0]
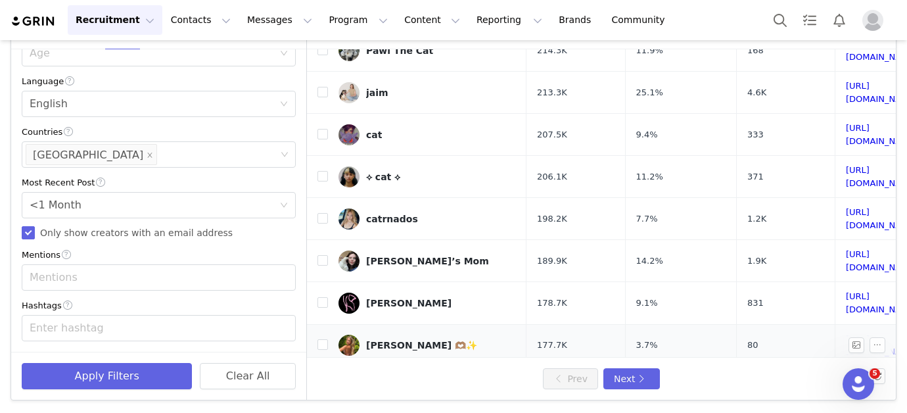
click at [396, 340] on div "[PERSON_NAME] 🫶🏽✨" at bounding box center [421, 345] width 111 height 11
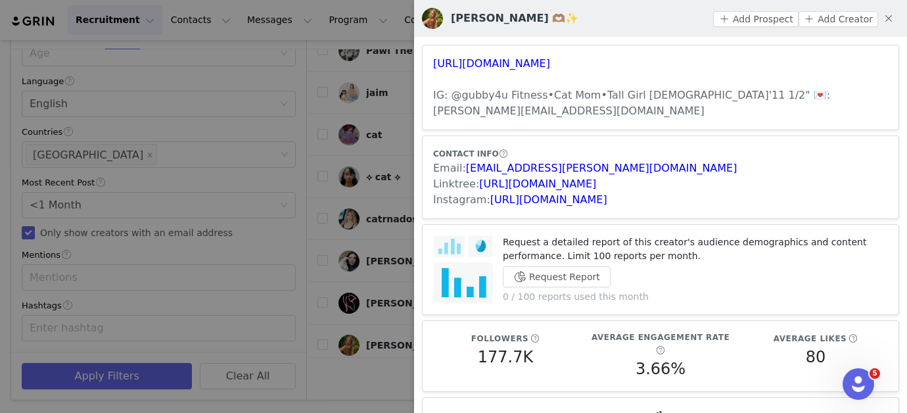
click at [505, 192] on div "Instagram: [URL][DOMAIN_NAME]" at bounding box center [660, 200] width 455 height 16
click at [506, 193] on link "[URL][DOMAIN_NAME]" at bounding box center [548, 199] width 117 height 12
click at [363, 278] on div at bounding box center [453, 206] width 907 height 413
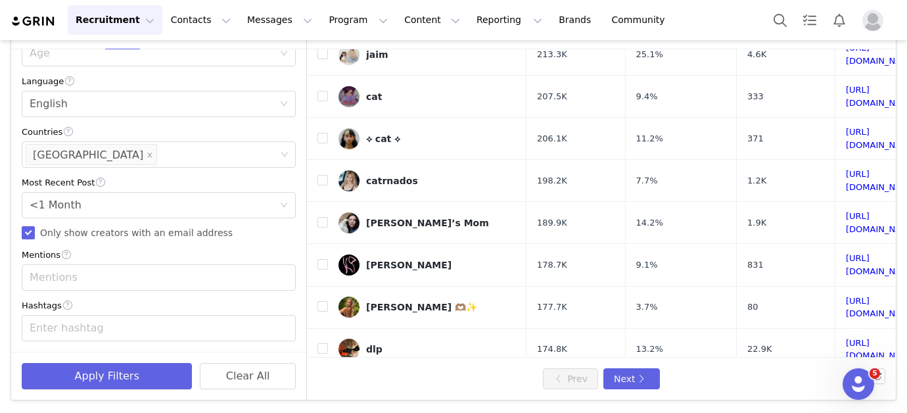
scroll to position [491, 0]
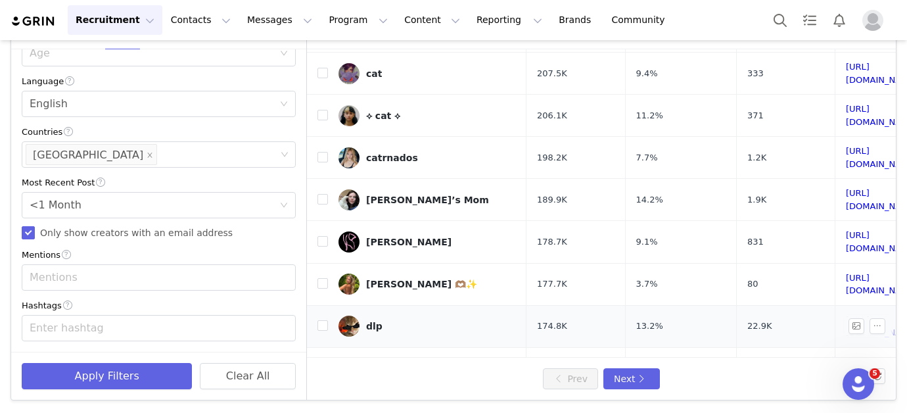
click at [369, 305] on td "dlp" at bounding box center [427, 326] width 199 height 42
click at [368, 316] on link "dlp" at bounding box center [428, 326] width 178 height 21
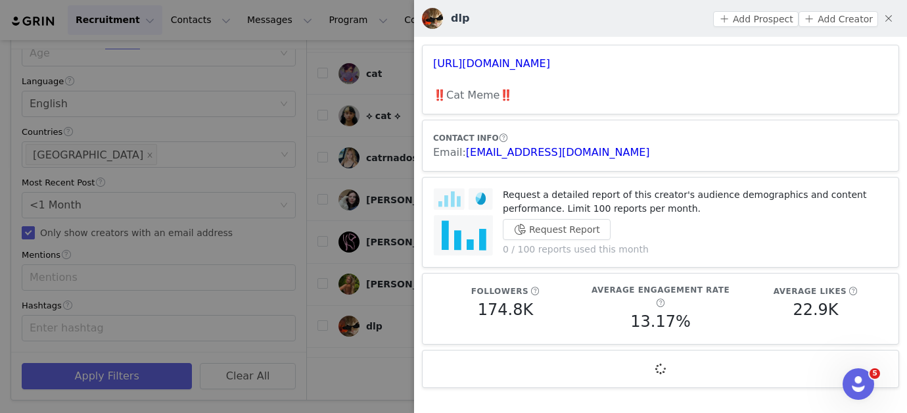
click at [350, 303] on div at bounding box center [453, 206] width 907 height 413
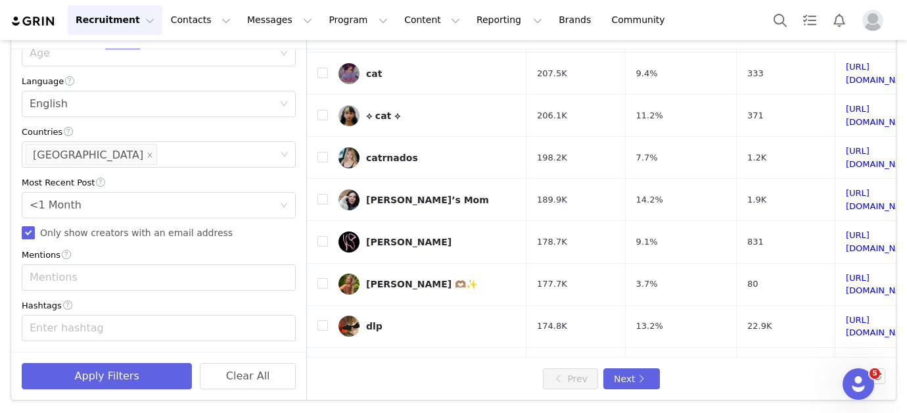
click at [356, 303] on body "Recruitment Recruitment Creator Search Curated Lists Landing Pages Web Extensio…" at bounding box center [453, 206] width 907 height 413
click at [373, 358] on link "Puka 😸🛹" at bounding box center [428, 368] width 178 height 21
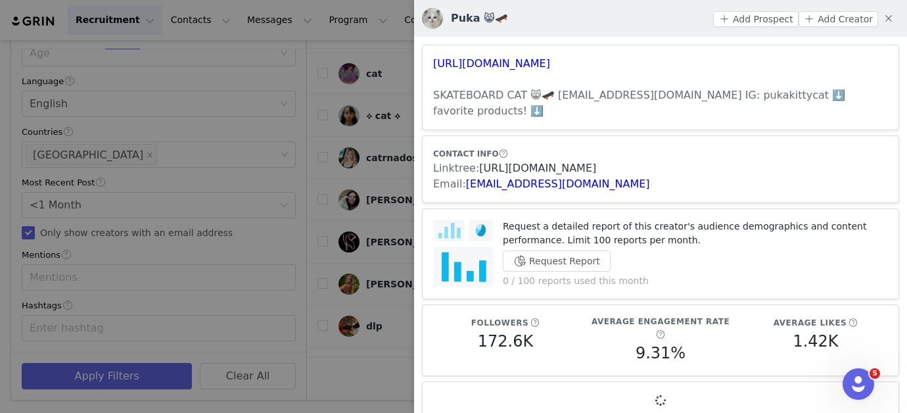
click at [499, 162] on link "[URL][DOMAIN_NAME]" at bounding box center [537, 168] width 117 height 12
click at [381, 245] on div at bounding box center [453, 206] width 907 height 413
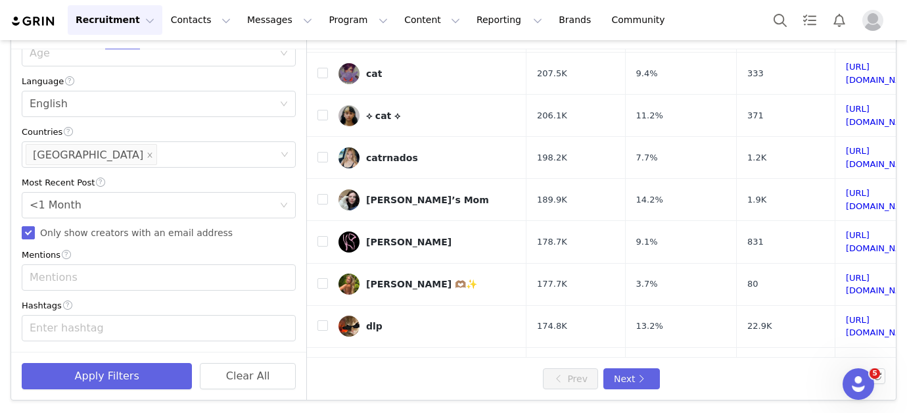
click at [373, 400] on link "Bre and muffin" at bounding box center [428, 410] width 178 height 21
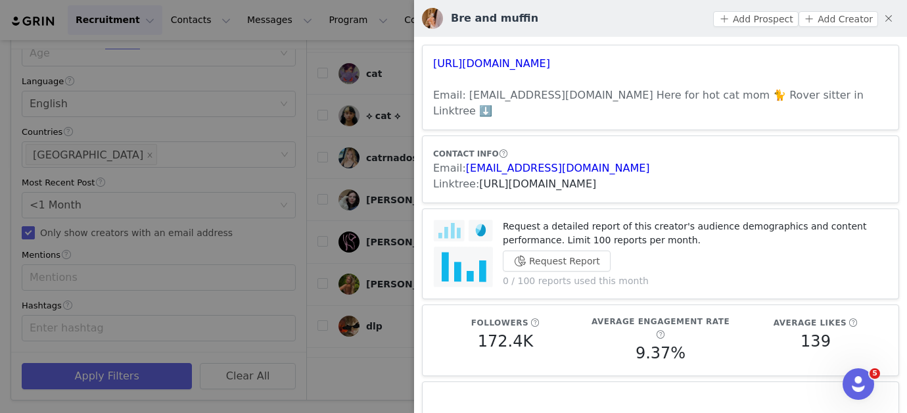
click at [514, 178] on link "[URL][DOMAIN_NAME]" at bounding box center [537, 184] width 117 height 12
click at [291, 212] on div at bounding box center [453, 206] width 907 height 413
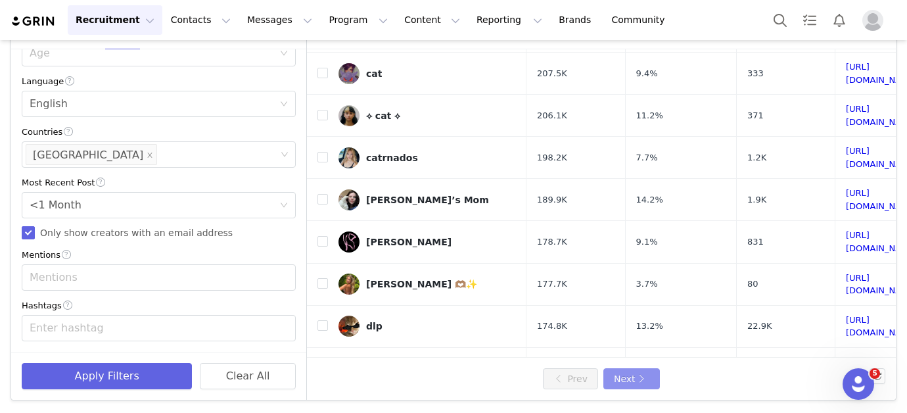
click at [649, 377] on button "Next" at bounding box center [632, 378] width 57 height 21
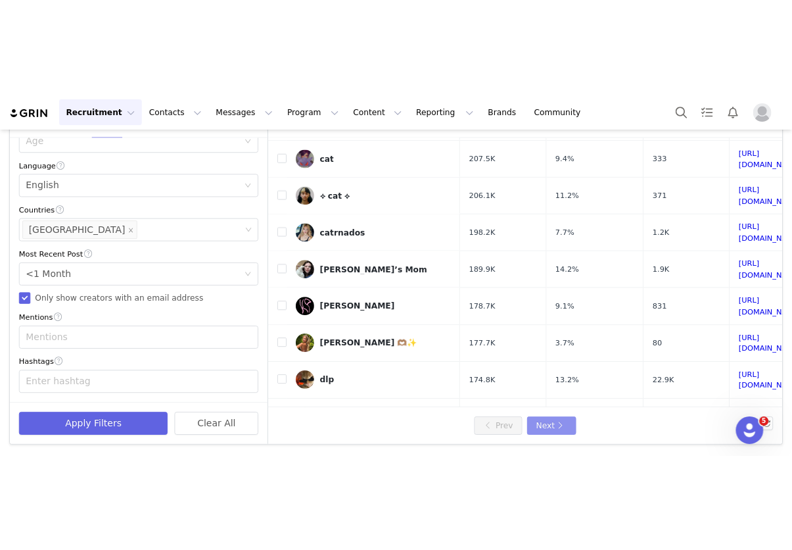
scroll to position [0, 0]
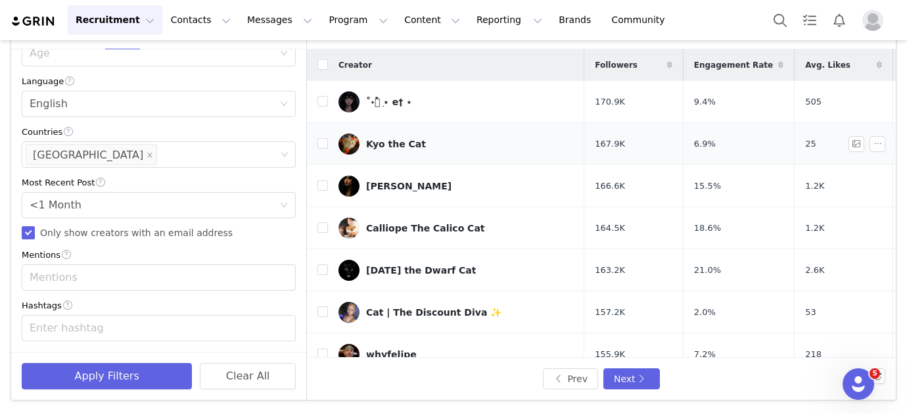
click at [401, 145] on link "Kyo the Cat" at bounding box center [456, 143] width 235 height 21
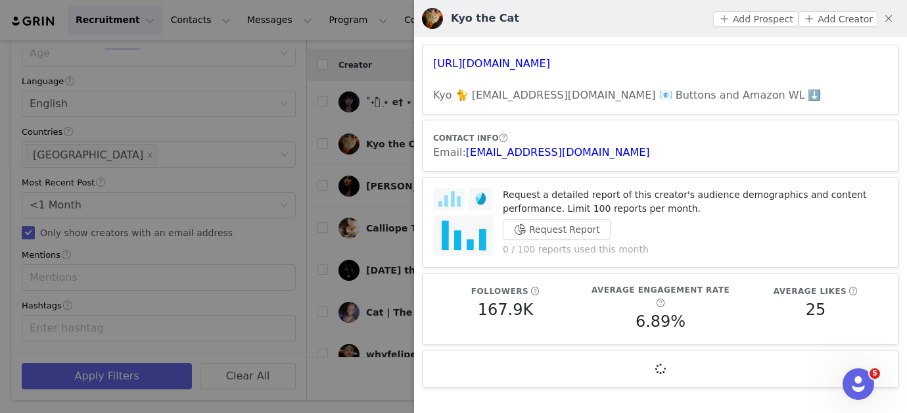
click at [446, 140] on span "CONTACT INFO" at bounding box center [466, 137] width 66 height 9
click at [407, 131] on div at bounding box center [453, 206] width 907 height 413
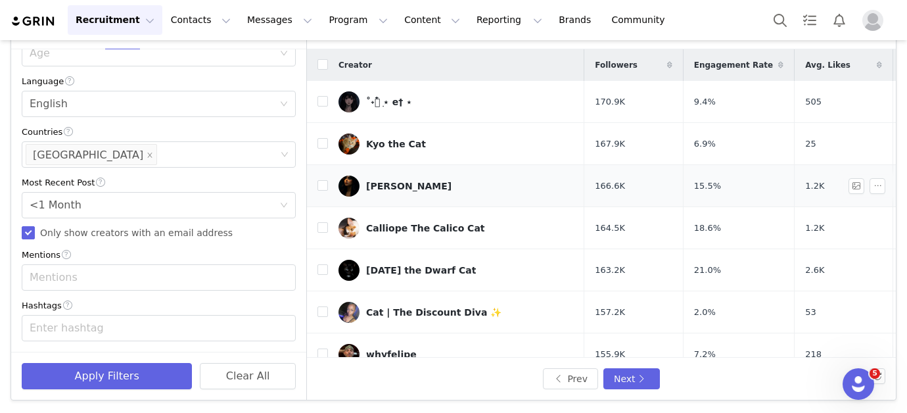
click at [395, 181] on div "[PERSON_NAME]" at bounding box center [408, 186] width 85 height 11
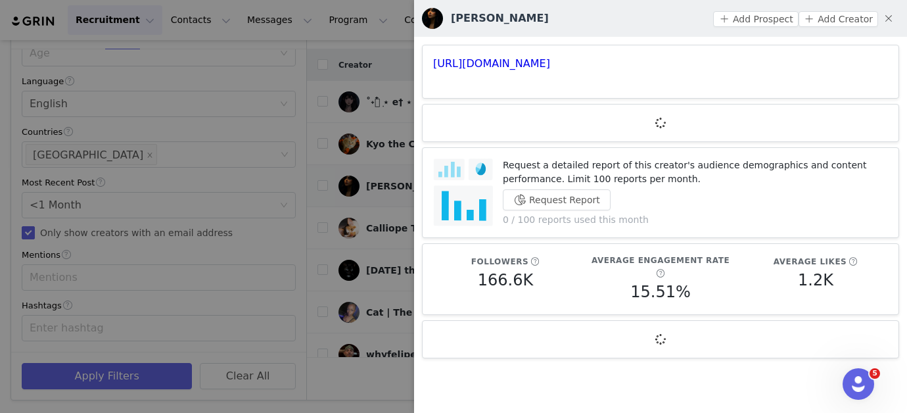
click at [395, 179] on div at bounding box center [453, 206] width 907 height 413
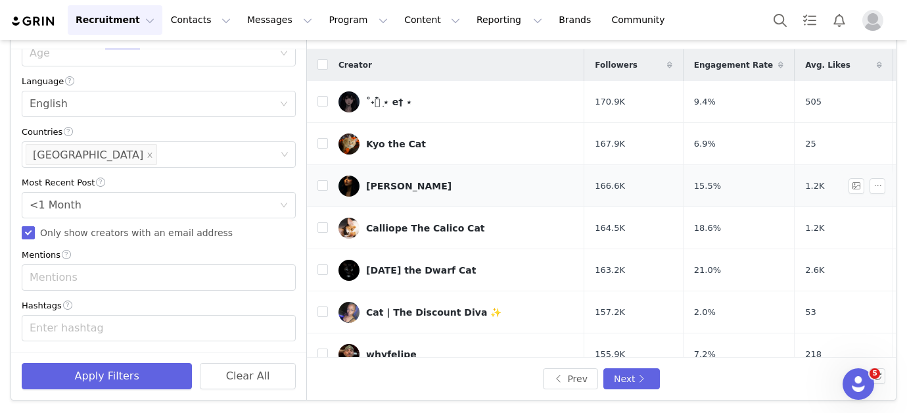
click at [398, 183] on link "[PERSON_NAME]" at bounding box center [456, 186] width 235 height 21
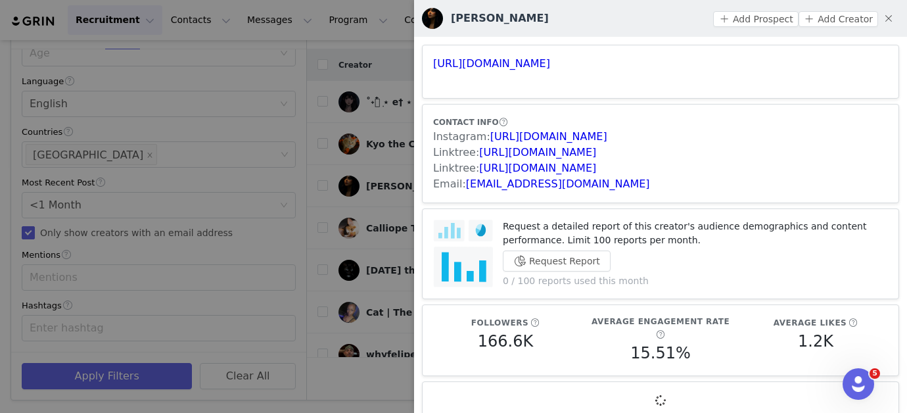
click at [513, 145] on div "Linktree: [URL][DOMAIN_NAME]" at bounding box center [660, 153] width 455 height 16
click at [513, 142] on link "[URL][DOMAIN_NAME]" at bounding box center [548, 136] width 117 height 12
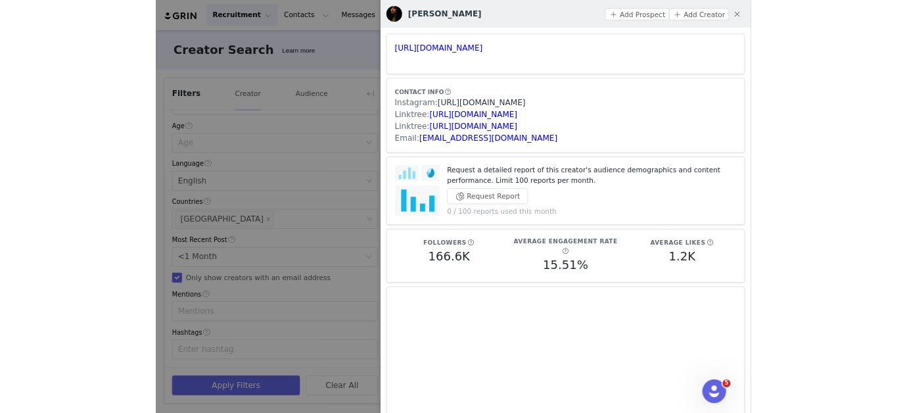
scroll to position [289, 0]
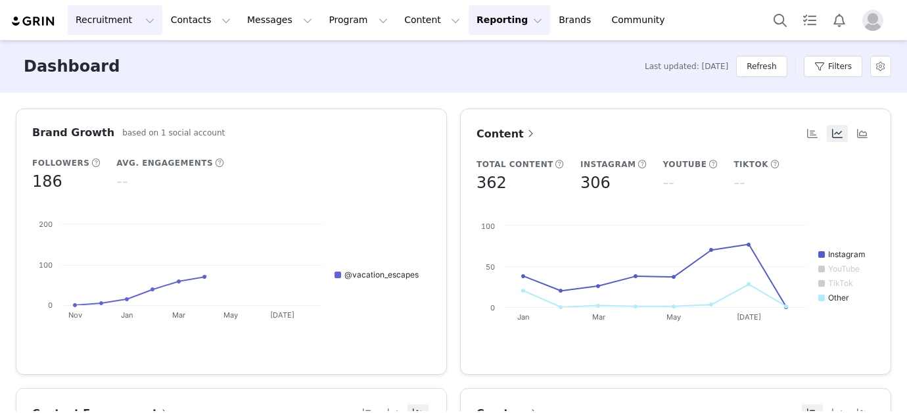
click at [127, 26] on button "Recruitment Recruitment" at bounding box center [115, 20] width 95 height 30
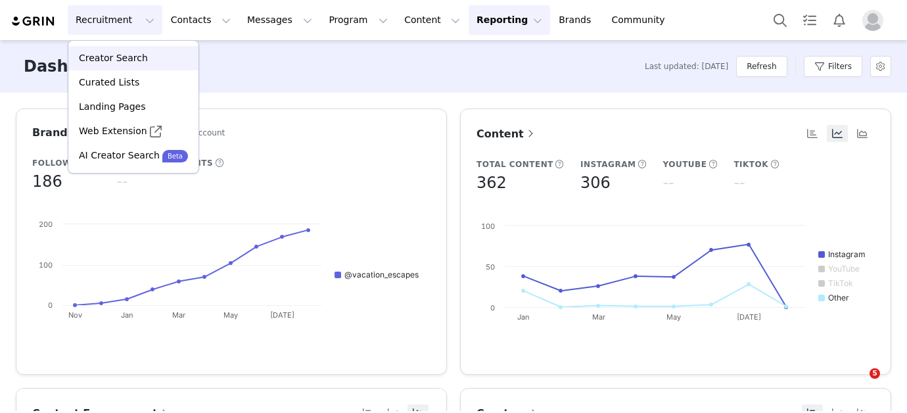
click at [123, 64] on p "Creator Search" at bounding box center [113, 58] width 69 height 14
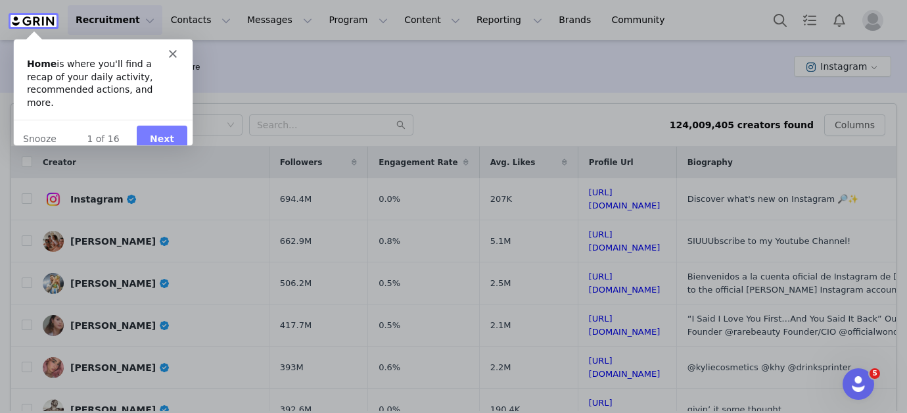
click at [174, 49] on icon "Close" at bounding box center [172, 53] width 8 height 8
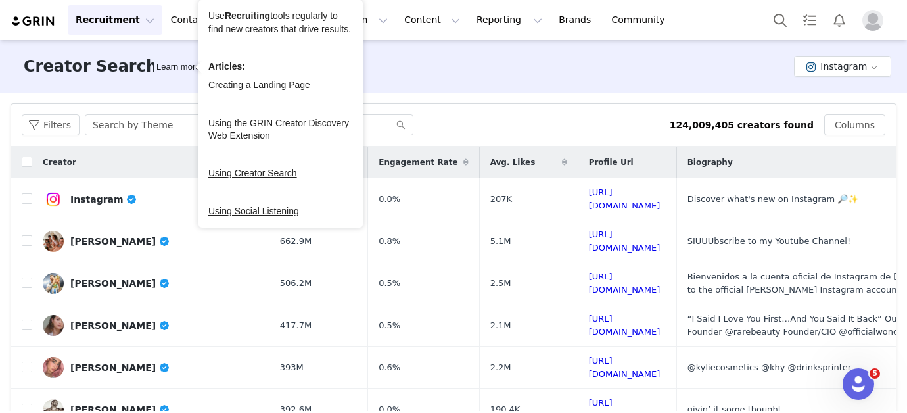
click at [220, 138] on link "Using the GRIN Creator Discovery Web Extension" at bounding box center [278, 130] width 141 height 24
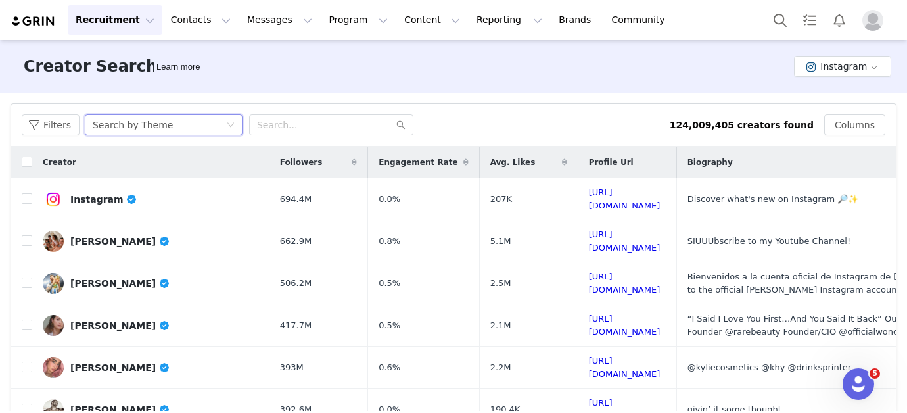
click at [176, 130] on div "Search by Theme" at bounding box center [159, 125] width 133 height 20
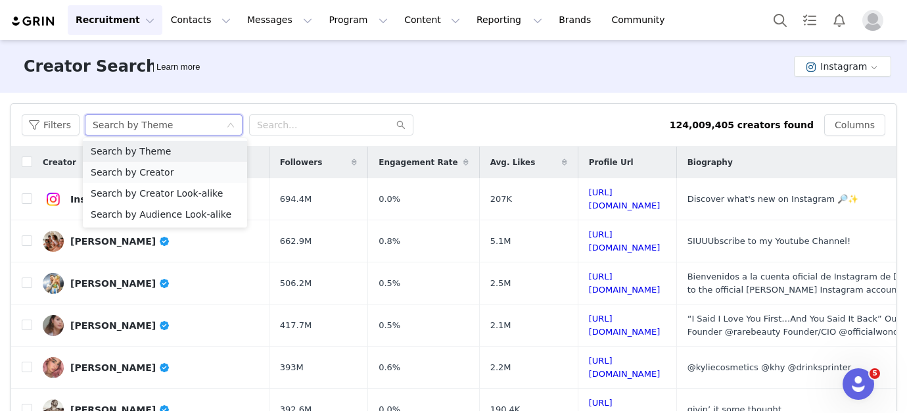
click at [181, 178] on li "Search by Creator" at bounding box center [165, 172] width 164 height 21
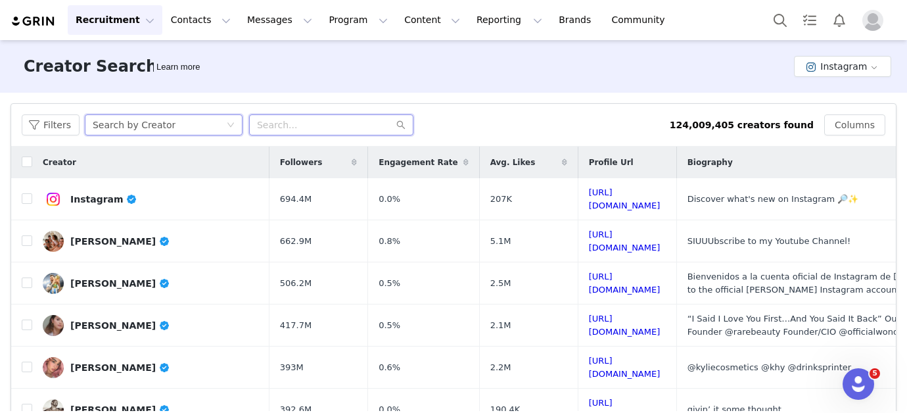
click at [291, 128] on input "text" at bounding box center [331, 124] width 164 height 21
paste input "oohnikki_"
type input "oohnikki_"
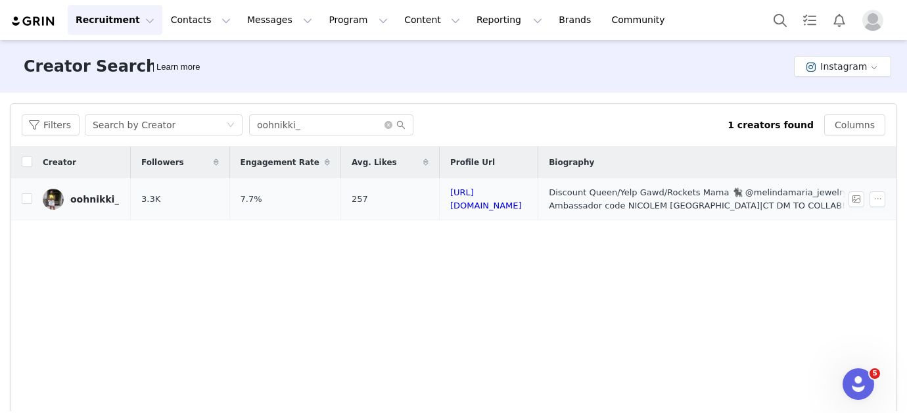
click at [91, 214] on td "oohnikki_" at bounding box center [81, 199] width 99 height 42
click at [87, 203] on div "oohnikki_" at bounding box center [94, 199] width 49 height 11
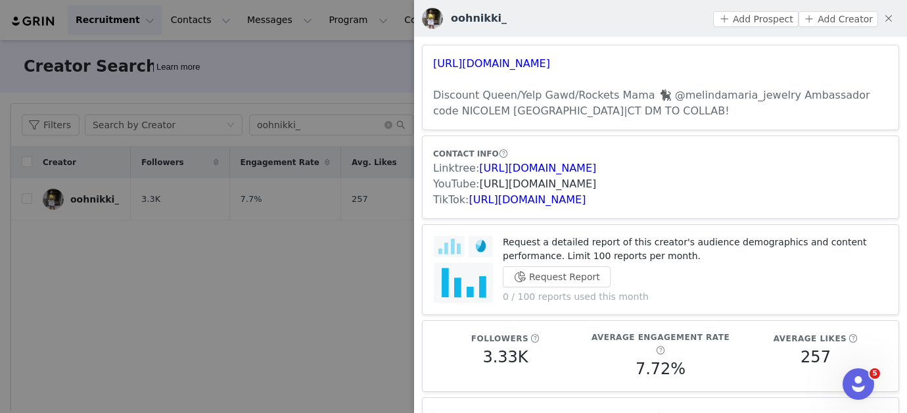
click at [596, 188] on link "https://www.youtube.com/channel/UCLUAX8Lu1Ye92htjUESPG7g" at bounding box center [537, 184] width 117 height 12
click at [510, 168] on link "https://linktr.ee/Oohnikki" at bounding box center [537, 168] width 117 height 12
copy link "Oohnikki"
drag, startPoint x: 602, startPoint y: 170, endPoint x: 554, endPoint y: 170, distance: 48.7
click at [554, 170] on div "Linktree: https://linktr.ee/Oohnikki" at bounding box center [660, 168] width 455 height 16
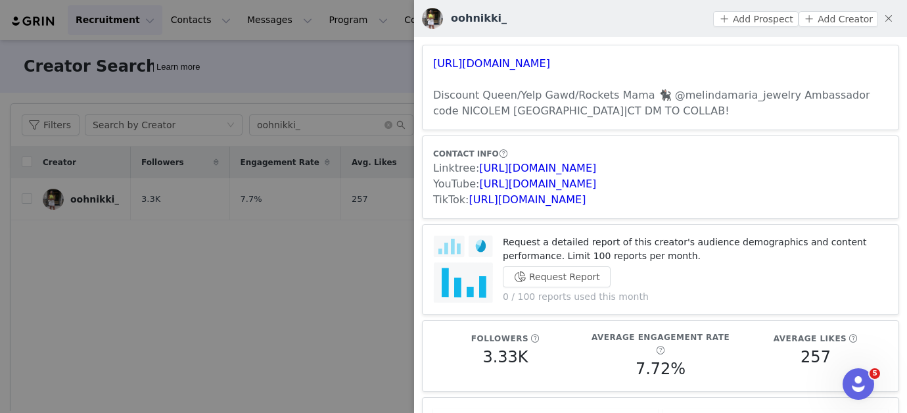
click at [301, 126] on div at bounding box center [453, 206] width 907 height 413
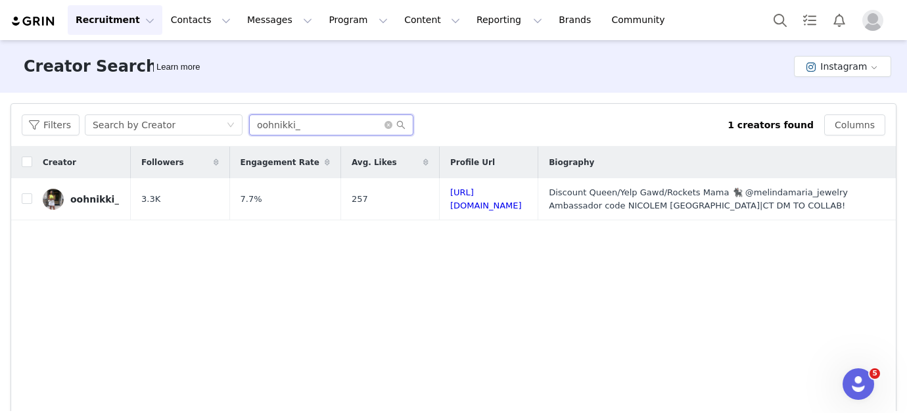
click at [324, 127] on input "oohnikki_" at bounding box center [331, 124] width 164 height 21
paste input "kjontheair"
type input "kjontheair"
click at [164, 204] on td "3.6K" at bounding box center [180, 199] width 99 height 42
click at [196, 208] on td "3.6K" at bounding box center [180, 199] width 99 height 42
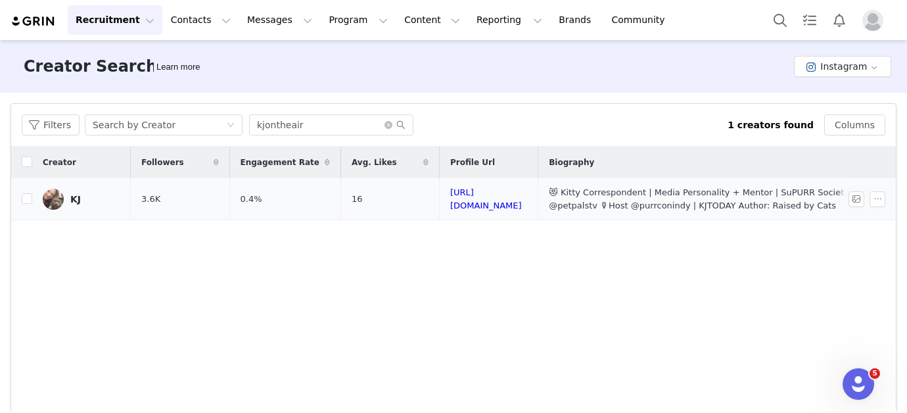
click at [178, 185] on td "3.6K" at bounding box center [180, 199] width 99 height 42
click at [80, 204] on div "KJ" at bounding box center [75, 199] width 11 height 11
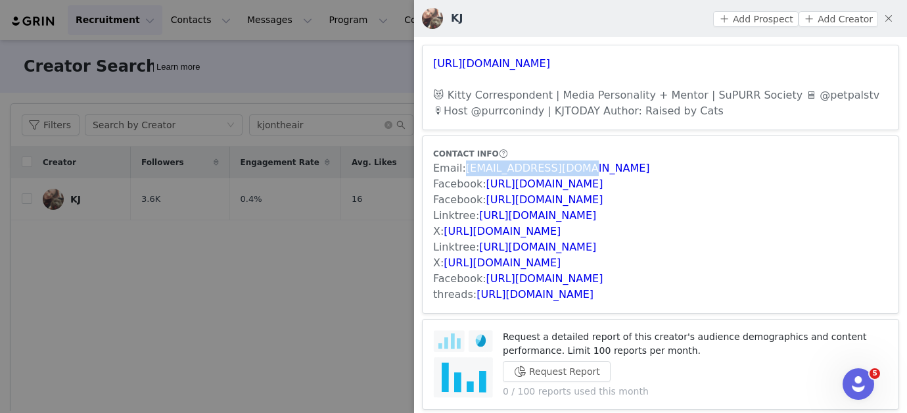
drag, startPoint x: 572, startPoint y: 166, endPoint x: 463, endPoint y: 167, distance: 109.1
click at [463, 167] on div "Email: kjontheair@gmail.com" at bounding box center [660, 168] width 455 height 16
copy span "kjontheair@gmail.com"
drag, startPoint x: 623, startPoint y: 67, endPoint x: 431, endPoint y: 64, distance: 192.0
click at [431, 64] on article "https://www.instagram.com/kjontheair/ 😻 Kitty Correspondent | Media Personality…" at bounding box center [660, 87] width 477 height 85
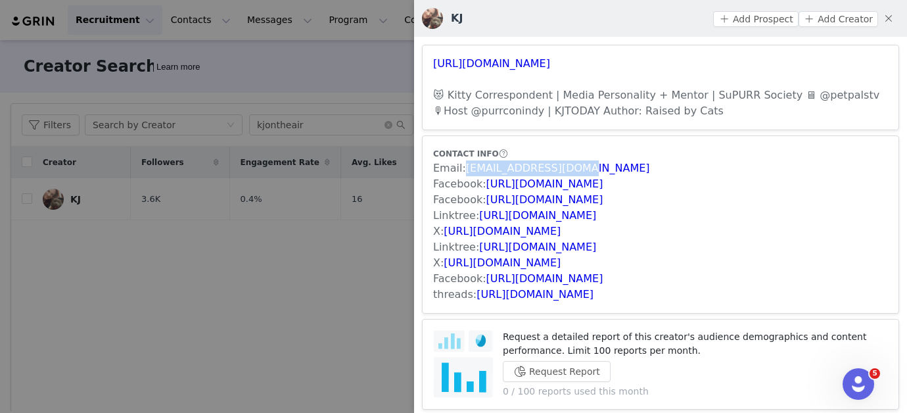
copy link "https://www.instagram.com/kjontheair/"
click at [227, 273] on div at bounding box center [453, 206] width 907 height 413
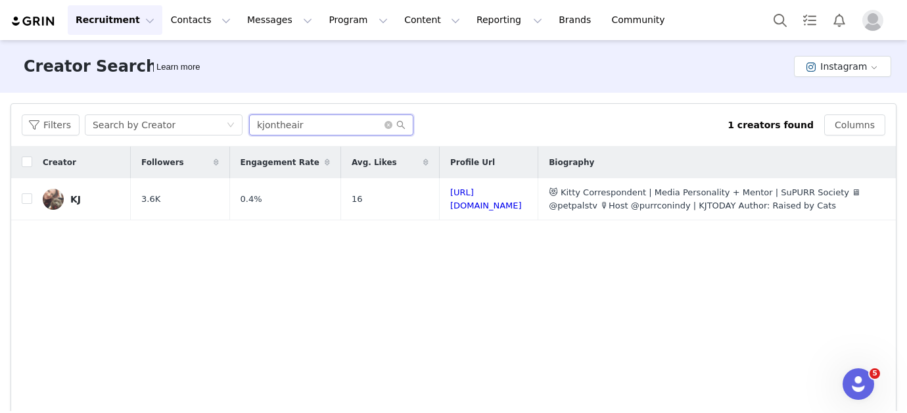
click at [320, 131] on input "kjontheair" at bounding box center [331, 124] width 164 height 21
paste input "ariel_onair"
type input "ariel_onair"
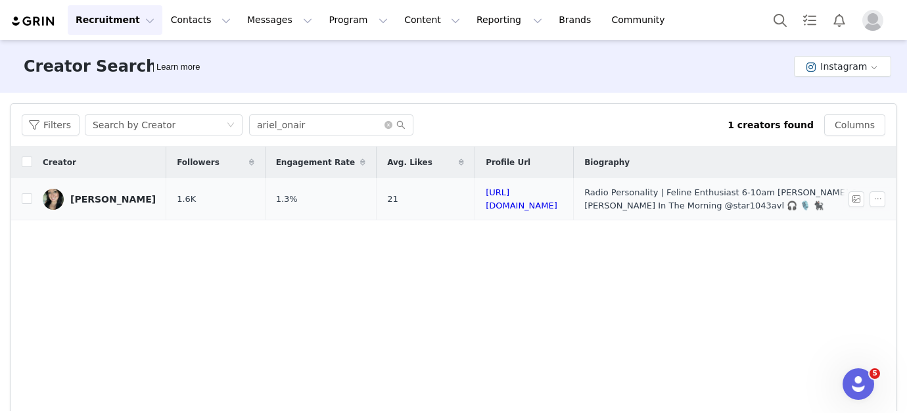
click at [172, 199] on td "1.6K" at bounding box center [215, 199] width 99 height 42
click at [110, 196] on div "Ariel Rymer" at bounding box center [112, 199] width 85 height 11
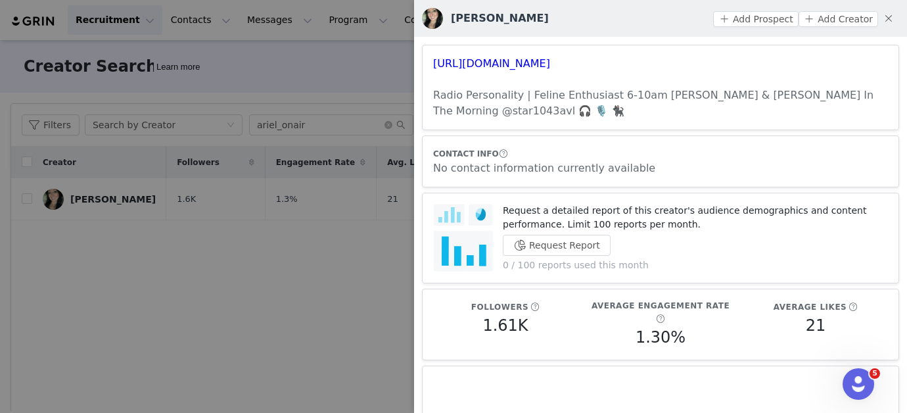
click at [285, 95] on div at bounding box center [453, 206] width 907 height 413
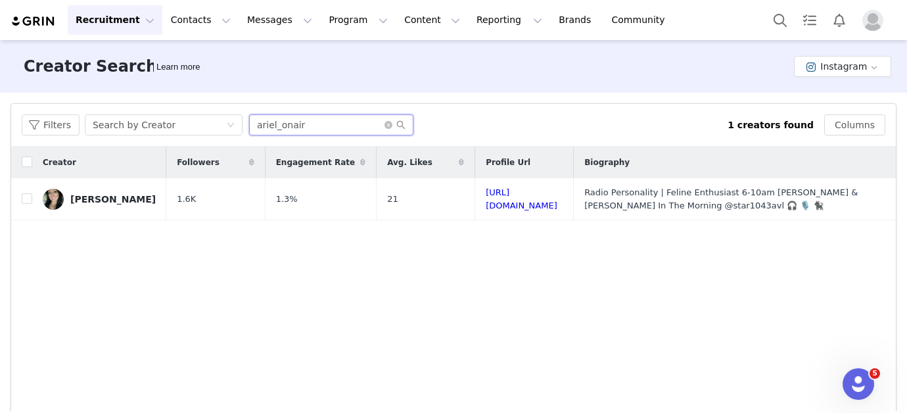
click at [353, 124] on input "ariel_onair" at bounding box center [331, 124] width 164 height 21
paste input "cortney_baker"
type input "cortney_baker"
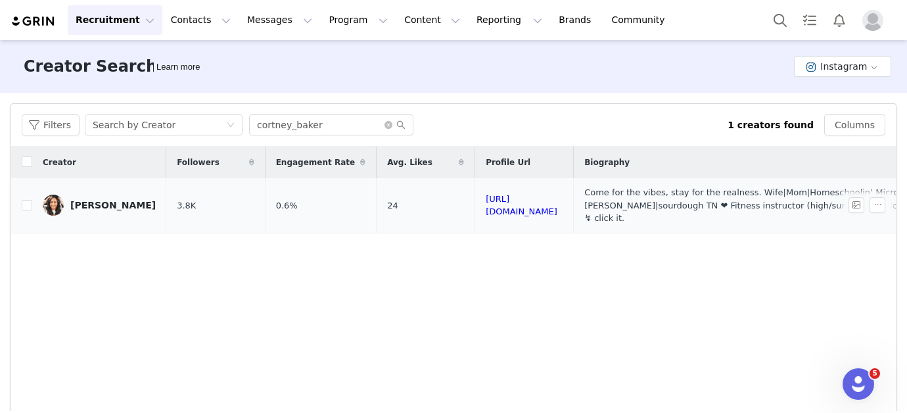
click at [78, 206] on link "Cortney" at bounding box center [99, 205] width 113 height 21
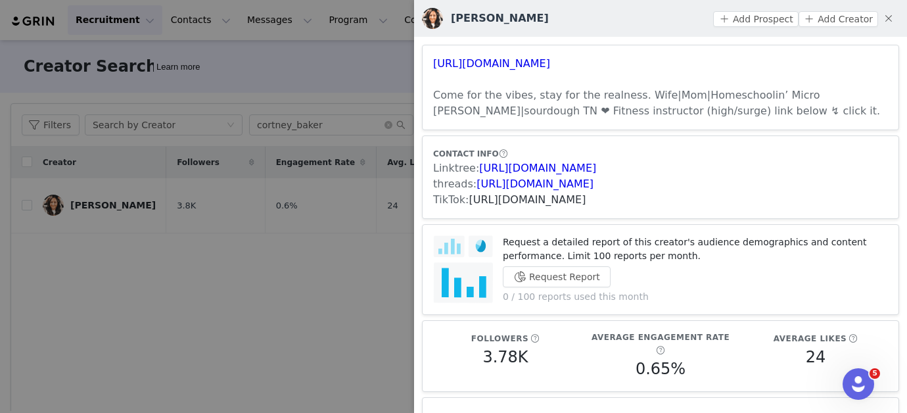
click at [586, 201] on link "https://www.tiktok.com/share/user/7110680270749991982" at bounding box center [527, 199] width 117 height 12
